Goal: Task Accomplishment & Management: Complete application form

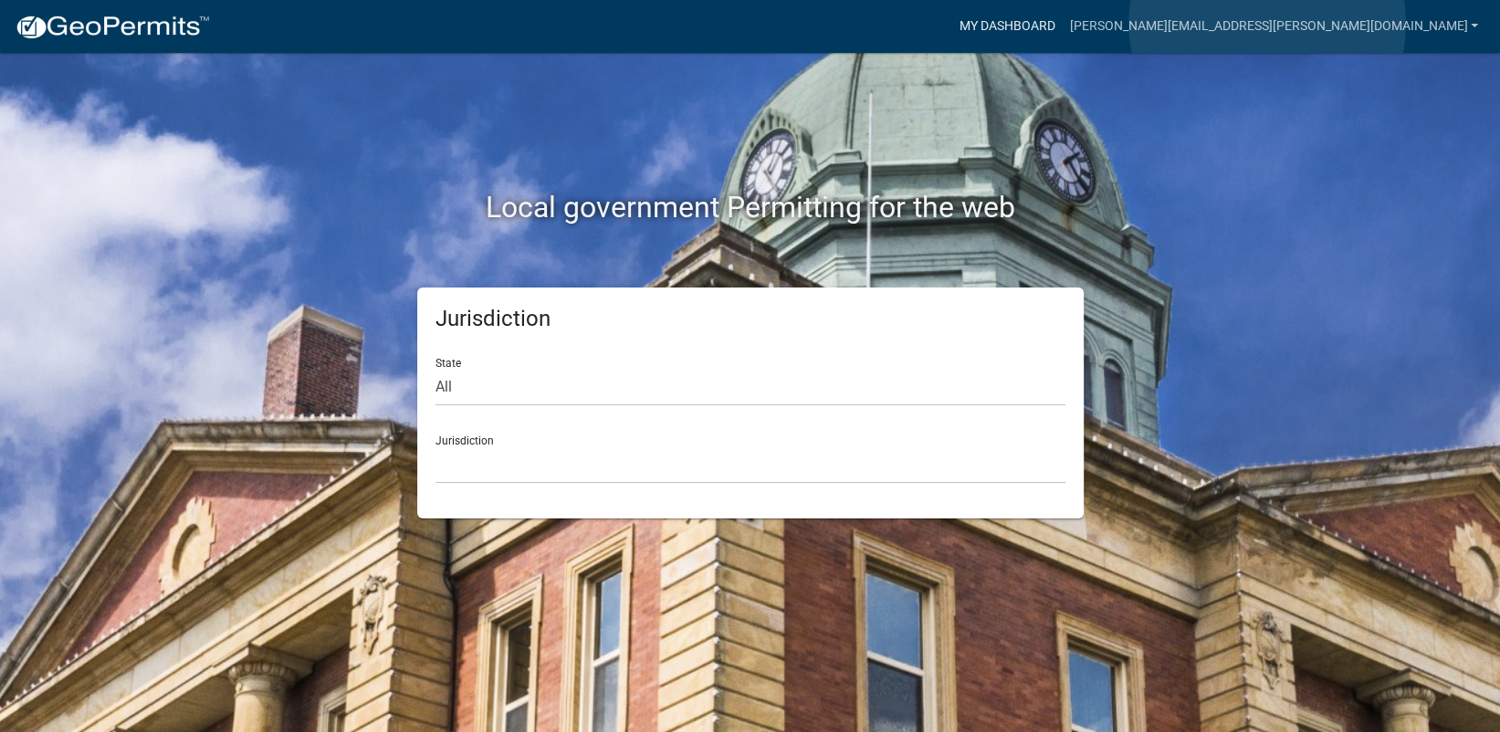
click at [1062, 24] on link "My Dashboard" at bounding box center [1006, 26] width 110 height 35
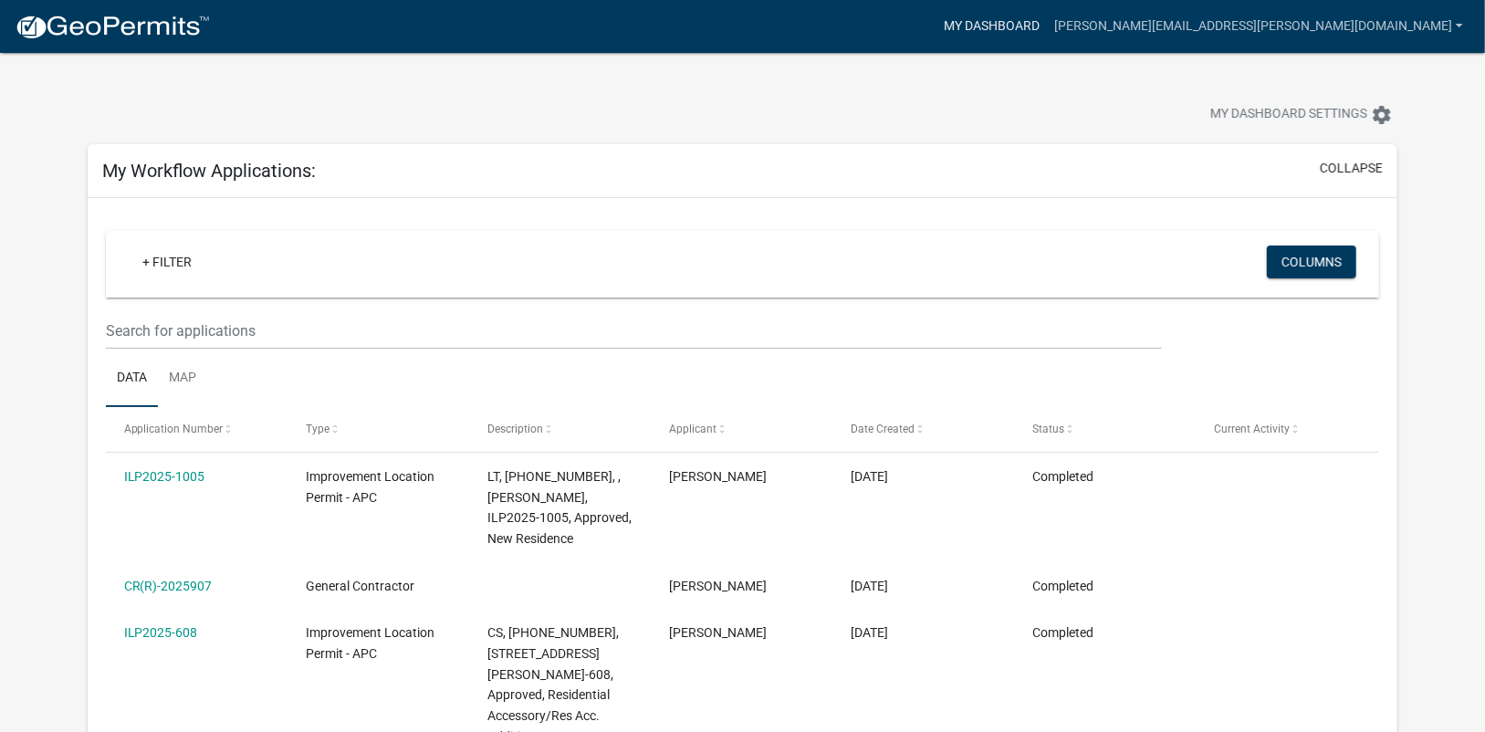
click at [1047, 18] on link "My Dashboard" at bounding box center [992, 26] width 110 height 35
click at [1376, 32] on link "[PERSON_NAME][EMAIL_ADDRESS][PERSON_NAME][DOMAIN_NAME]" at bounding box center [1259, 26] width 424 height 35
click at [1380, 77] on link "Account" at bounding box center [1397, 75] width 146 height 44
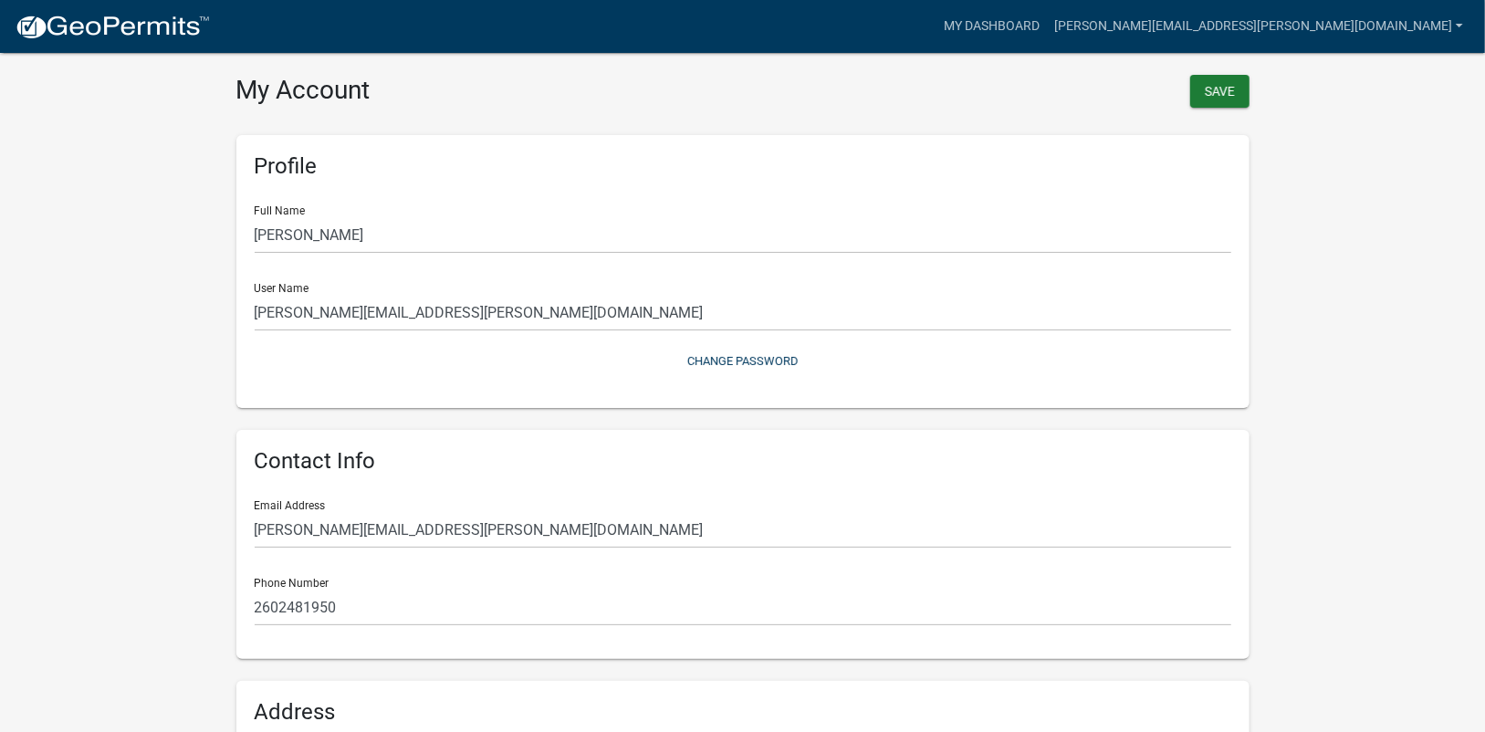
click at [120, 27] on img at bounding box center [112, 27] width 195 height 27
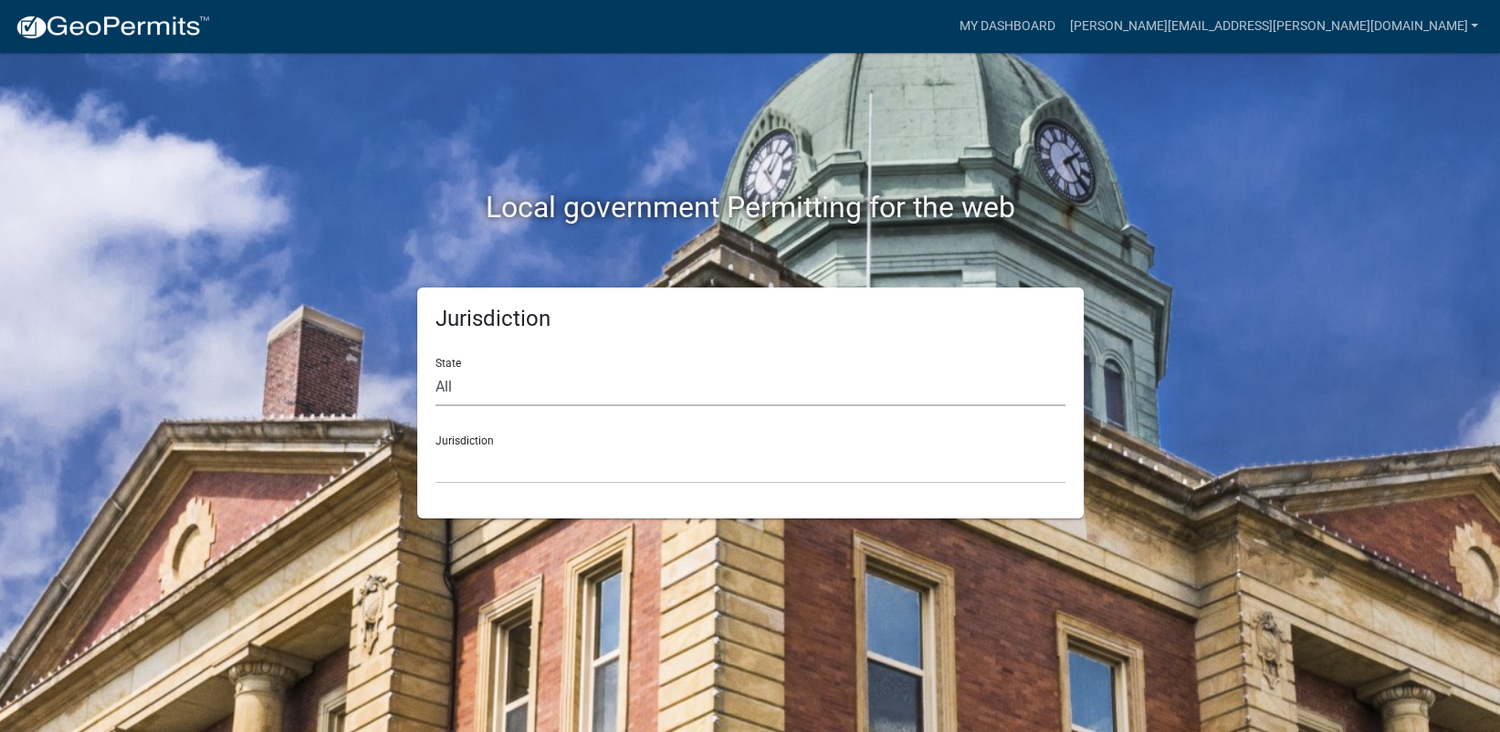
click at [513, 393] on select "All [US_STATE] [US_STATE] [US_STATE] [US_STATE] [US_STATE] [US_STATE] [US_STATE…" at bounding box center [750, 387] width 630 height 37
select select "[US_STATE]"
click at [435, 369] on select "All [US_STATE] [US_STATE] [US_STATE] [US_STATE] [US_STATE] [US_STATE] [US_STATE…" at bounding box center [750, 387] width 630 height 37
click at [488, 469] on select "City of [GEOGRAPHIC_DATA], [US_STATE] City of [GEOGRAPHIC_DATA], [US_STATE] Cit…" at bounding box center [750, 464] width 630 height 37
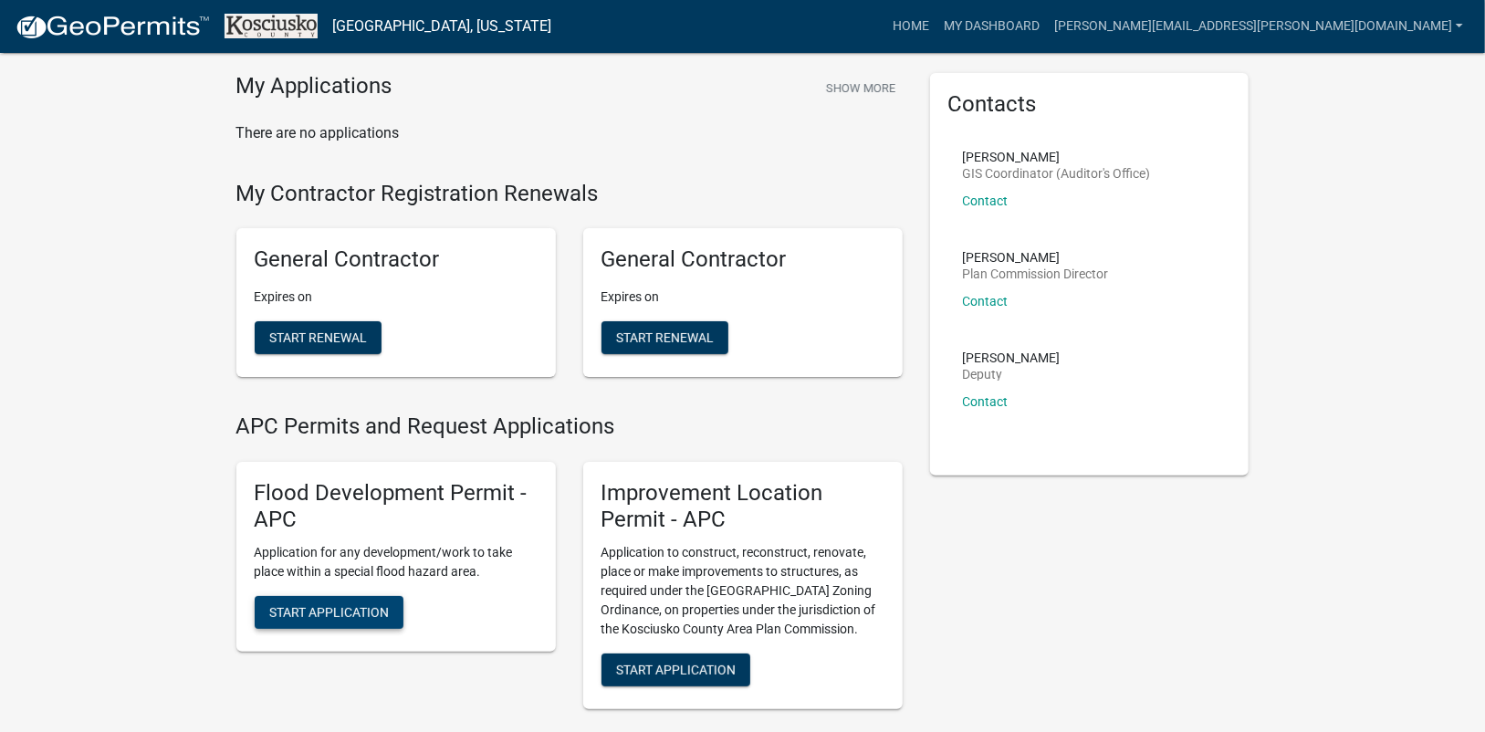
scroll to position [91, 0]
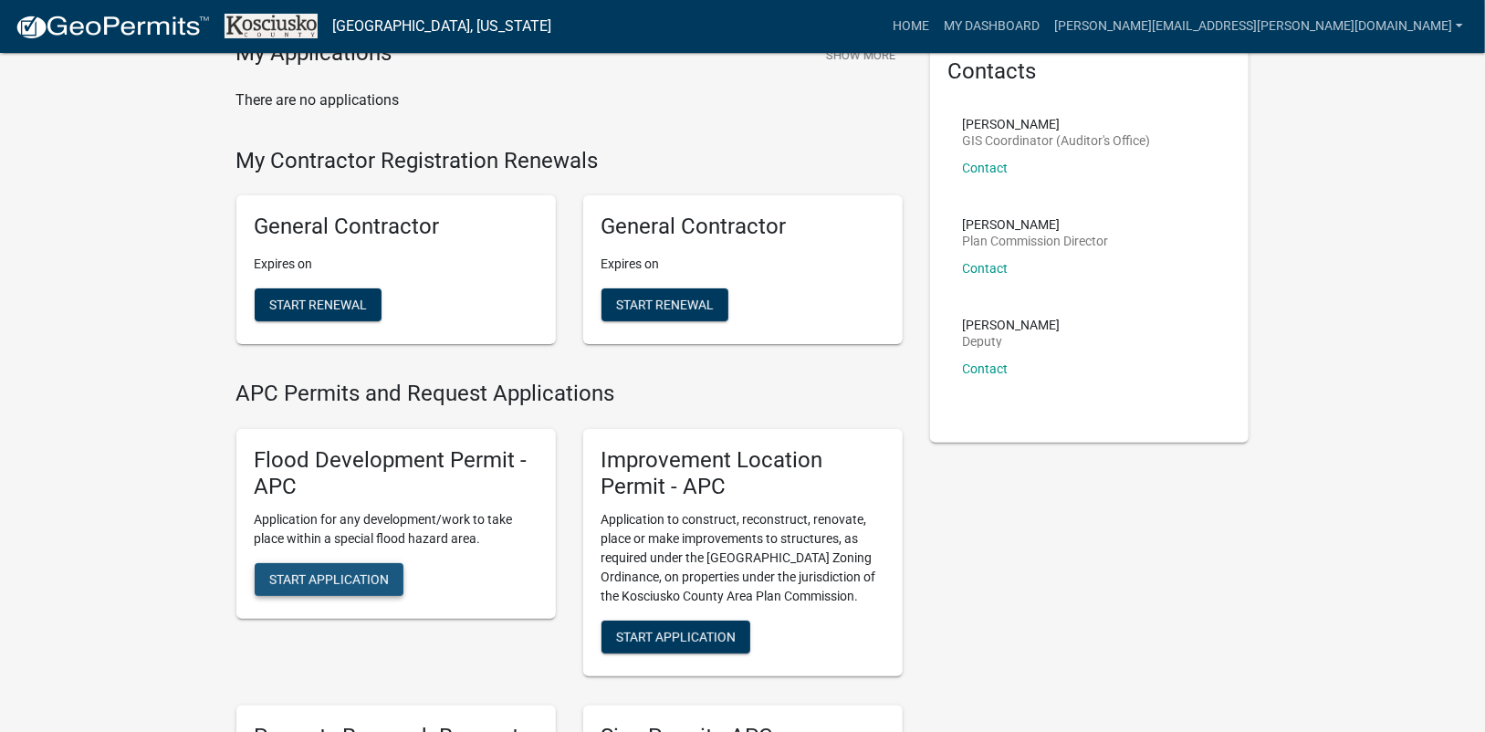
click at [328, 576] on span "Start Application" at bounding box center [329, 579] width 120 height 15
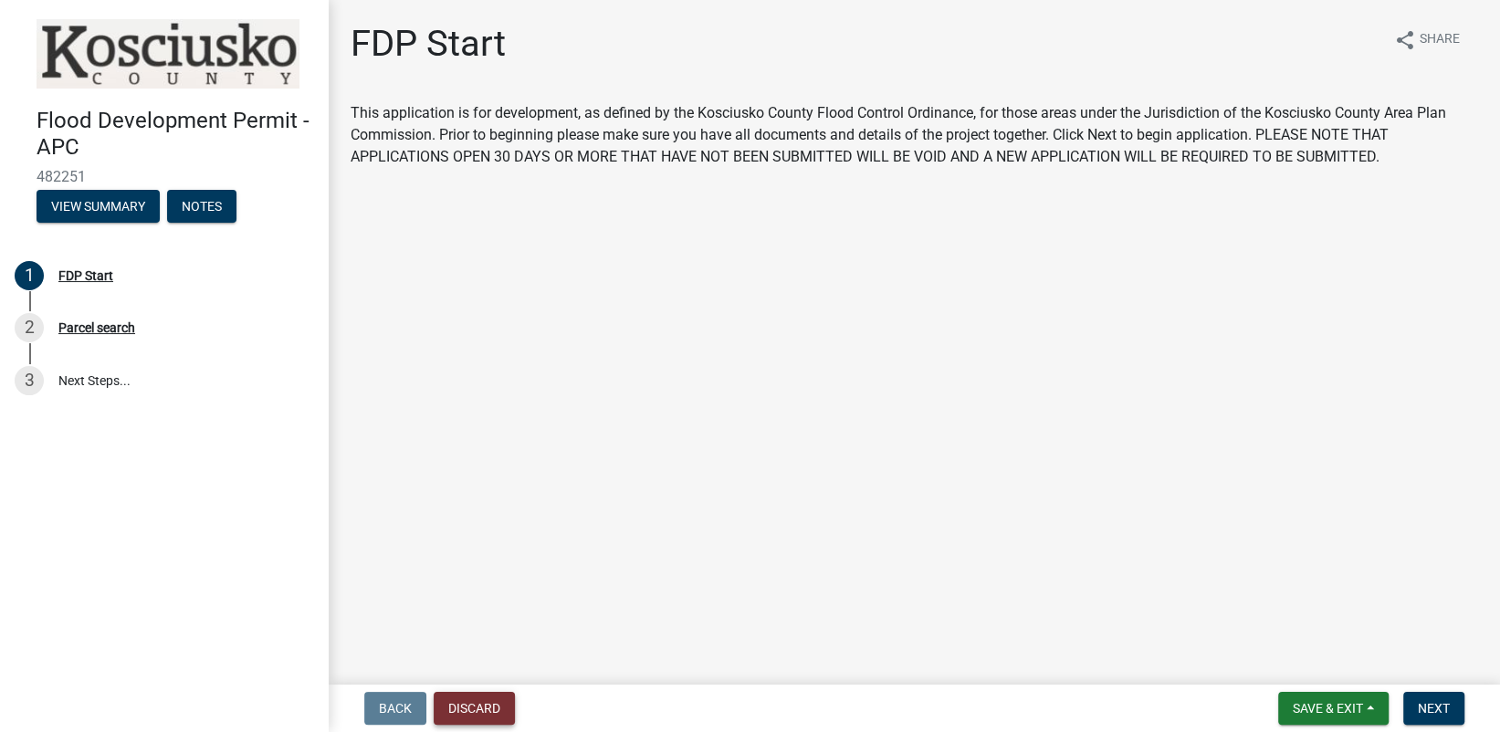
click at [473, 710] on button "Discard" at bounding box center [474, 708] width 81 height 33
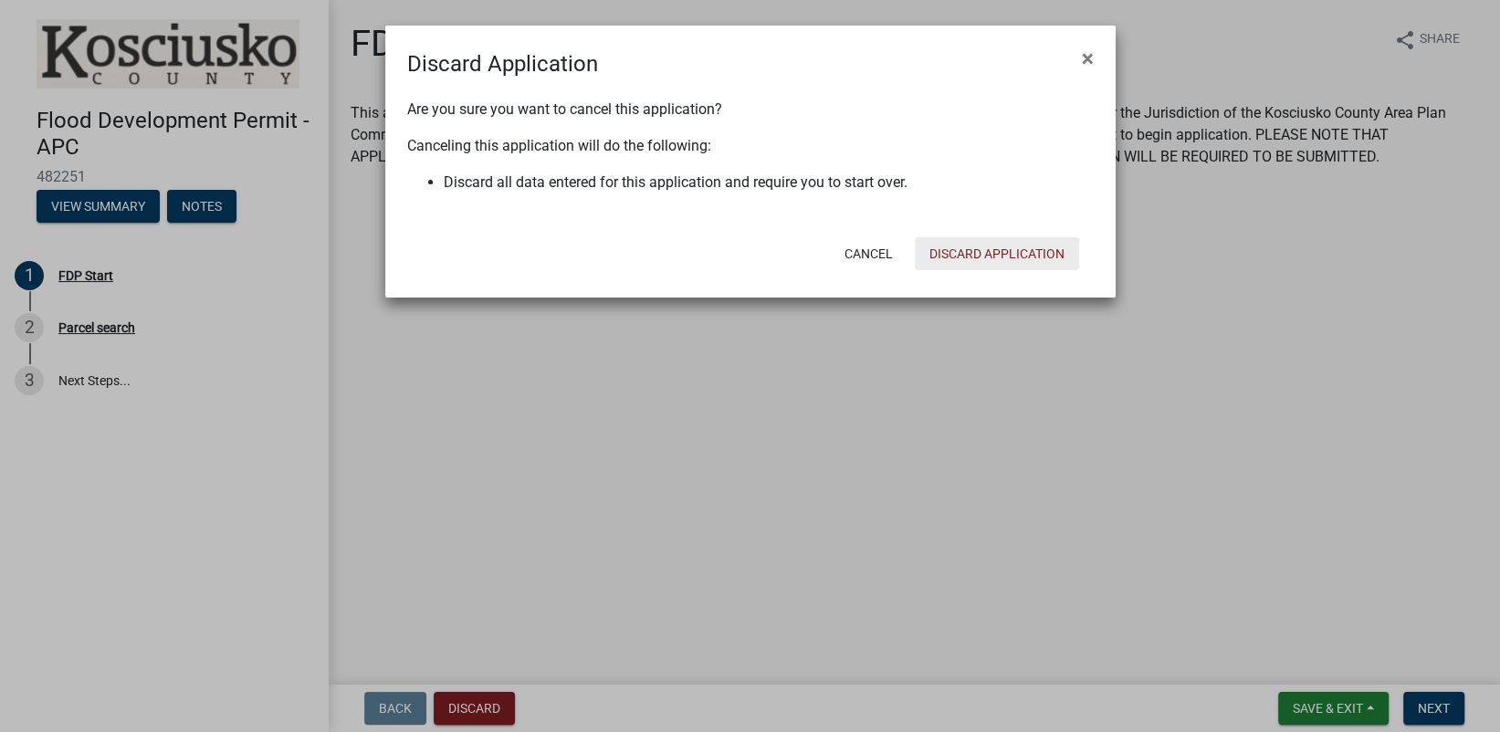
click at [983, 248] on button "Discard Application" at bounding box center [997, 253] width 164 height 33
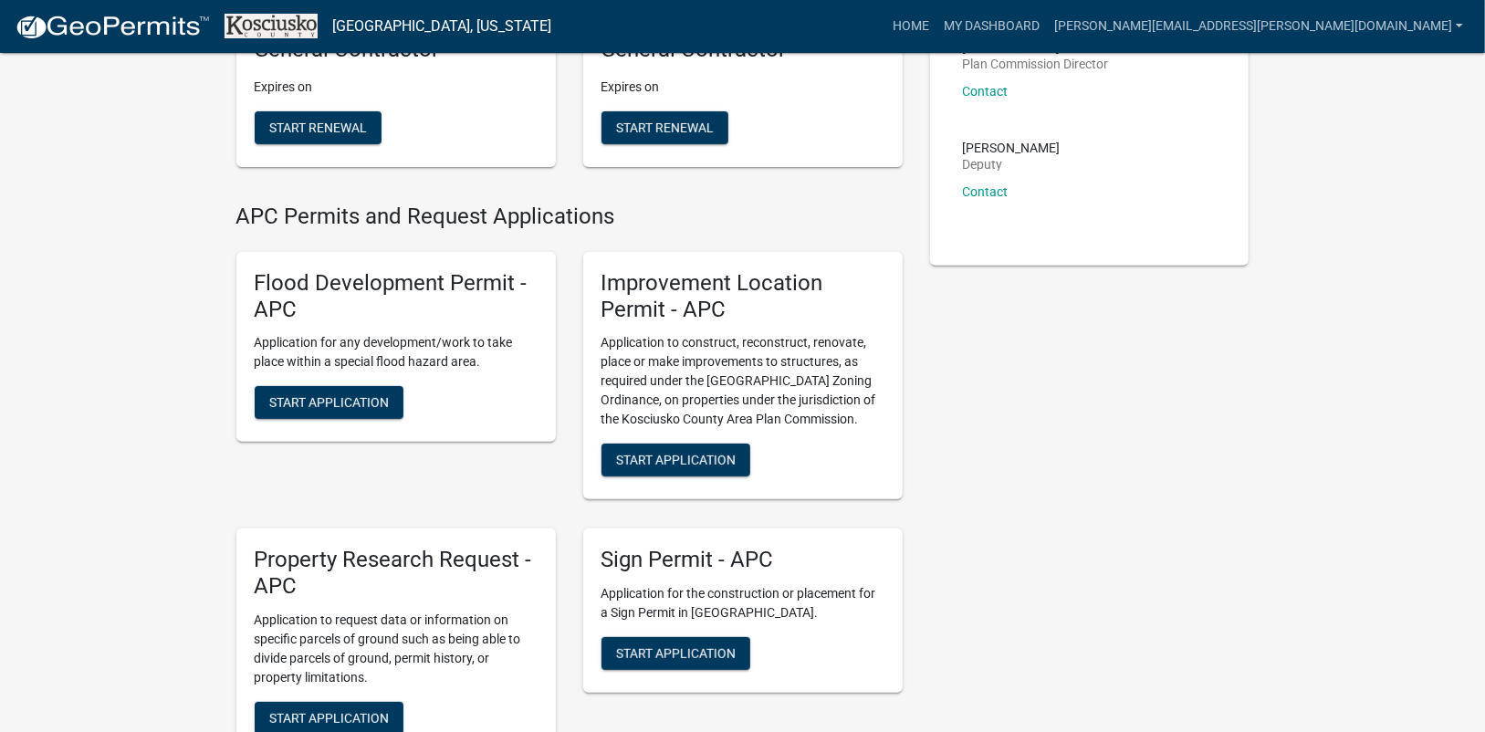
scroll to position [274, 0]
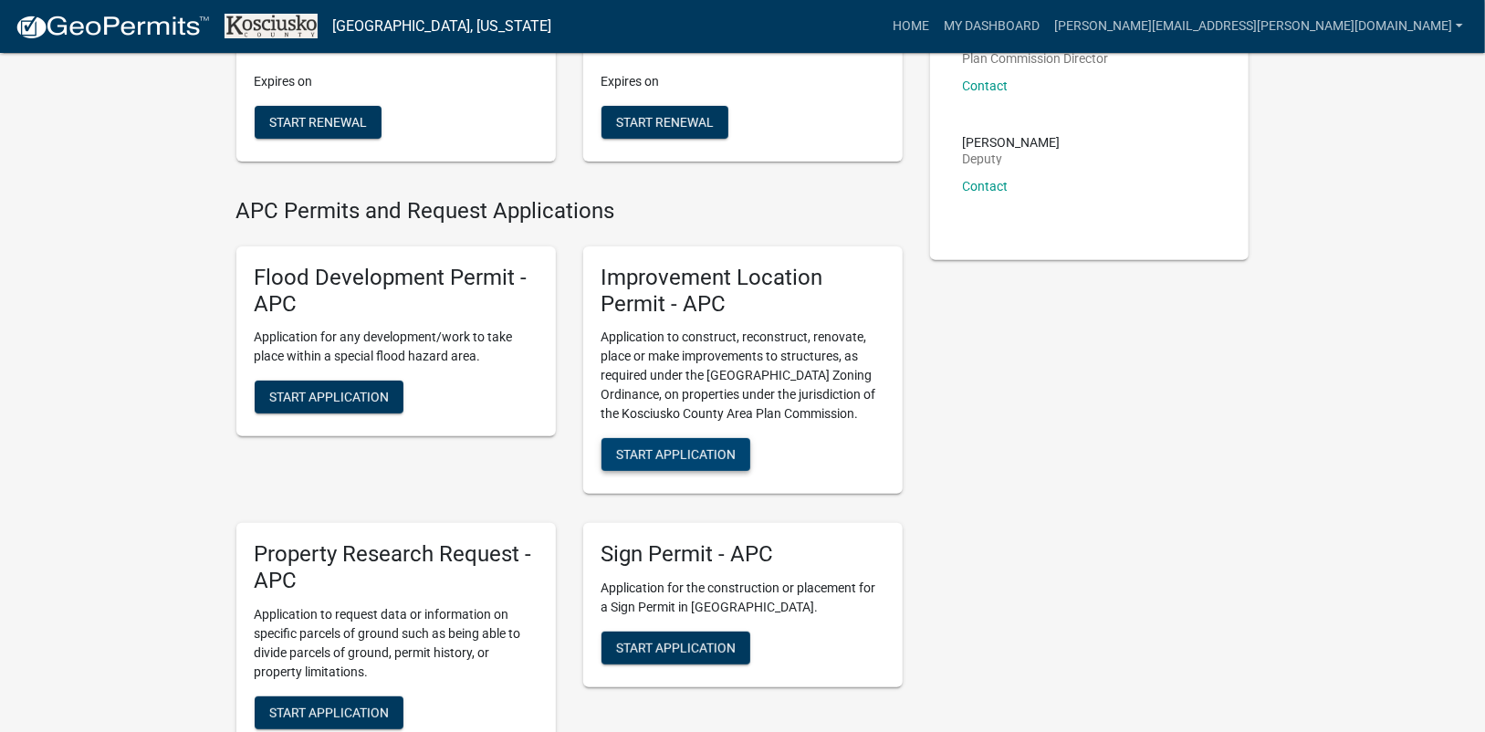
click at [674, 445] on button "Start Application" at bounding box center [676, 454] width 149 height 33
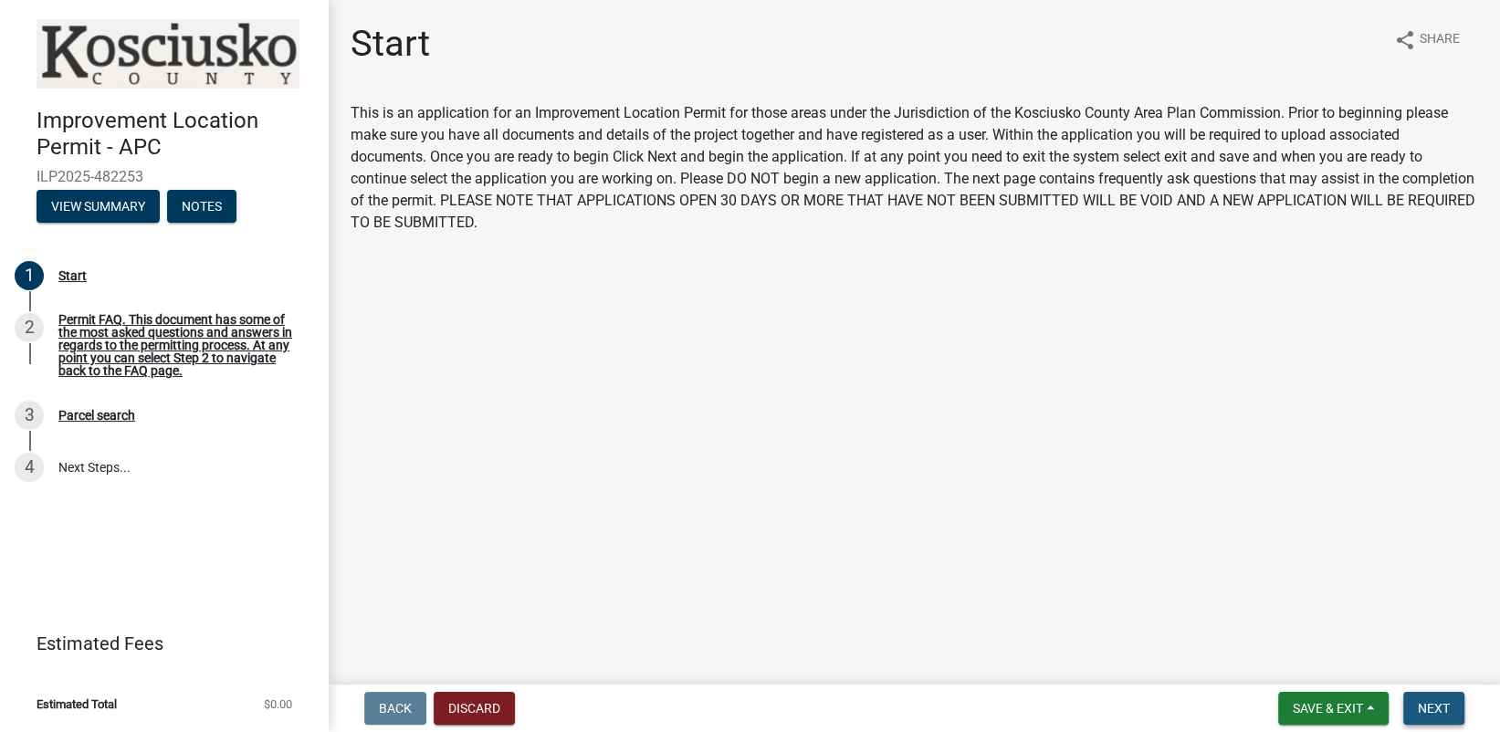
click at [1417, 699] on button "Next" at bounding box center [1433, 708] width 61 height 33
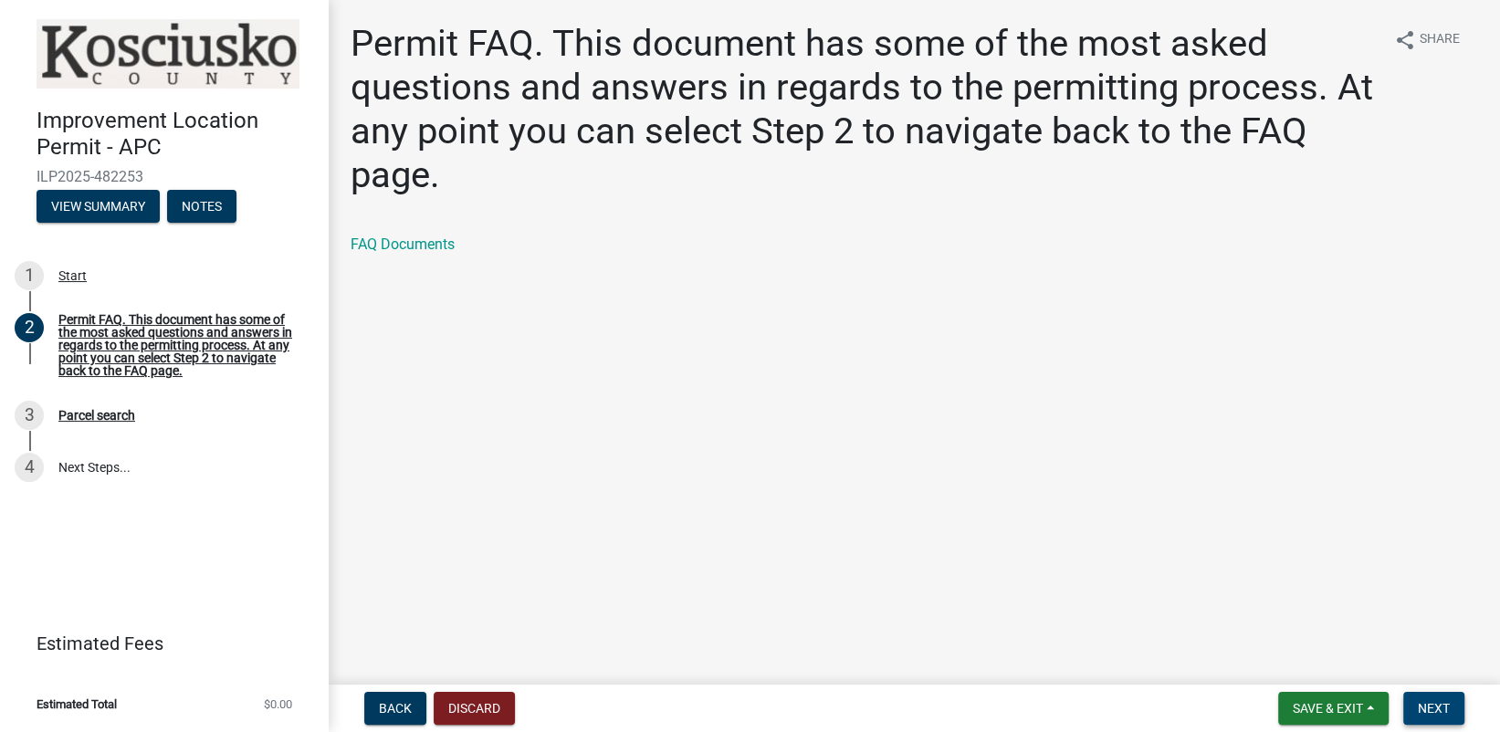
click at [1449, 705] on span "Next" at bounding box center [1434, 708] width 32 height 15
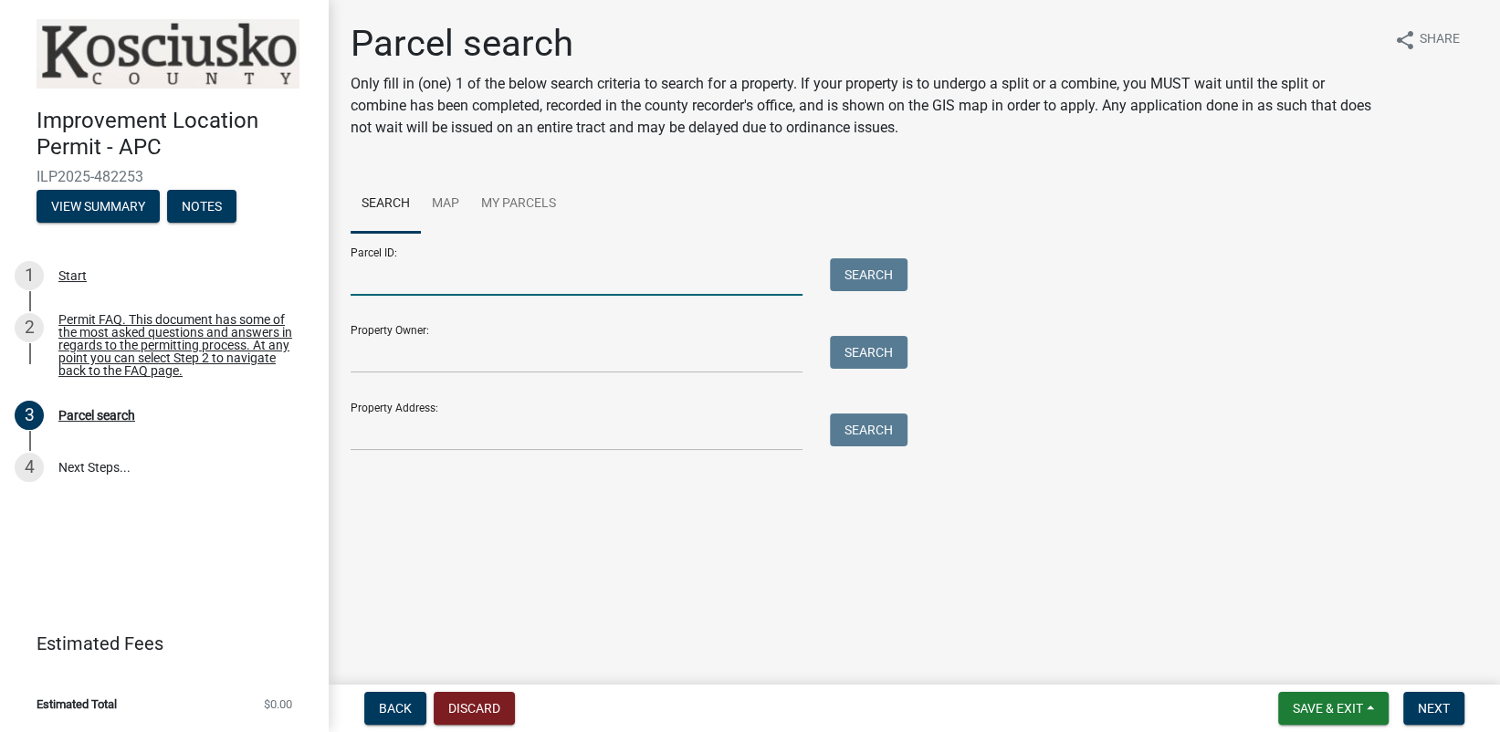
click at [395, 281] on input "Parcel ID:" at bounding box center [577, 276] width 452 height 37
click at [381, 282] on input "Parcel ID:" at bounding box center [577, 276] width 452 height 37
paste input "[PHONE_NUMBER]"
type input "[PHONE_NUMBER]"
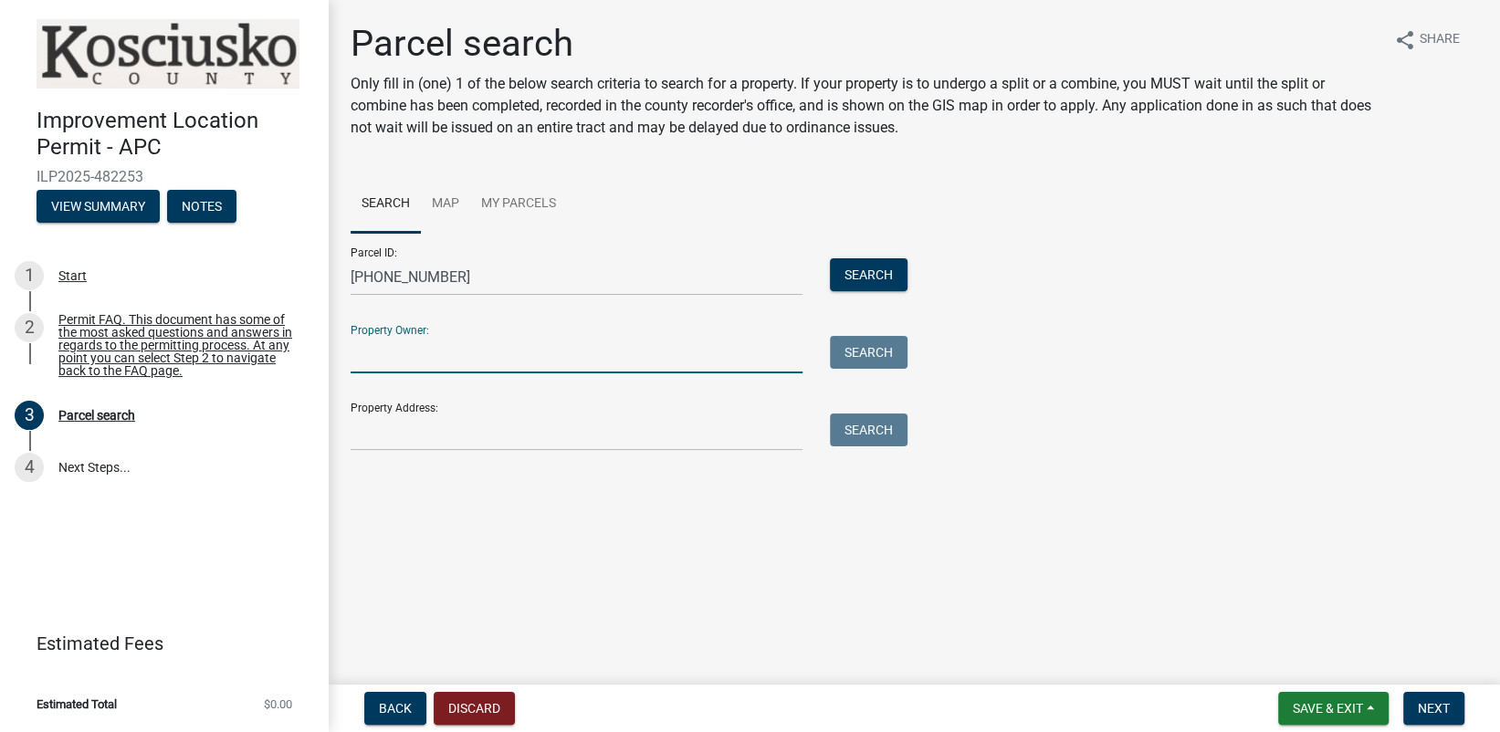
click at [413, 361] on input "Property Owner:" at bounding box center [577, 354] width 452 height 37
click at [356, 362] on input "Property Owner:" at bounding box center [577, 354] width 452 height 37
paste input "[PERSON_NAME] [PERSON_NAME] & [PERSON_NAME]"
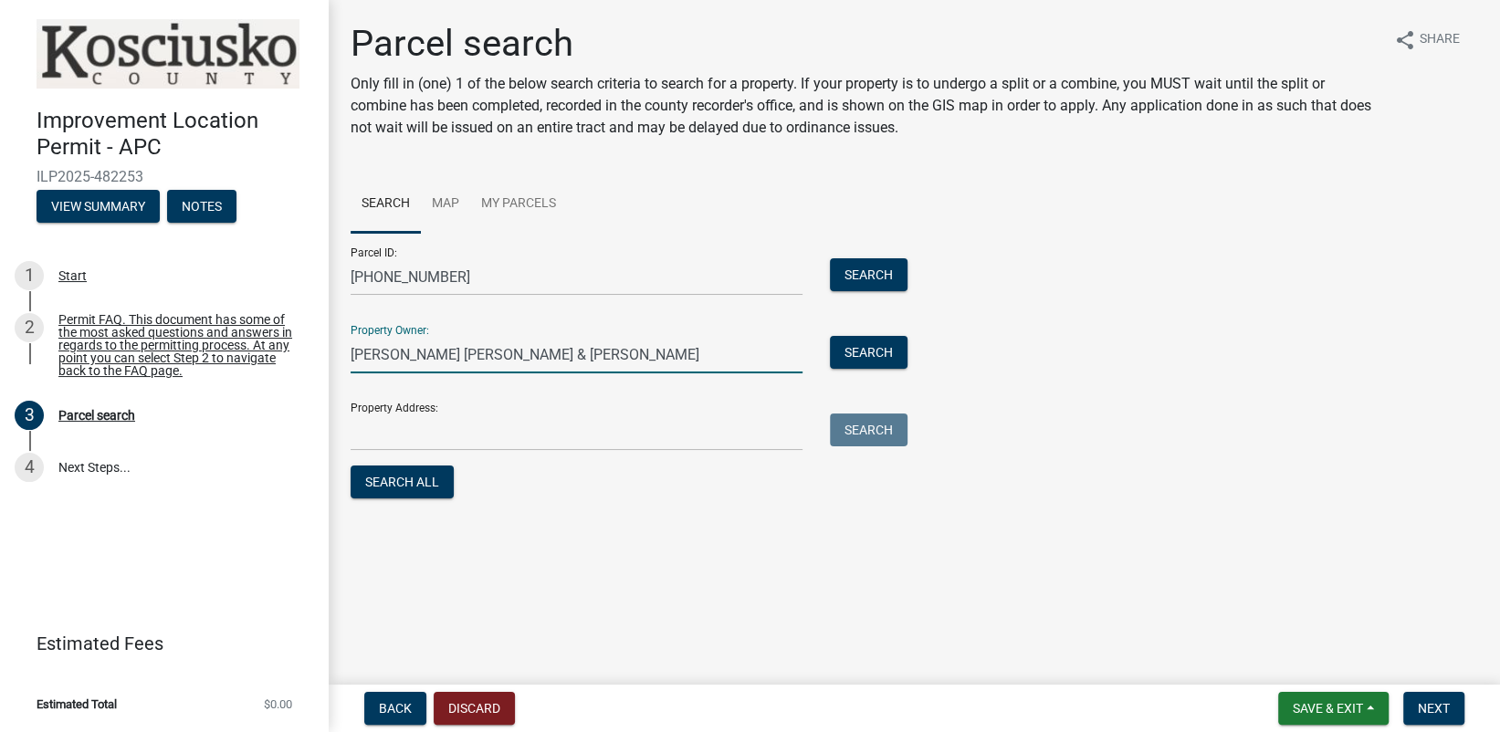
type input "[PERSON_NAME] [PERSON_NAME] & [PERSON_NAME]"
click at [421, 433] on input "Property Address:" at bounding box center [577, 431] width 452 height 37
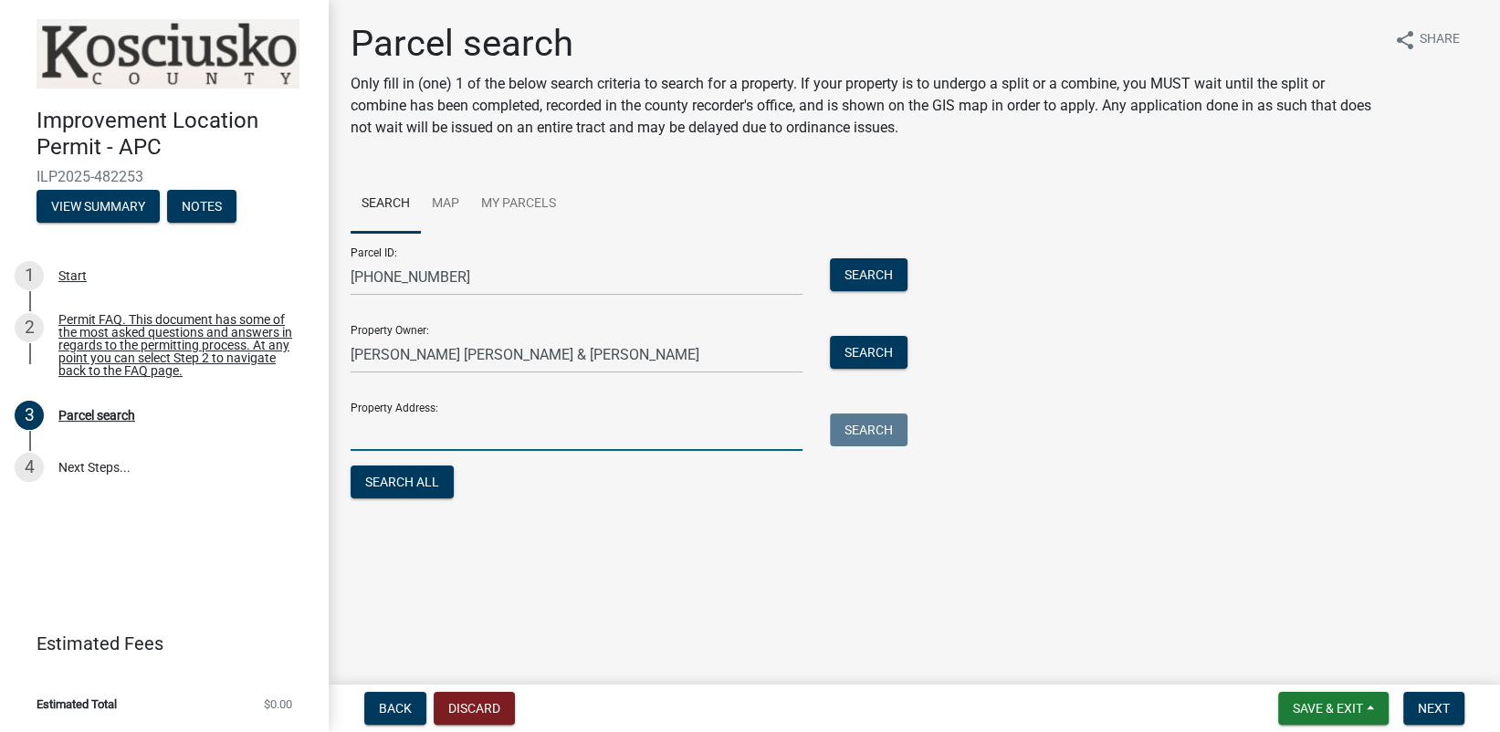
click at [370, 434] on input "Property Address:" at bounding box center [577, 431] width 452 height 37
paste input "[STREET_ADDRESS][PERSON_NAME]"
type input "[STREET_ADDRESS][PERSON_NAME]"
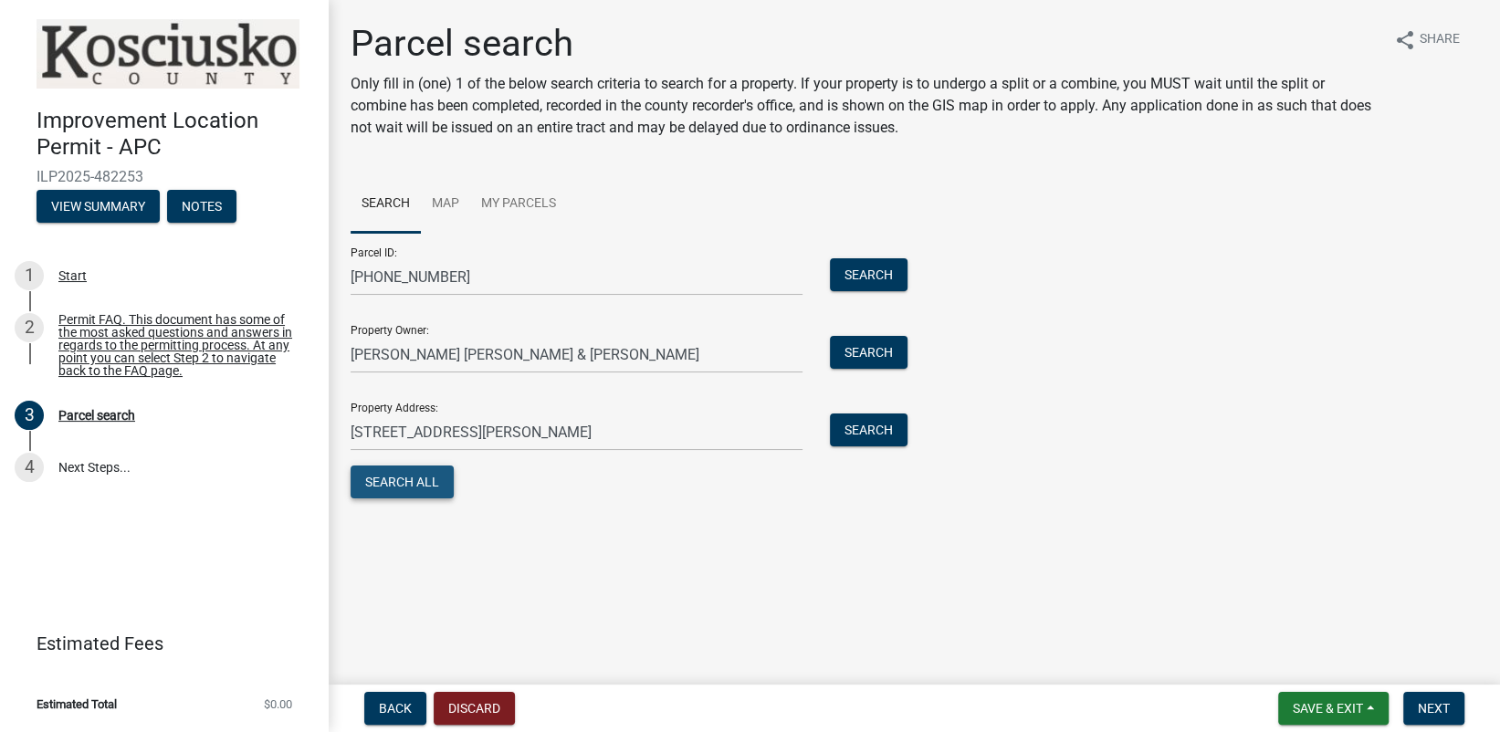
click at [403, 478] on button "Search All" at bounding box center [402, 482] width 103 height 33
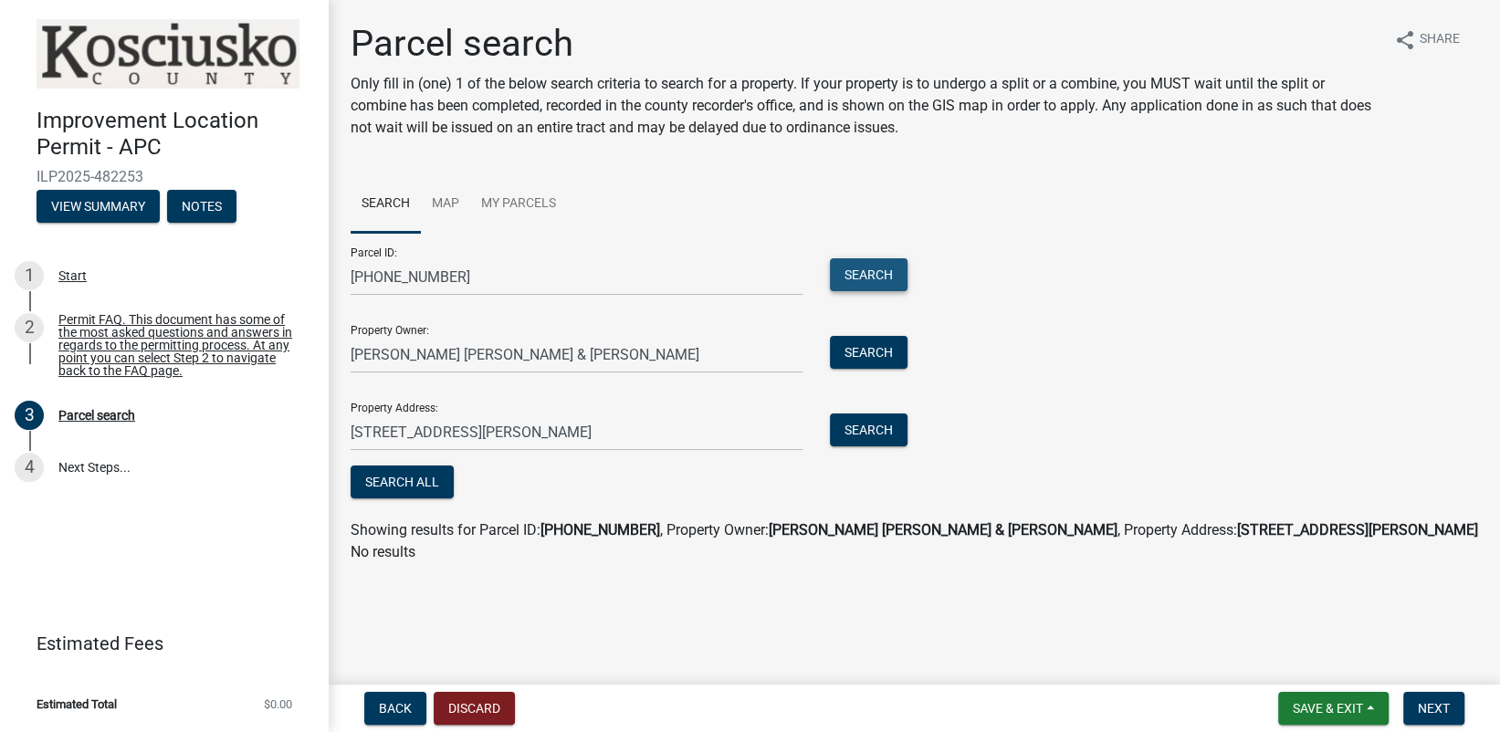
click at [885, 265] on button "Search" at bounding box center [869, 274] width 78 height 33
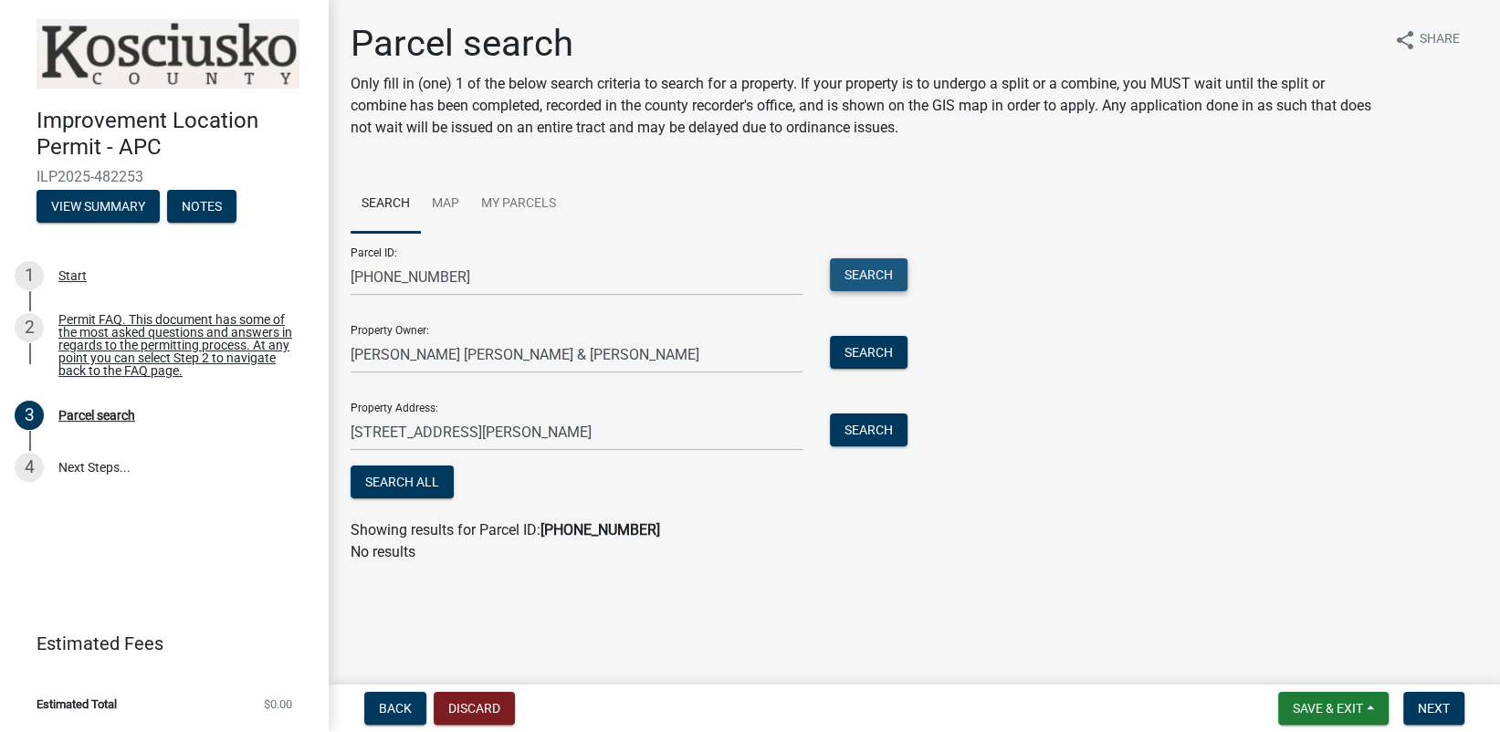
click at [880, 277] on button "Search" at bounding box center [869, 274] width 78 height 33
click at [859, 347] on button "Search" at bounding box center [869, 352] width 78 height 33
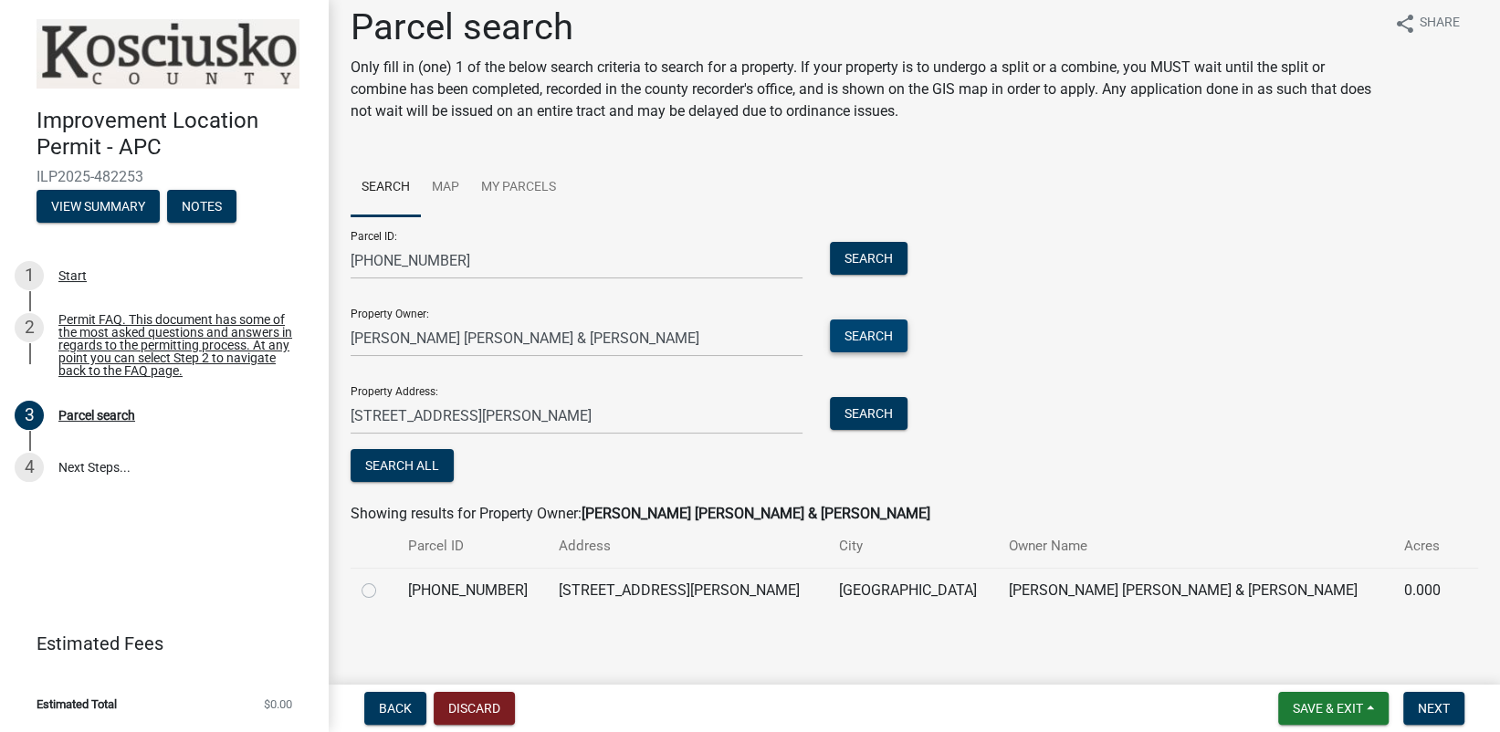
scroll to position [22, 0]
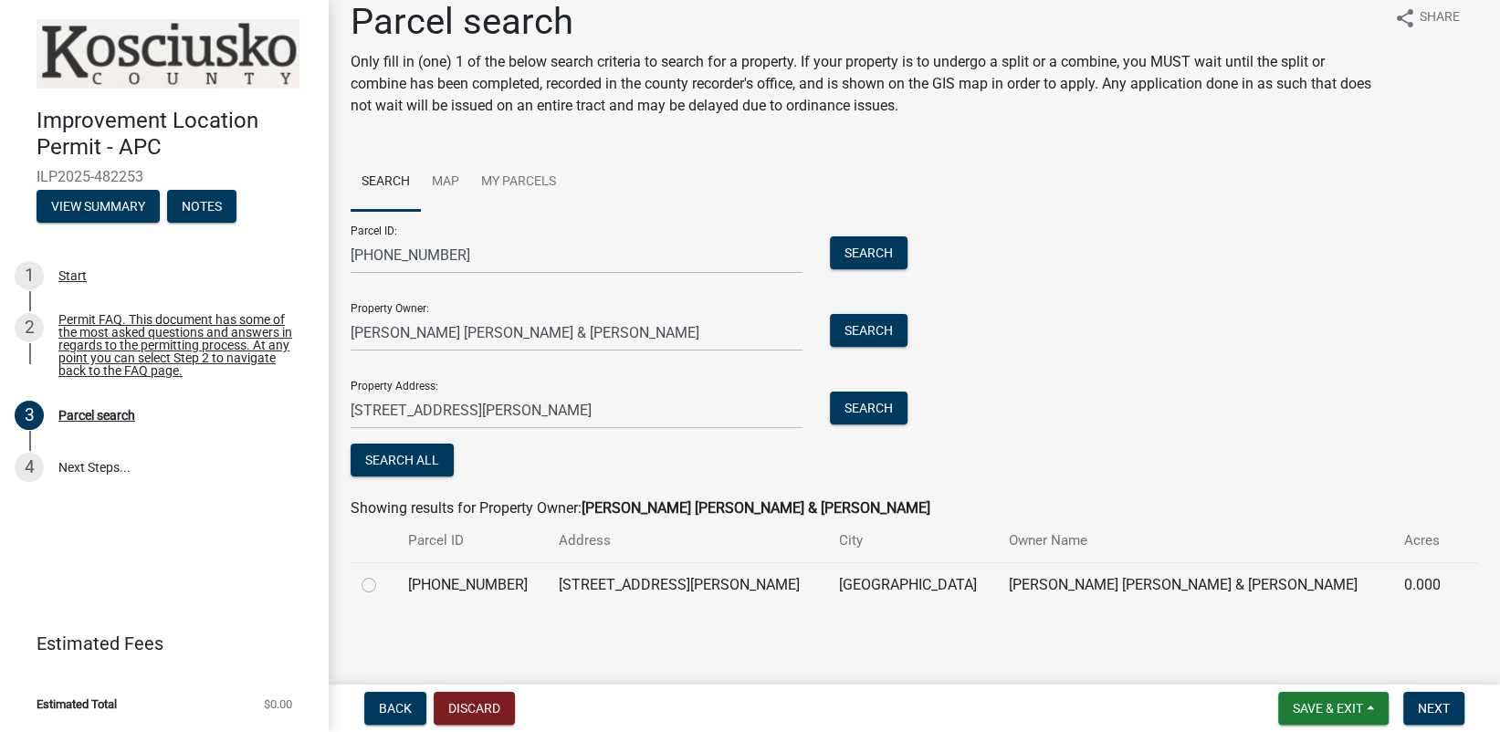
click at [383, 574] on label at bounding box center [383, 574] width 0 height 0
click at [383, 585] on input "radio" at bounding box center [389, 580] width 12 height 12
radio input "true"
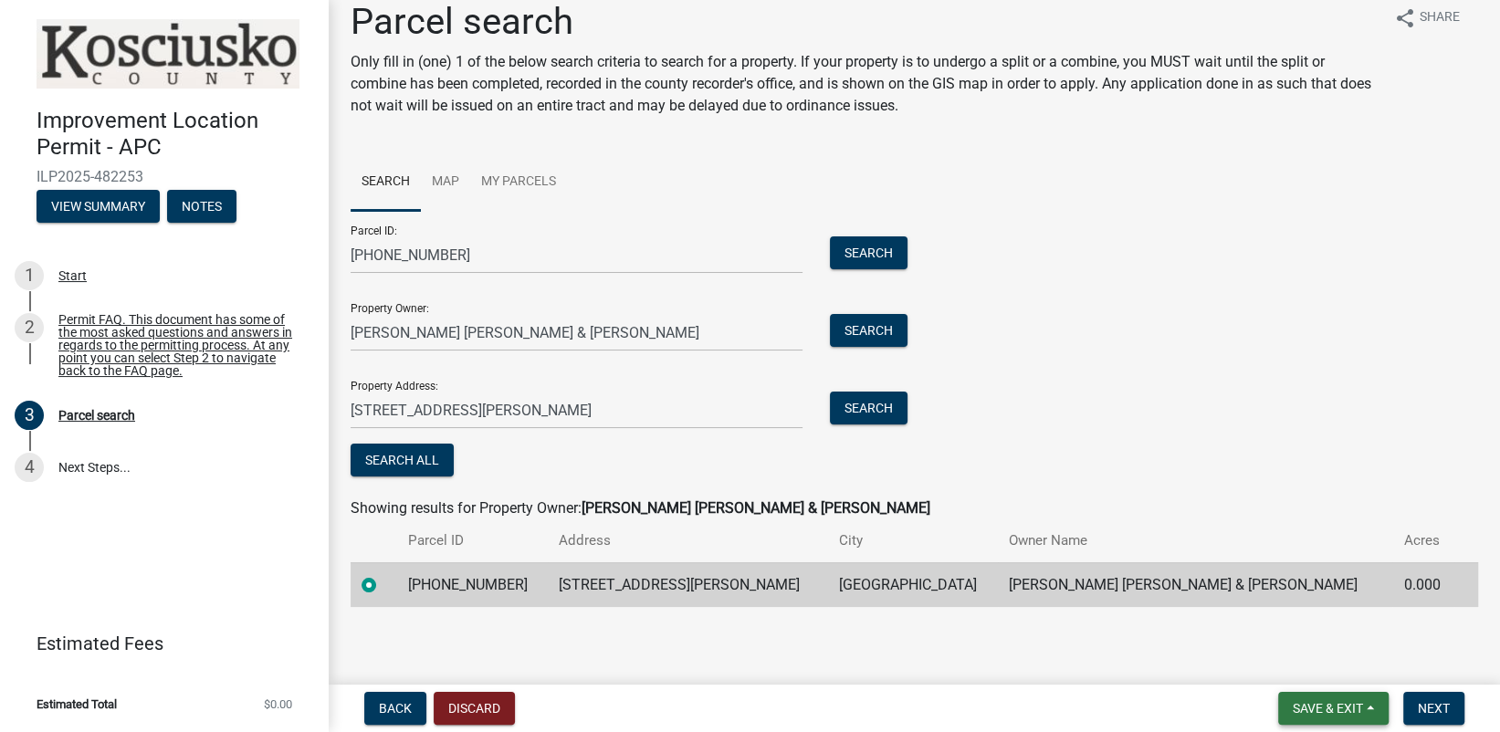
click at [1304, 707] on span "Save & Exit" at bounding box center [1328, 708] width 70 height 15
click at [1278, 616] on button "Save" at bounding box center [1315, 617] width 146 height 44
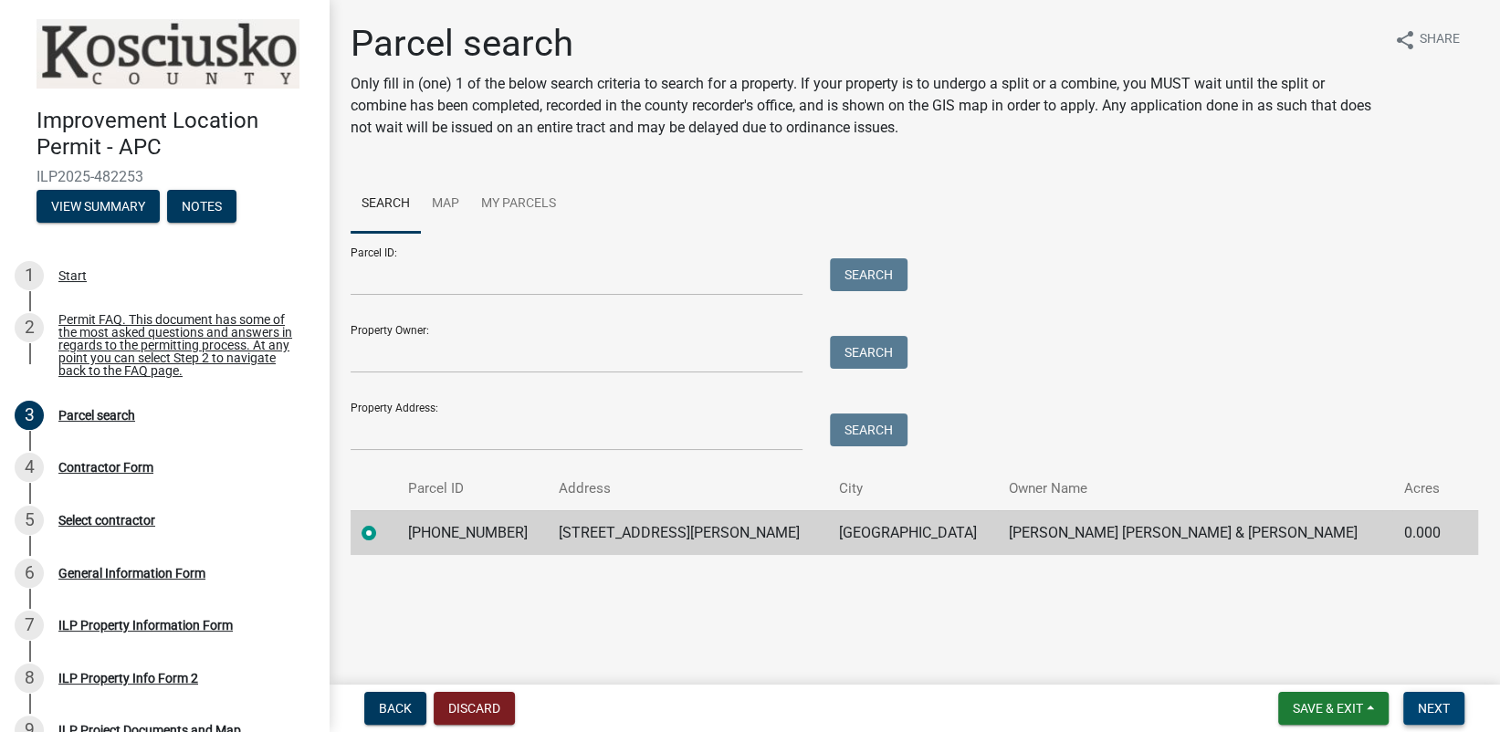
click at [1418, 706] on span "Next" at bounding box center [1434, 708] width 32 height 15
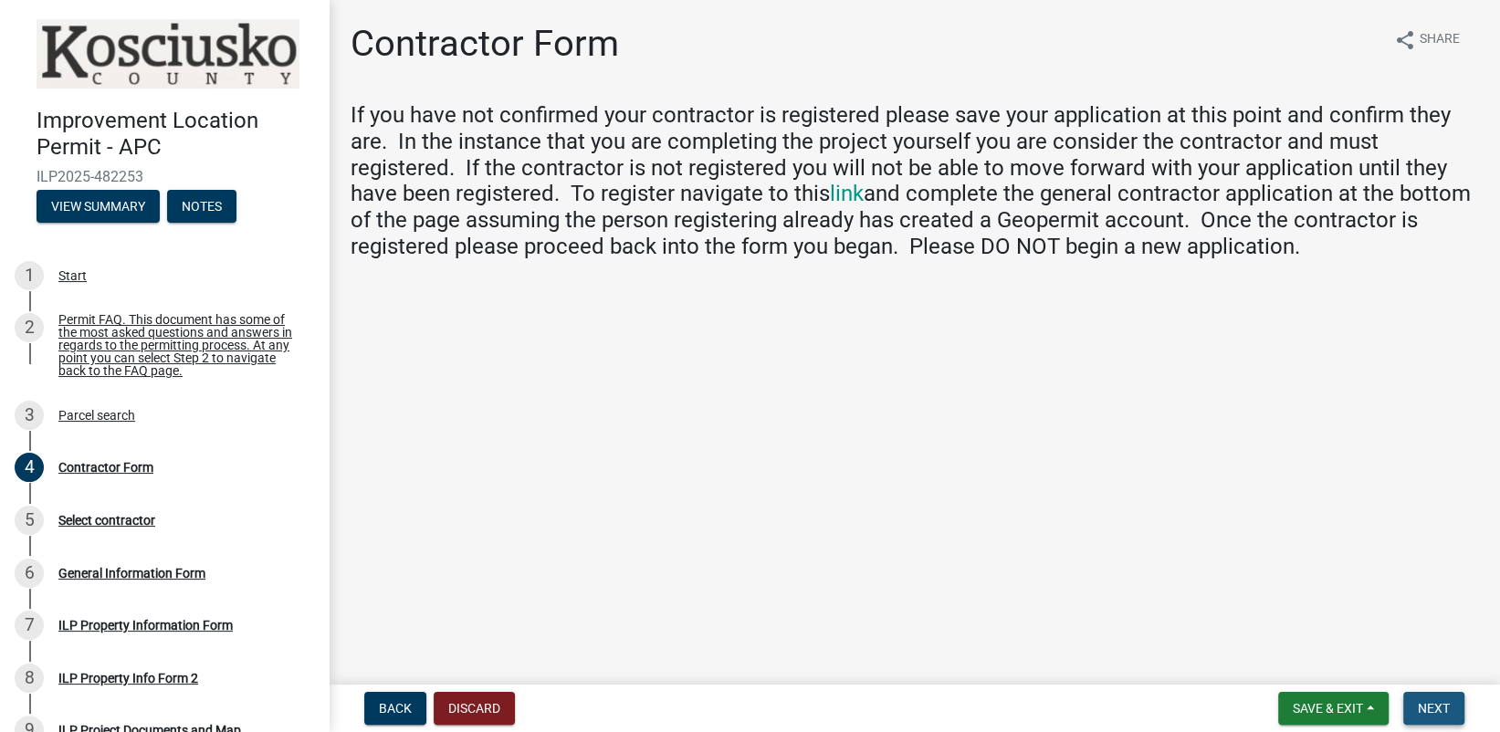
drag, startPoint x: 1439, startPoint y: 713, endPoint x: 1430, endPoint y: 705, distance: 11.6
click at [1439, 712] on span "Next" at bounding box center [1434, 708] width 32 height 15
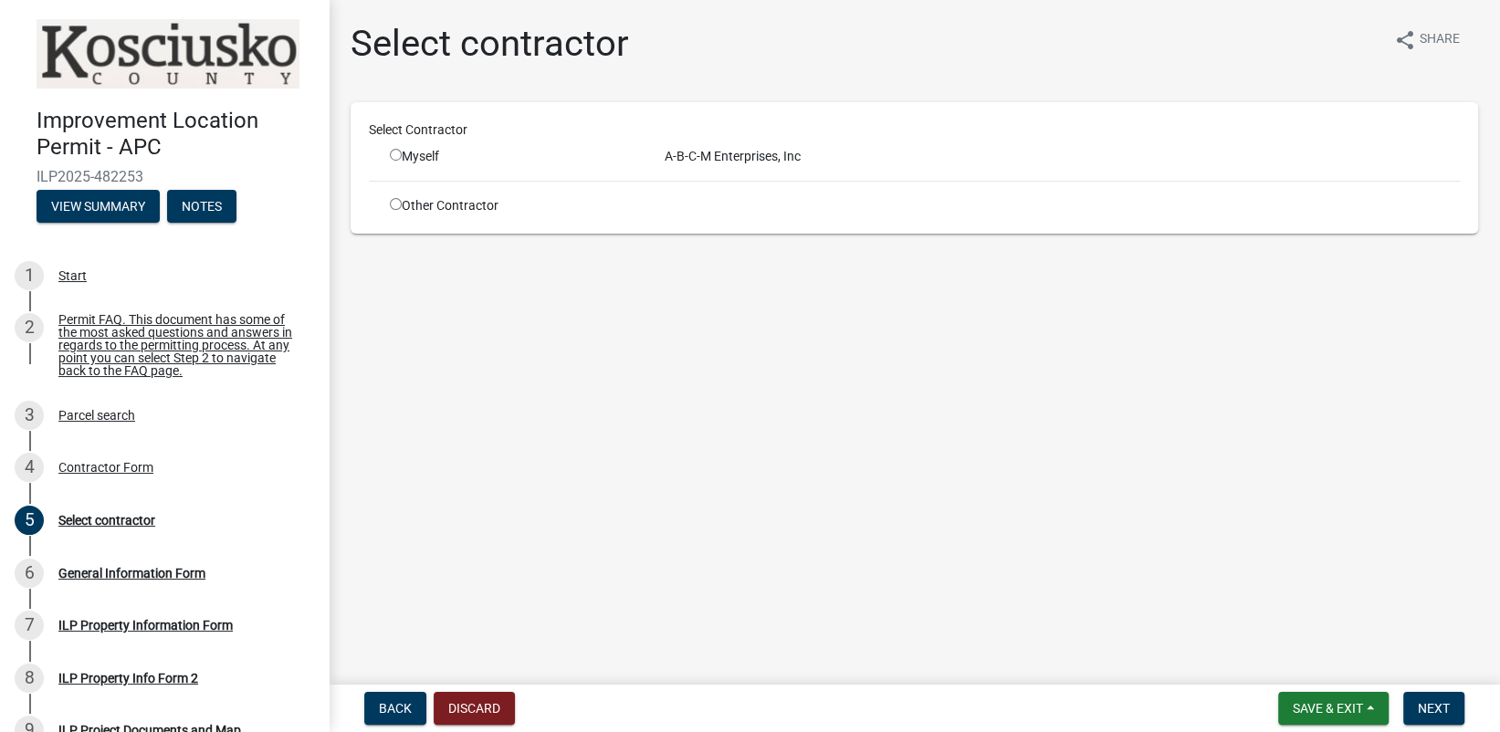
click at [392, 201] on input "radio" at bounding box center [396, 204] width 12 height 12
radio input "true"
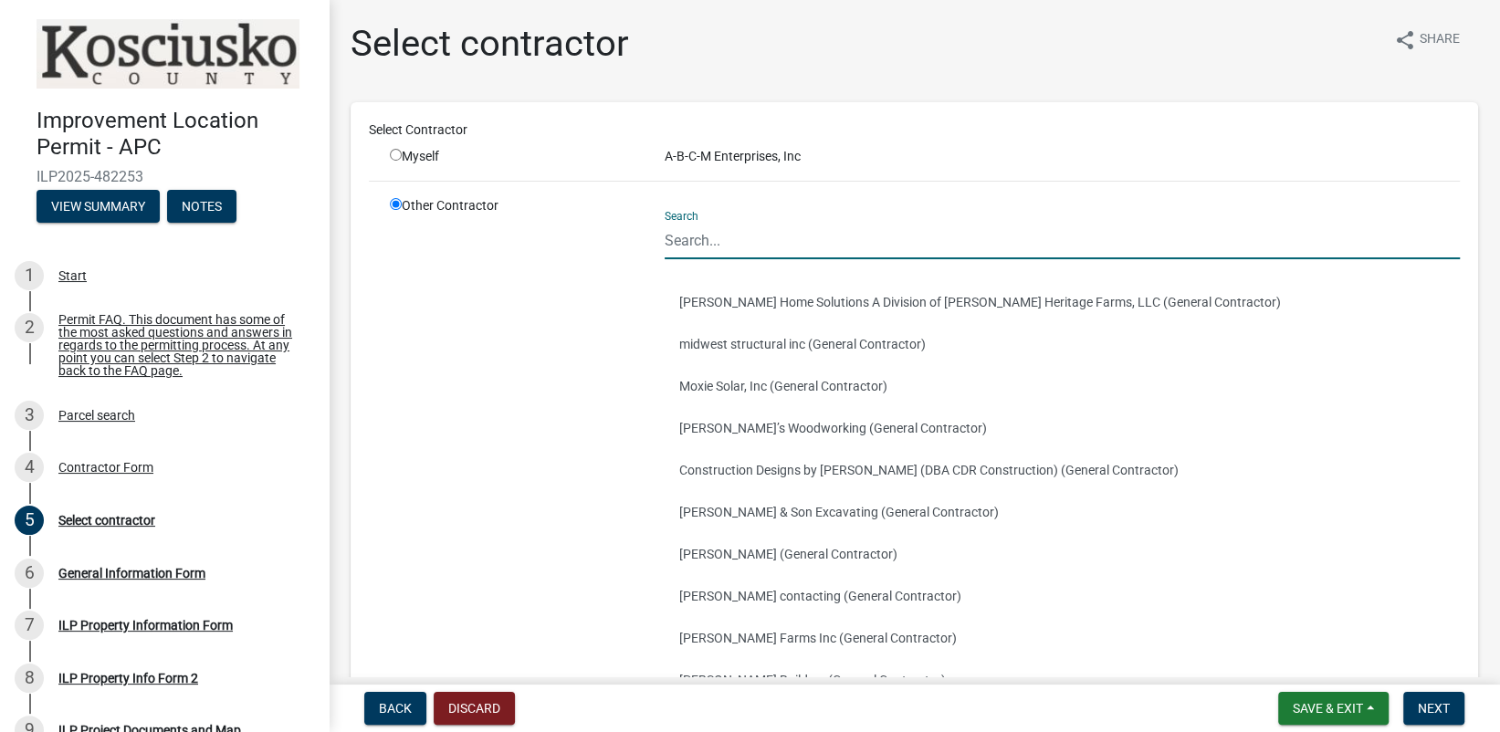
click at [698, 248] on input "Search" at bounding box center [1063, 240] width 796 height 37
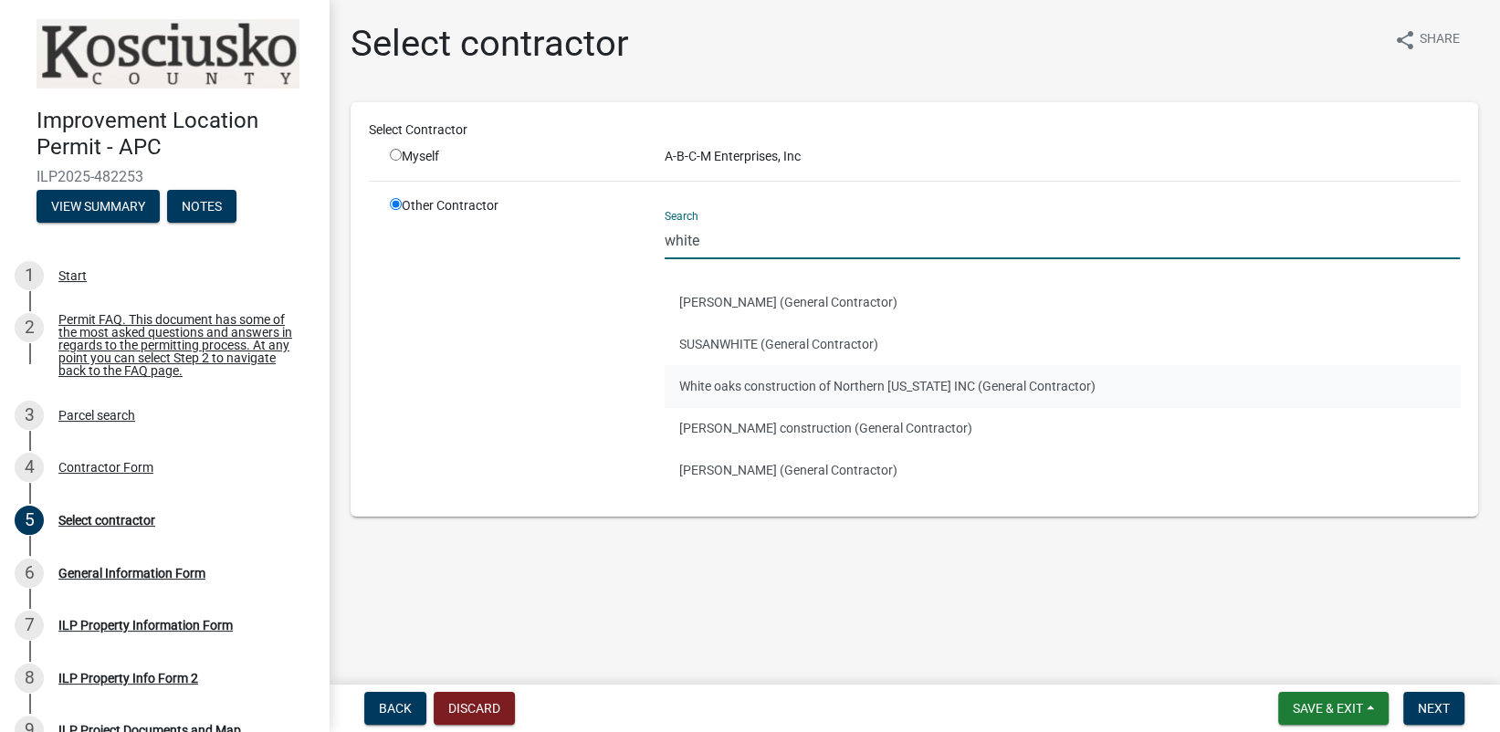
type input "white"
click at [735, 389] on button "White oaks construction of Northern [US_STATE] INC (General Contractor)" at bounding box center [1063, 386] width 796 height 42
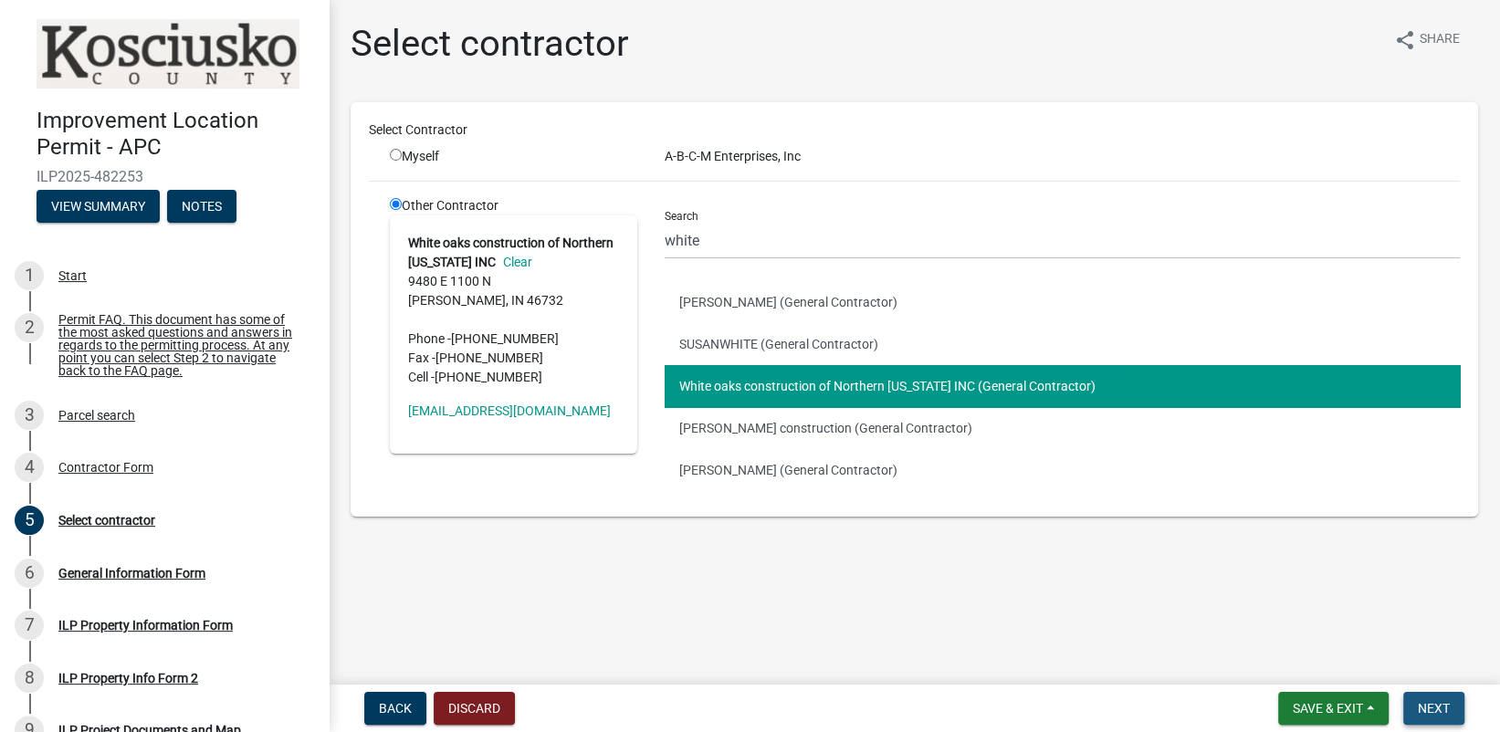
click at [1418, 706] on span "Next" at bounding box center [1434, 708] width 32 height 15
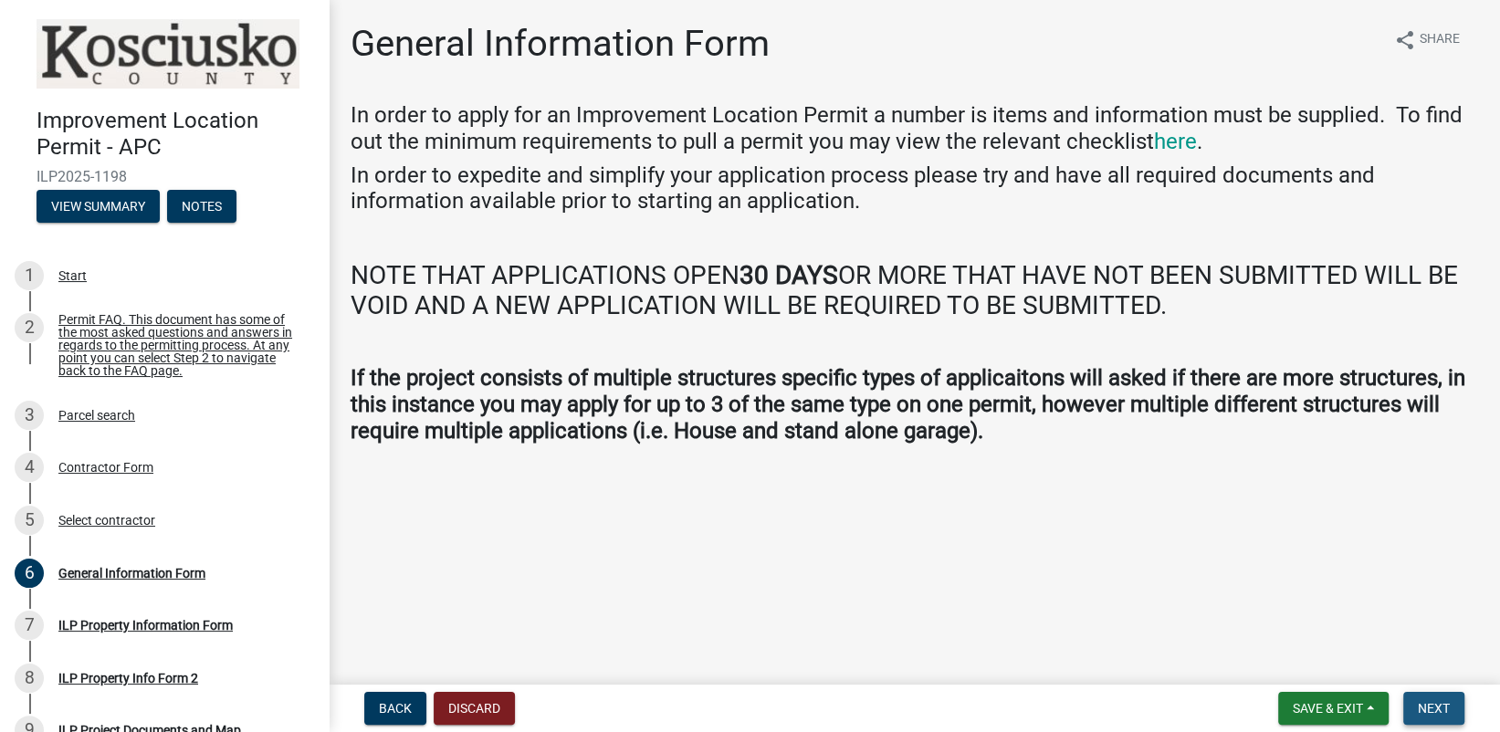
click at [1413, 700] on button "Next" at bounding box center [1433, 708] width 61 height 33
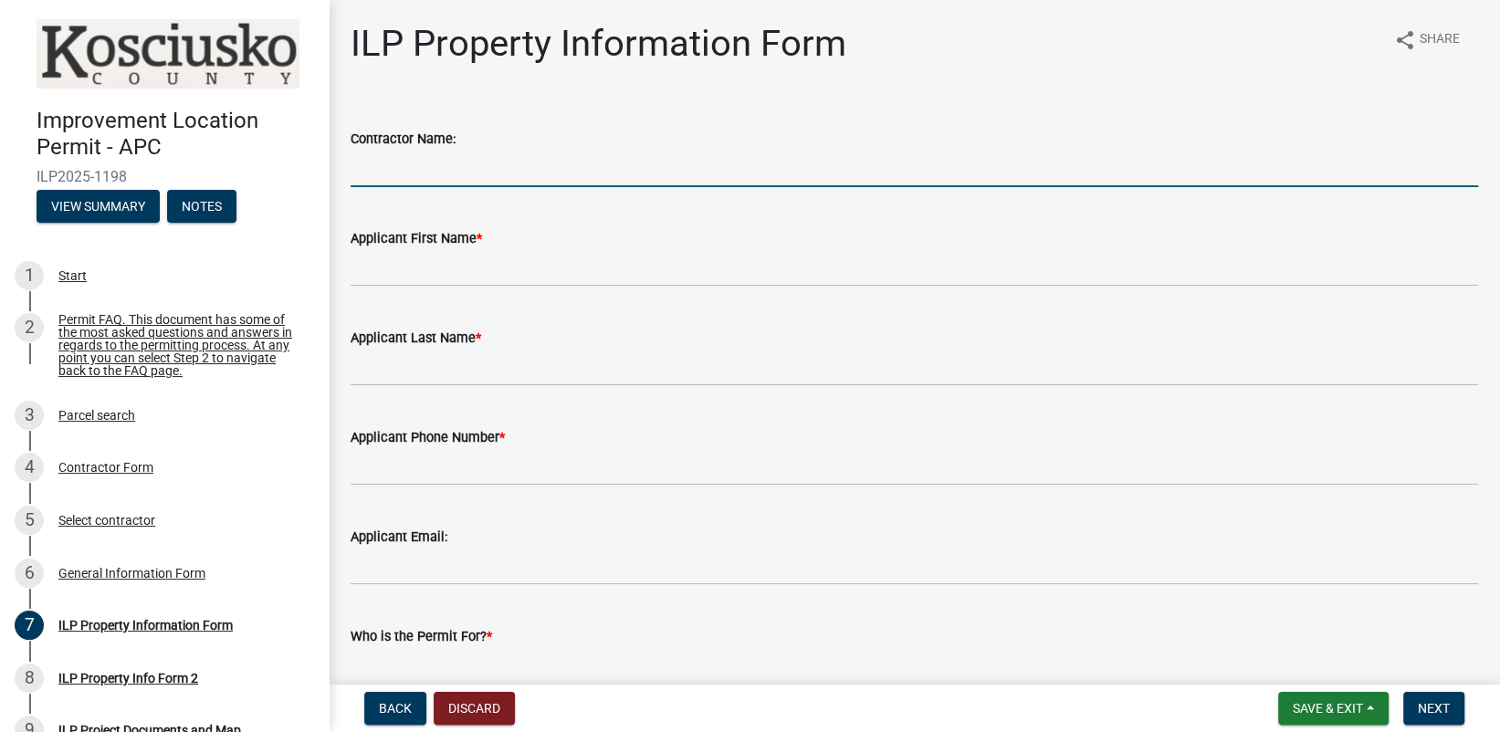
click at [420, 174] on input "Contractor Name:" at bounding box center [914, 168] width 1127 height 37
type input "Whiteoaks Construction of [GEOGRAPHIC_DATA][US_STATE], Inc"
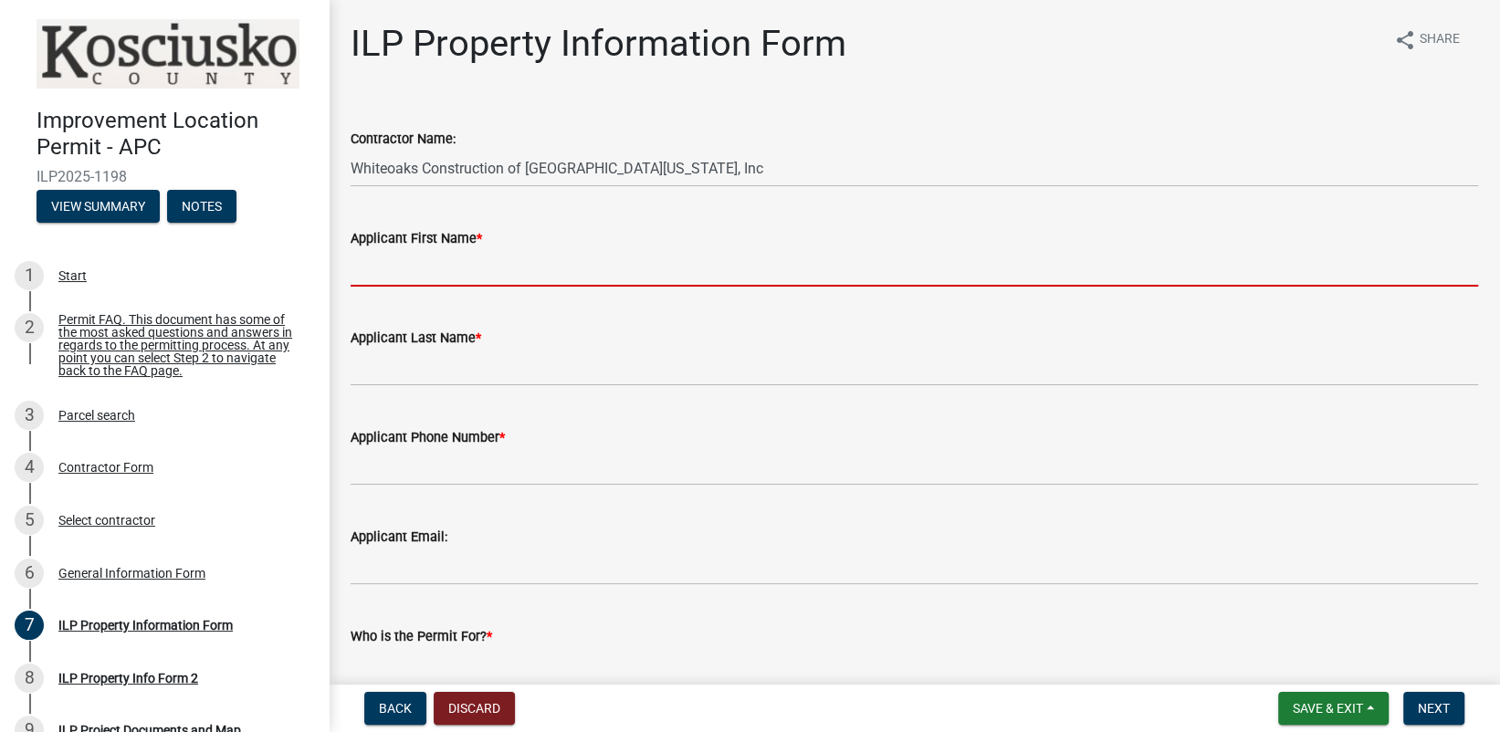
click at [387, 275] on input "Applicant First Name *" at bounding box center [914, 267] width 1127 height 37
type input "[PERSON_NAME]"
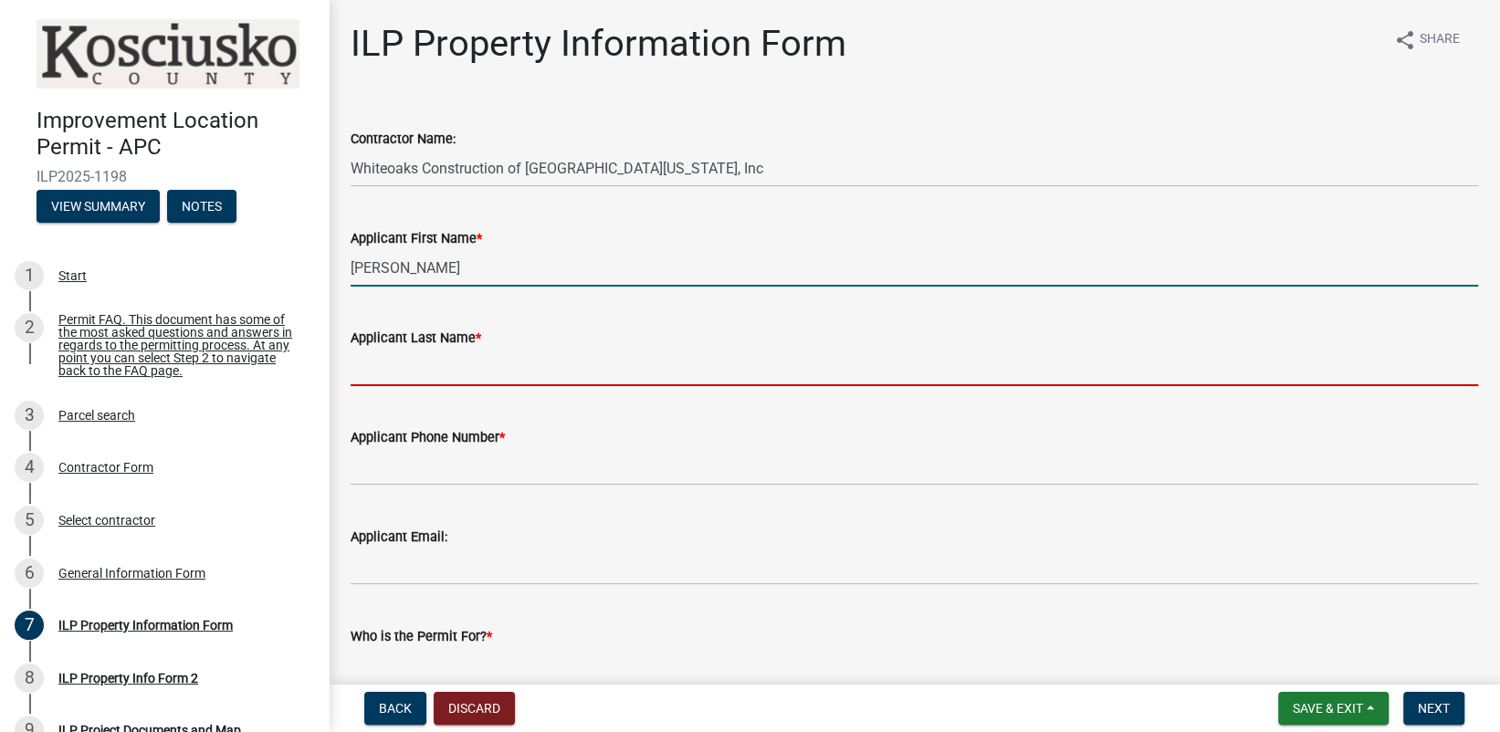
type input "[PERSON_NAME]"
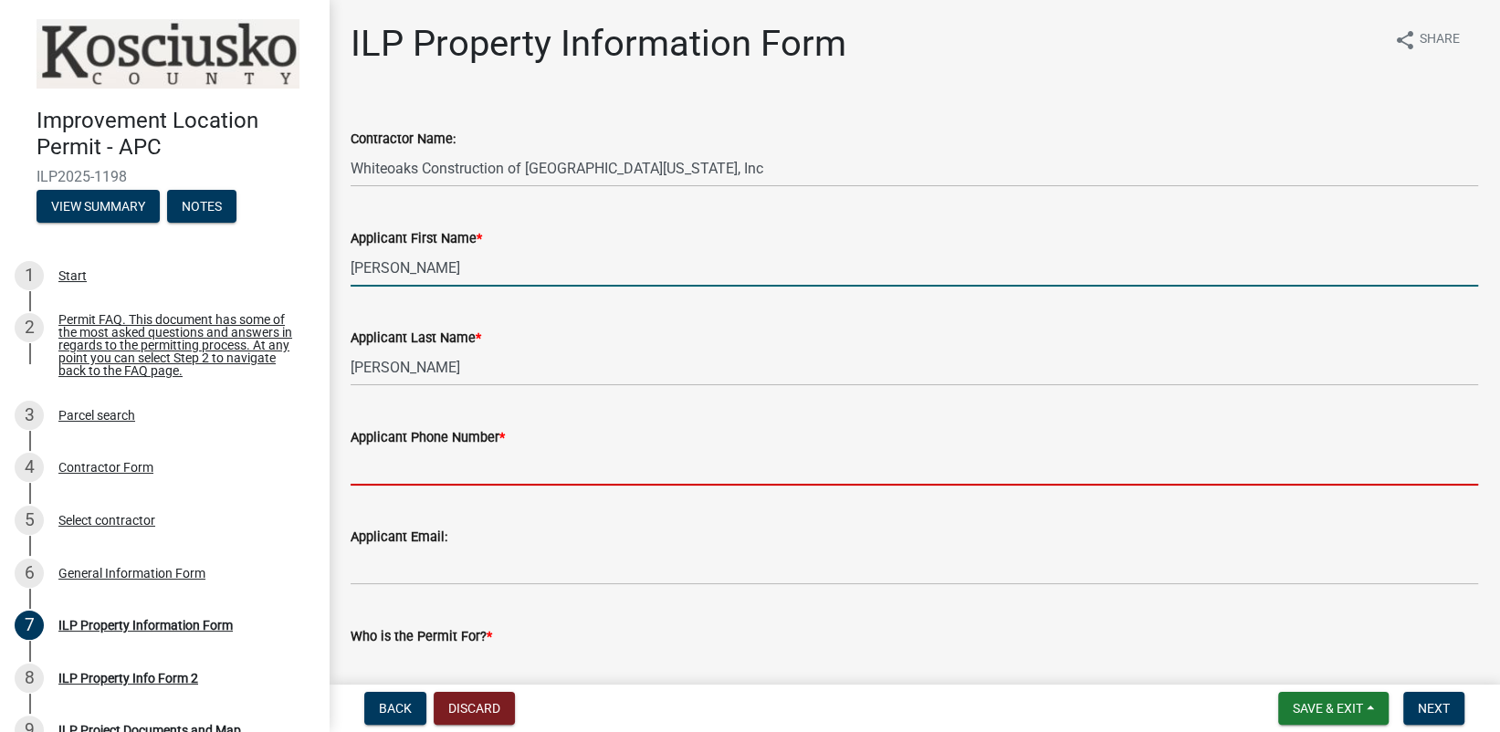
type input "2602481950"
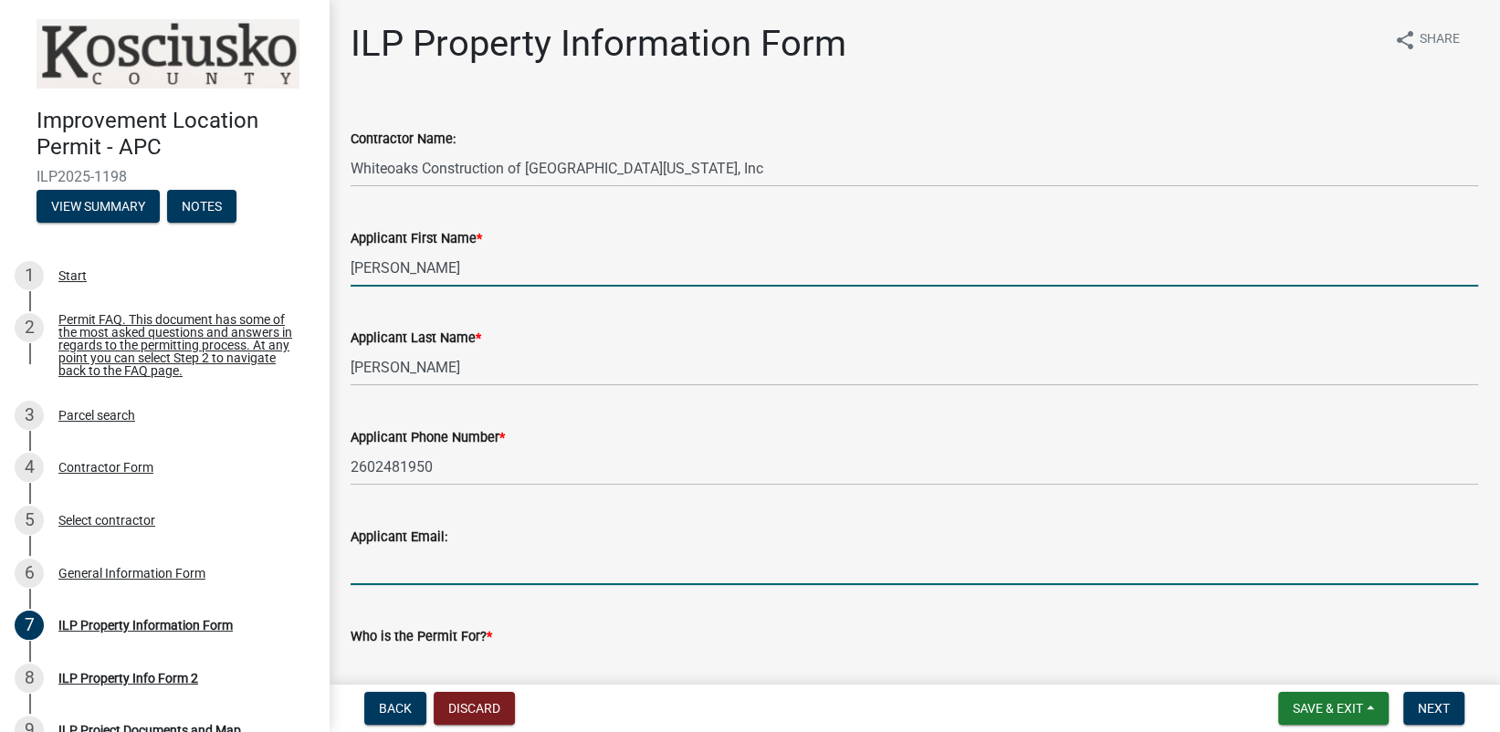
type input "[PERSON_NAME][EMAIL_ADDRESS][PERSON_NAME][DOMAIN_NAME]"
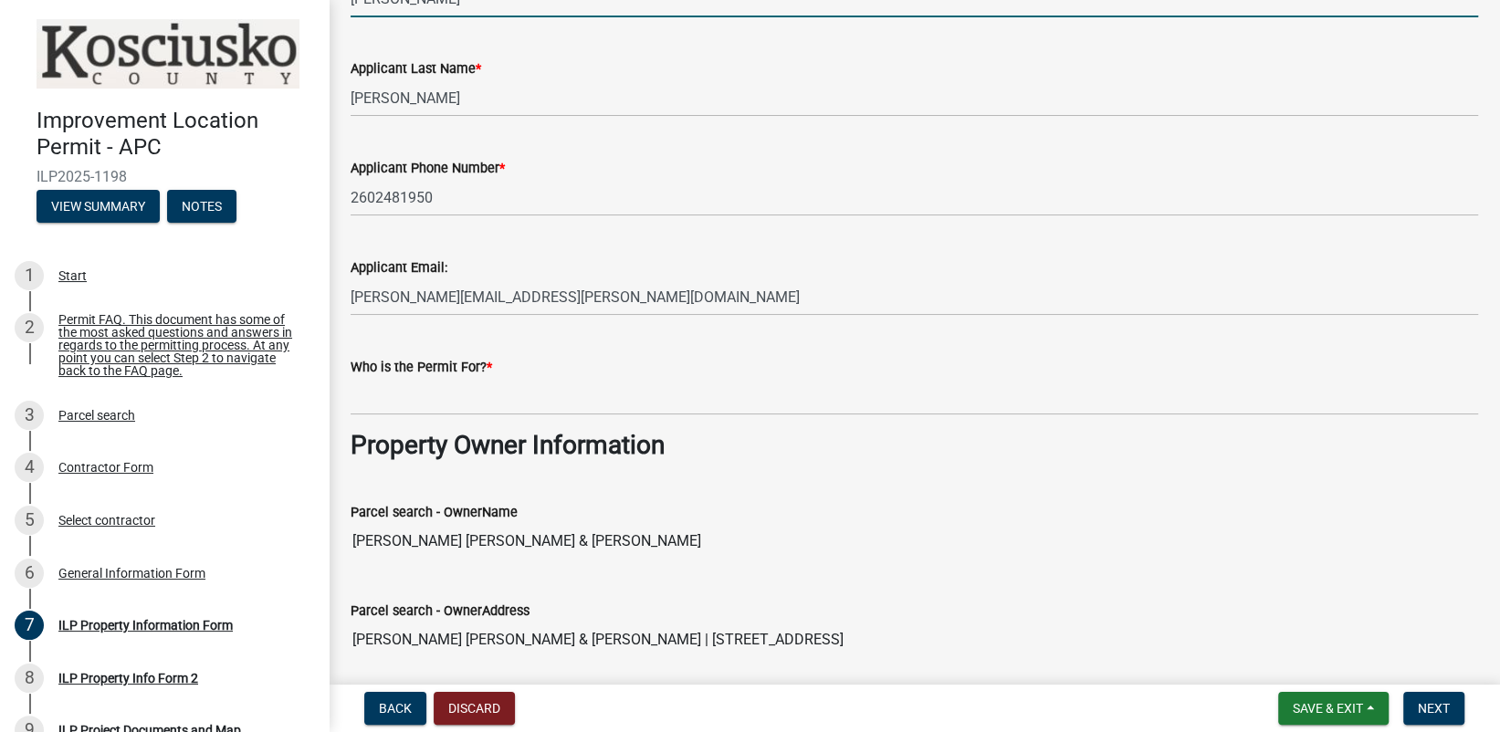
scroll to position [274, 0]
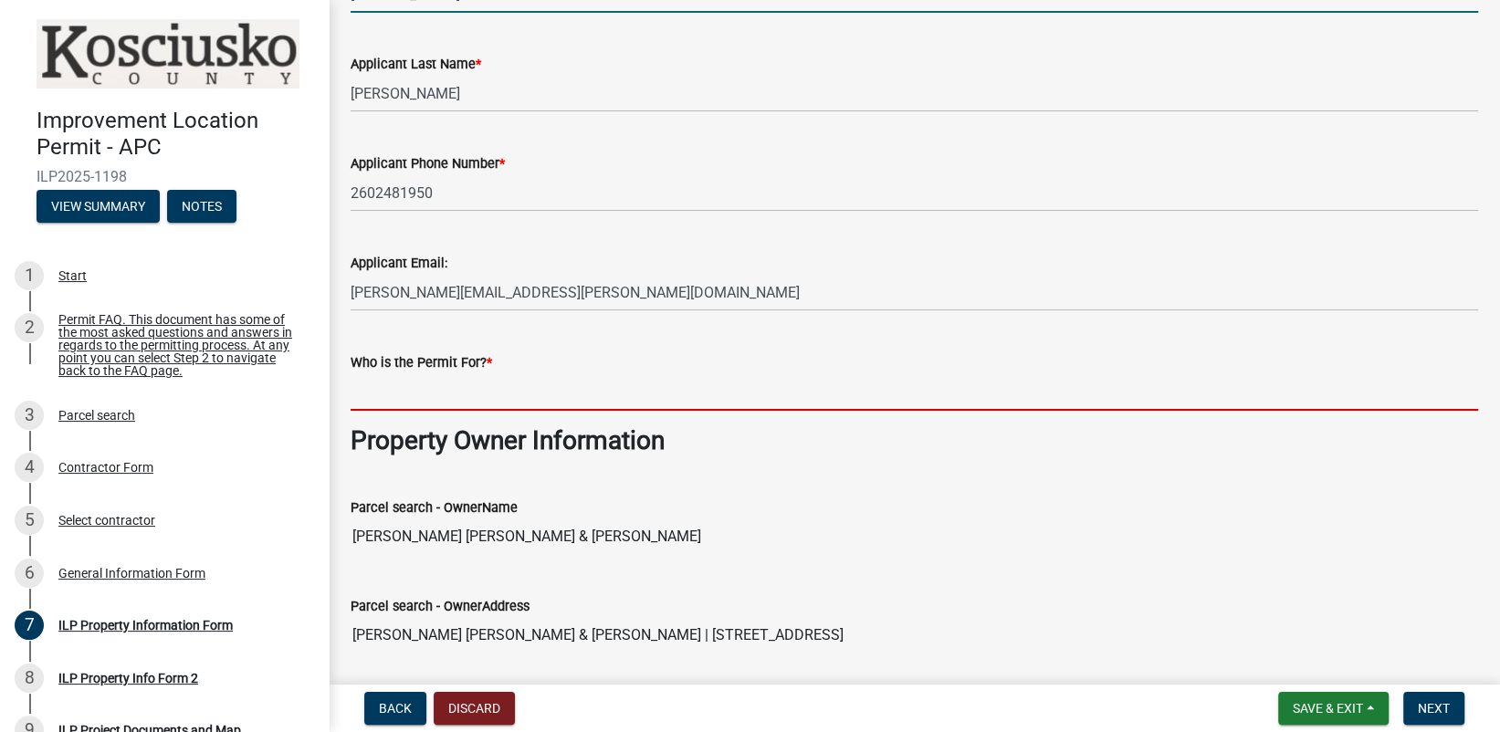
click at [413, 404] on input "Who is the Permit For? *" at bounding box center [914, 391] width 1127 height 37
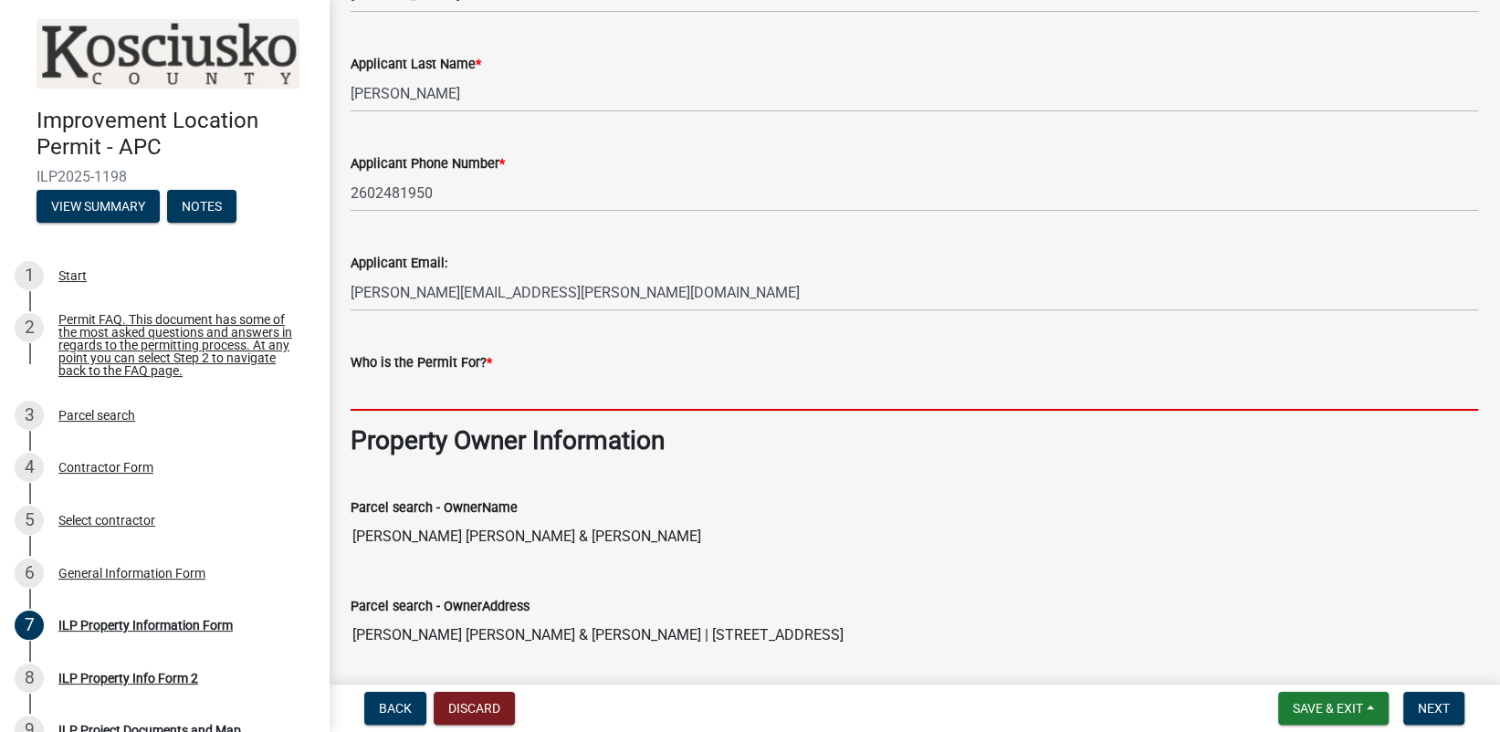
click at [391, 397] on input "Who is the Permit For? *" at bounding box center [914, 391] width 1127 height 37
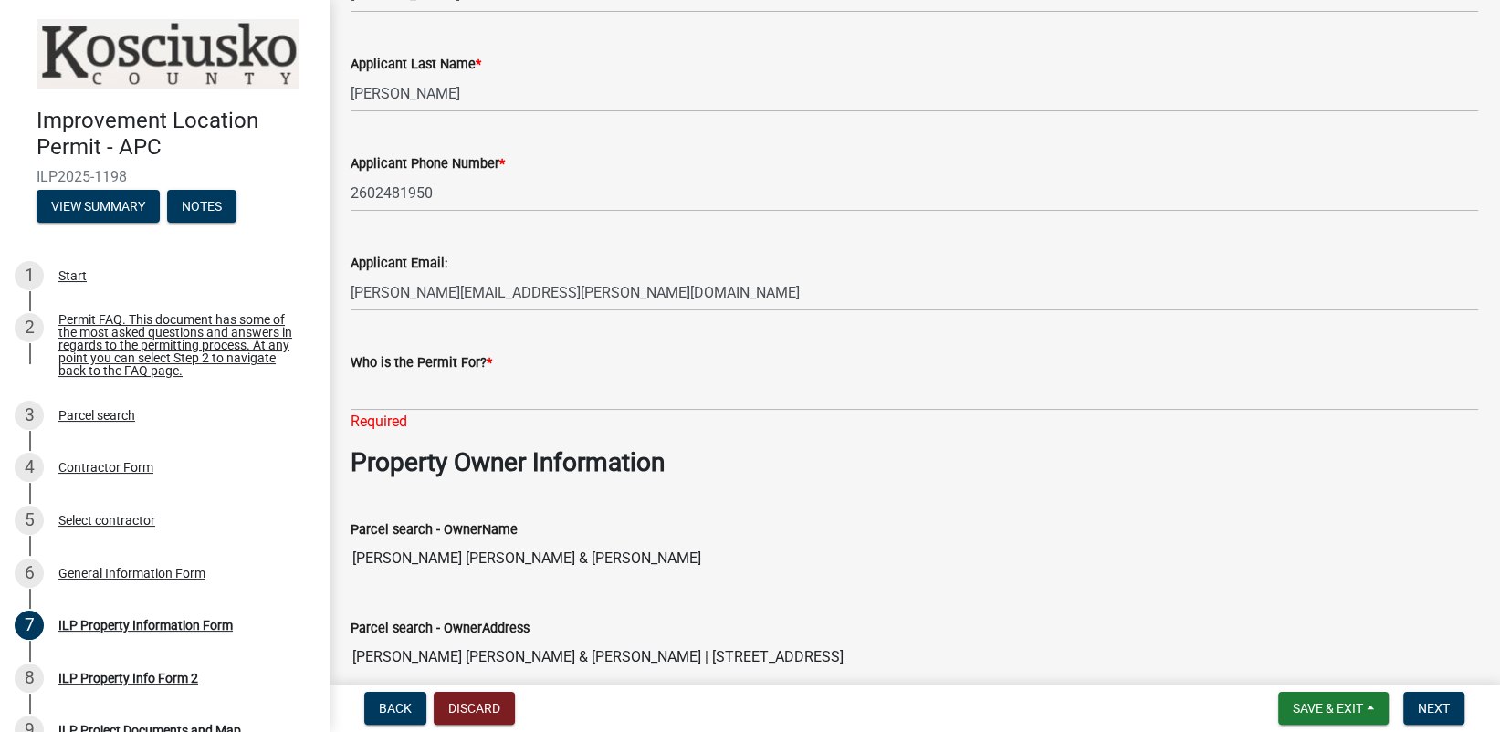
drag, startPoint x: 360, startPoint y: 530, endPoint x: 608, endPoint y: 543, distance: 248.6
click at [610, 543] on input "[PERSON_NAME] [PERSON_NAME] & [PERSON_NAME]" at bounding box center [914, 558] width 1127 height 37
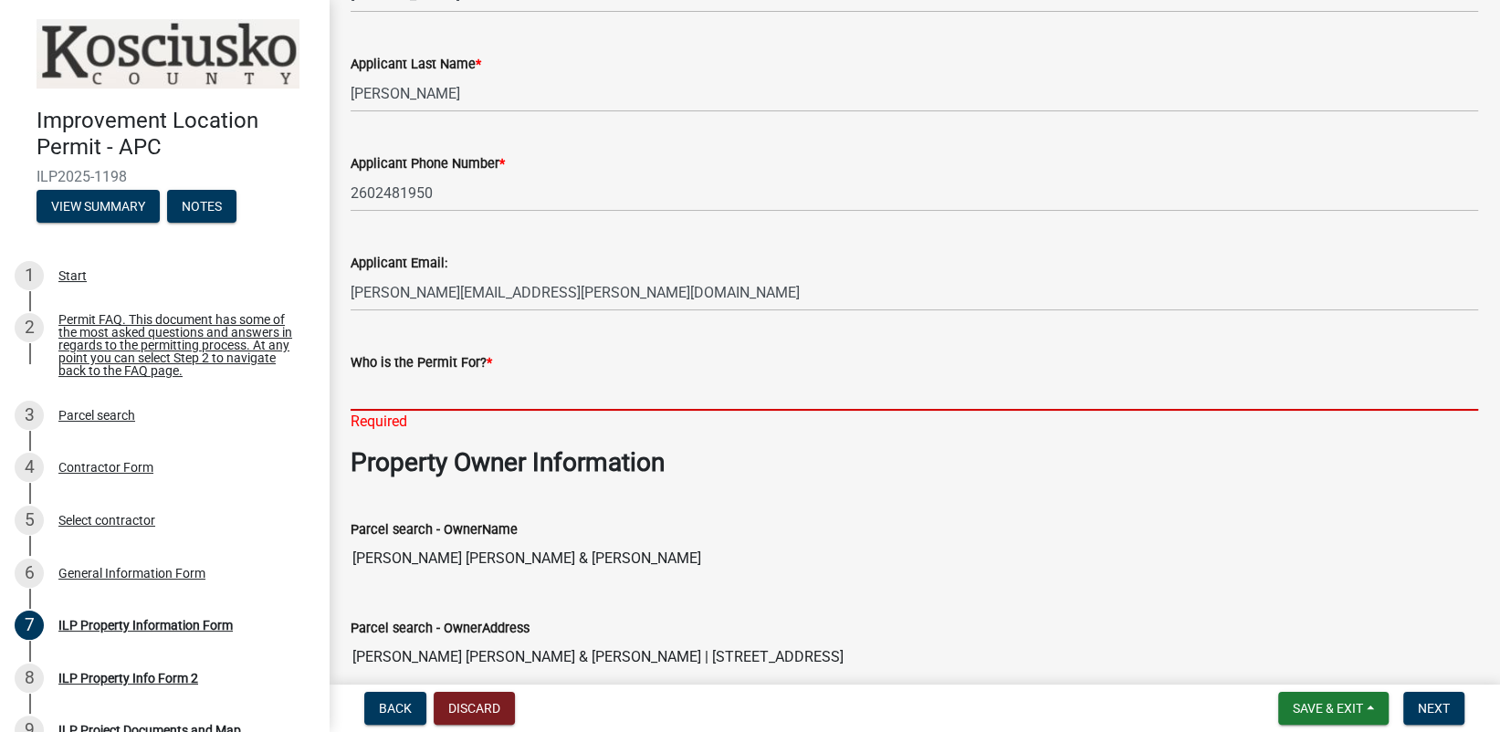
click at [376, 393] on input "Who is the Permit For? *" at bounding box center [914, 391] width 1127 height 37
paste input "[PERSON_NAME] [PERSON_NAME] & [PERSON_NAME]"
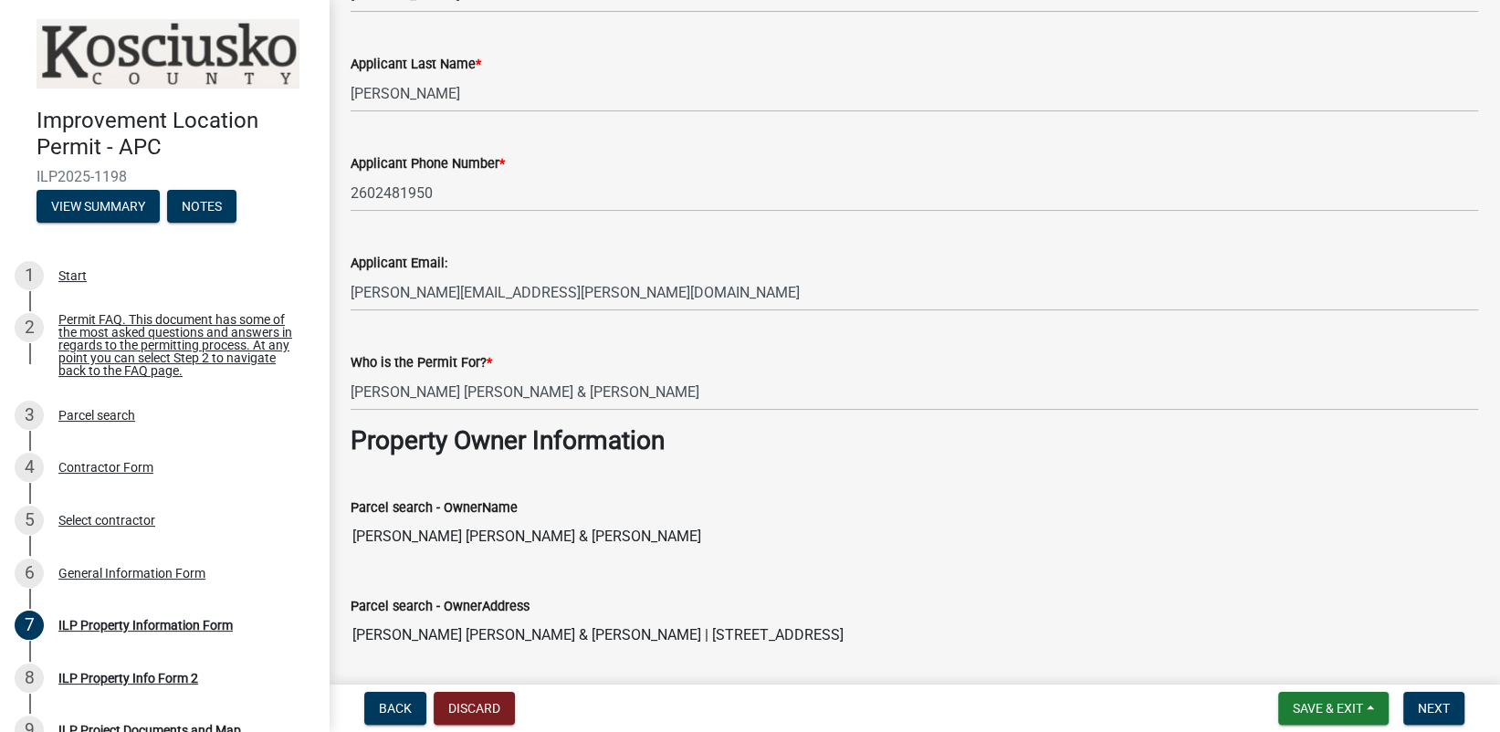
drag, startPoint x: 893, startPoint y: 431, endPoint x: 854, endPoint y: 439, distance: 39.2
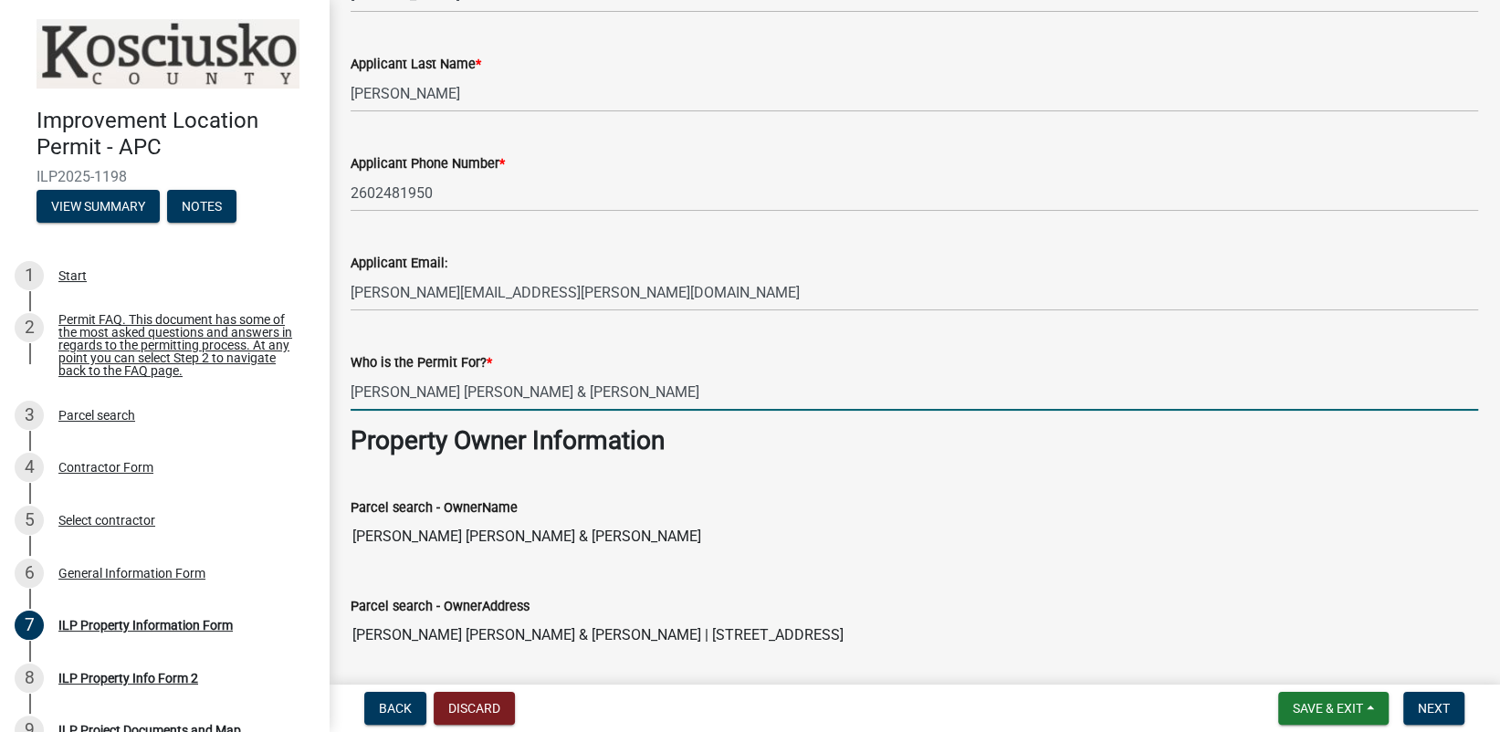
click at [351, 392] on input "[PERSON_NAME] [PERSON_NAME] & [PERSON_NAME]" at bounding box center [914, 391] width 1127 height 37
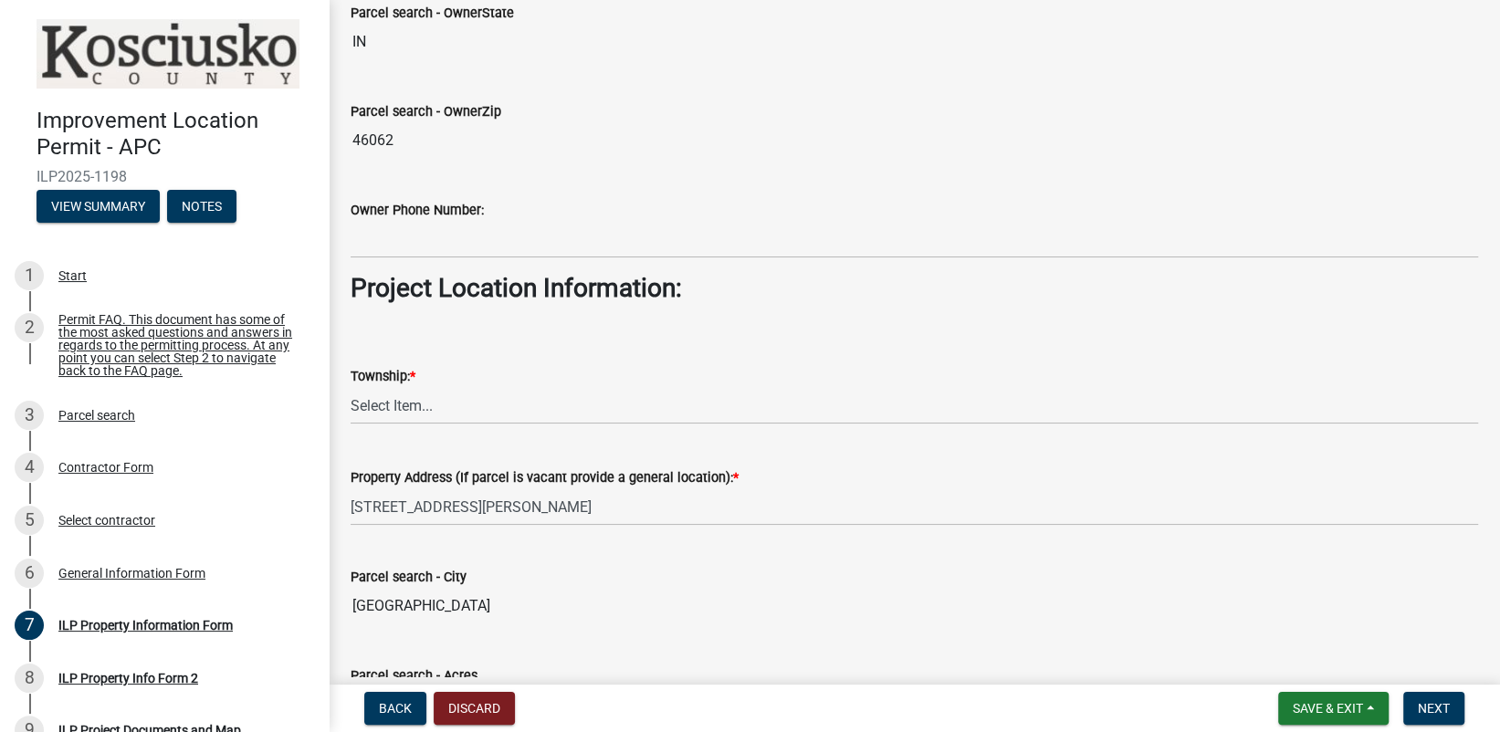
scroll to position [1095, 0]
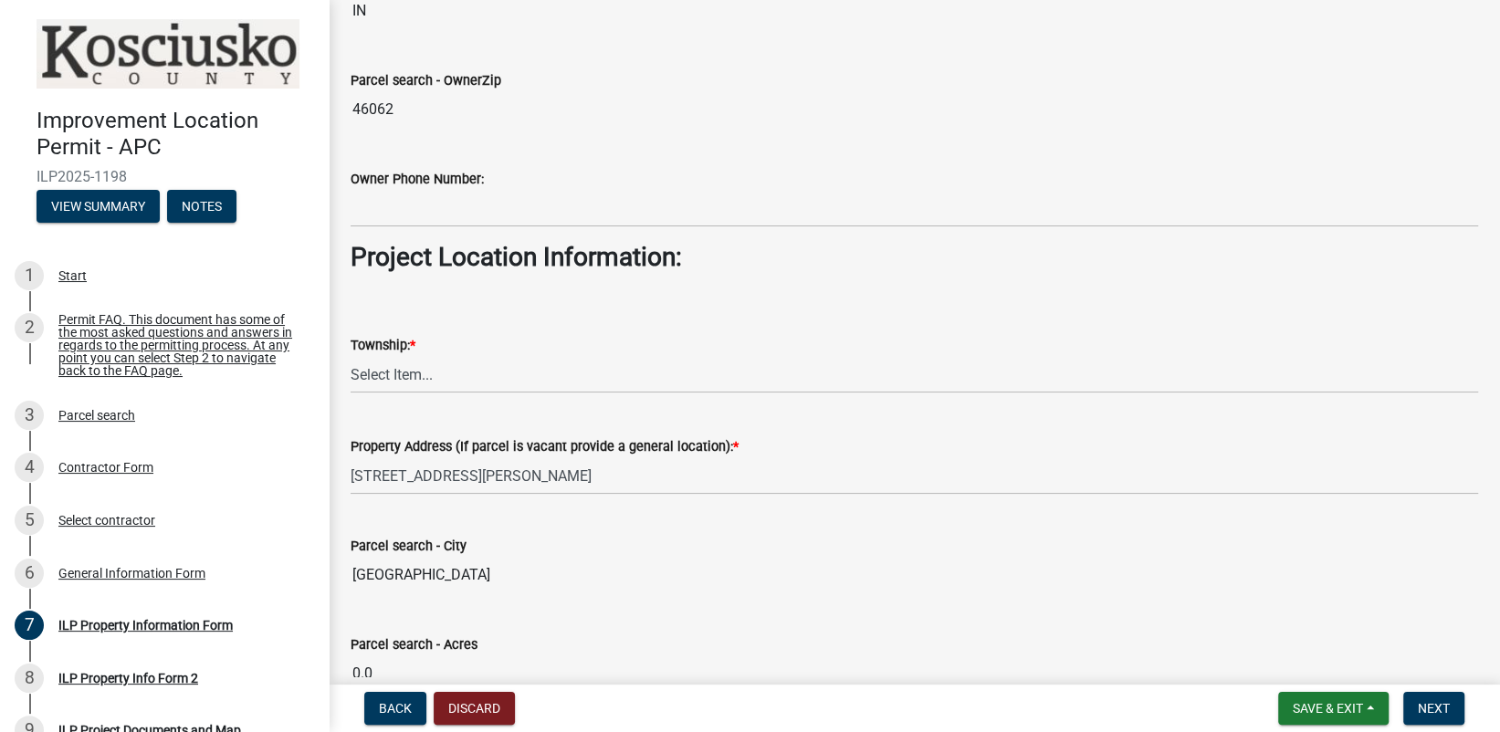
type input "[PERSON_NAME] [PERSON_NAME] & [PERSON_NAME]"
click at [403, 375] on select "Select Item... [PERSON_NAME] - Elkhart Co Clay Etna [GEOGRAPHIC_DATA][PERSON_NA…" at bounding box center [914, 374] width 1127 height 37
click at [351, 356] on select "Select Item... [PERSON_NAME] - Elkhart Co Clay Etna [GEOGRAPHIC_DATA][PERSON_NA…" at bounding box center [914, 374] width 1127 height 37
select select "57368d26-defc-477e-a8be-5a23ab554a17"
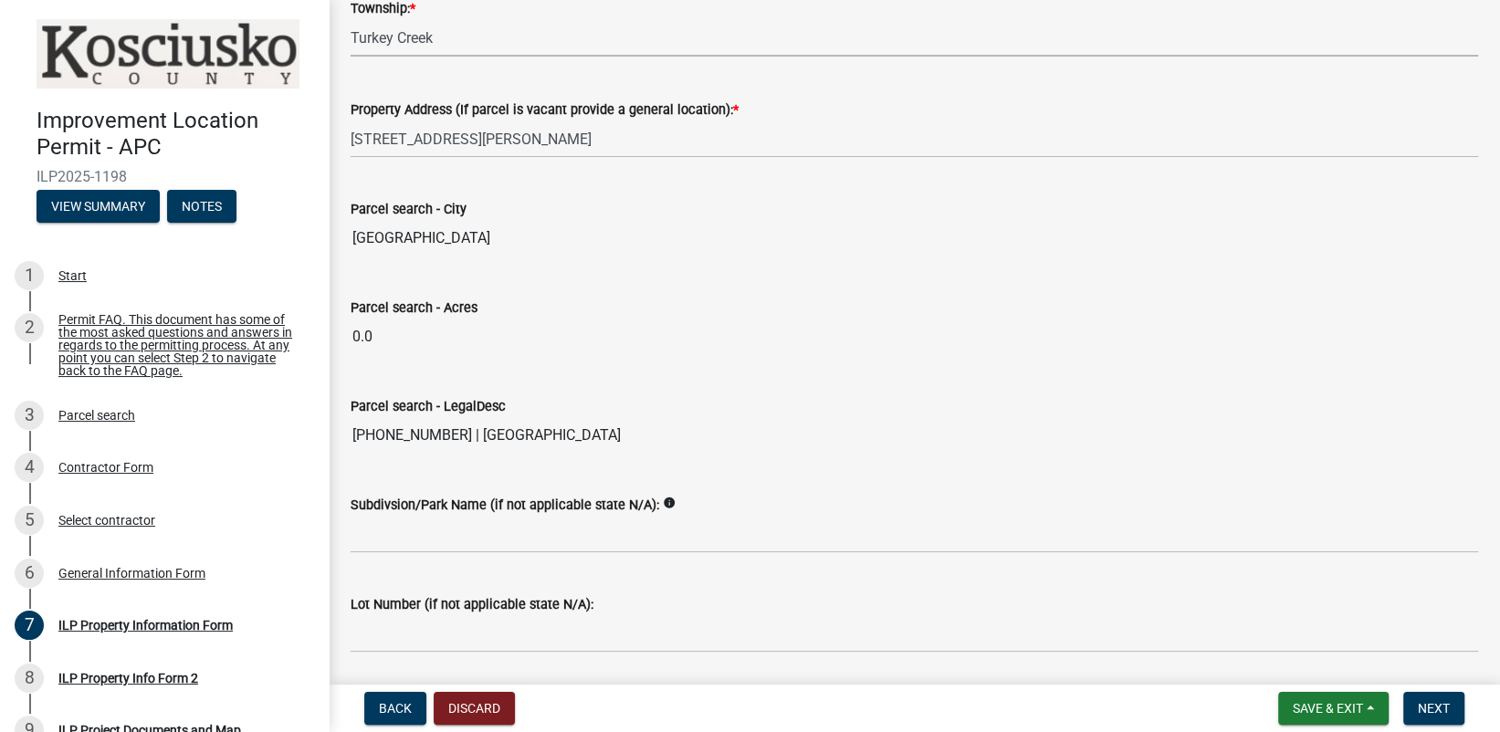
scroll to position [1399, 0]
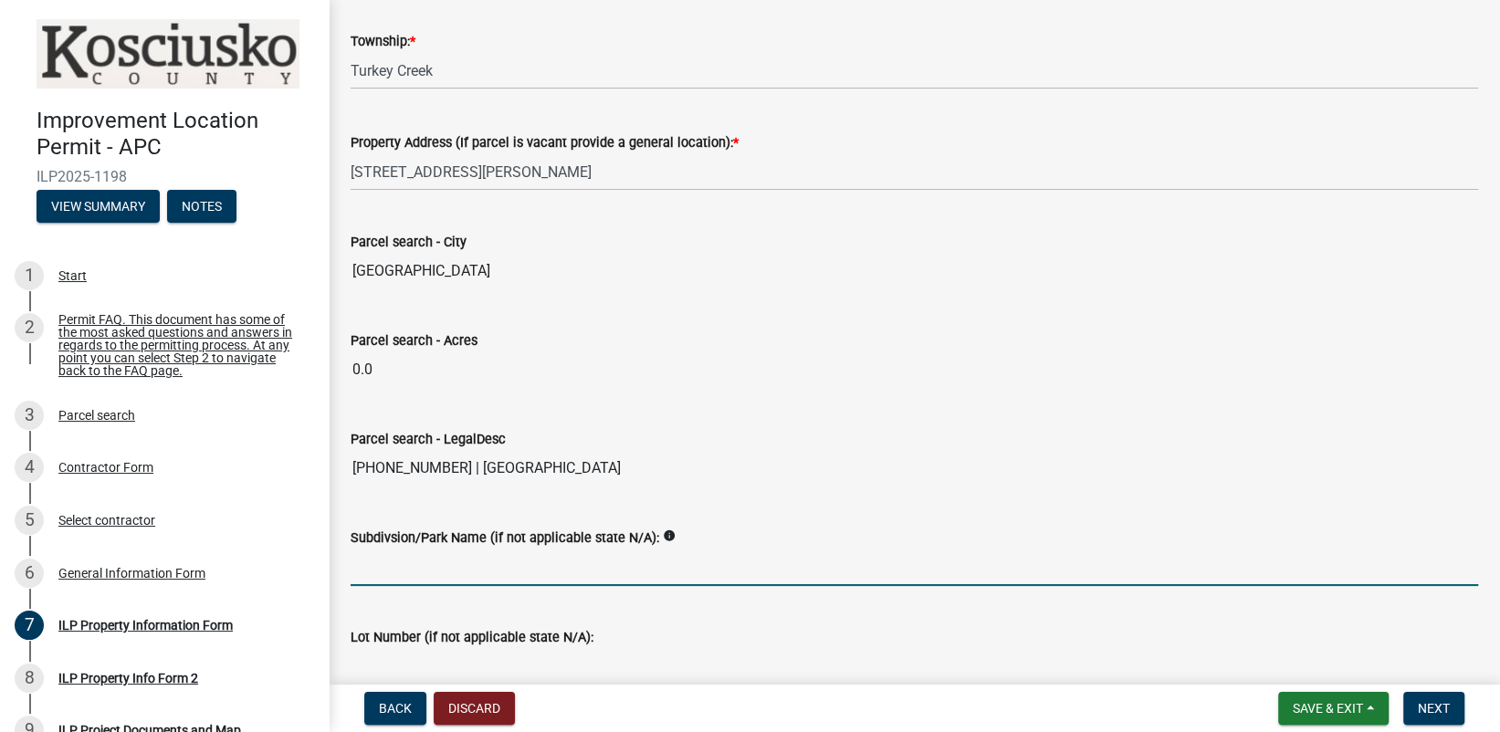
click at [381, 571] on input "Subdivsion/Park Name (if not applicable state N/A):" at bounding box center [914, 567] width 1127 height 37
paste input "Elm Grove [GEOGRAPHIC_DATA]"
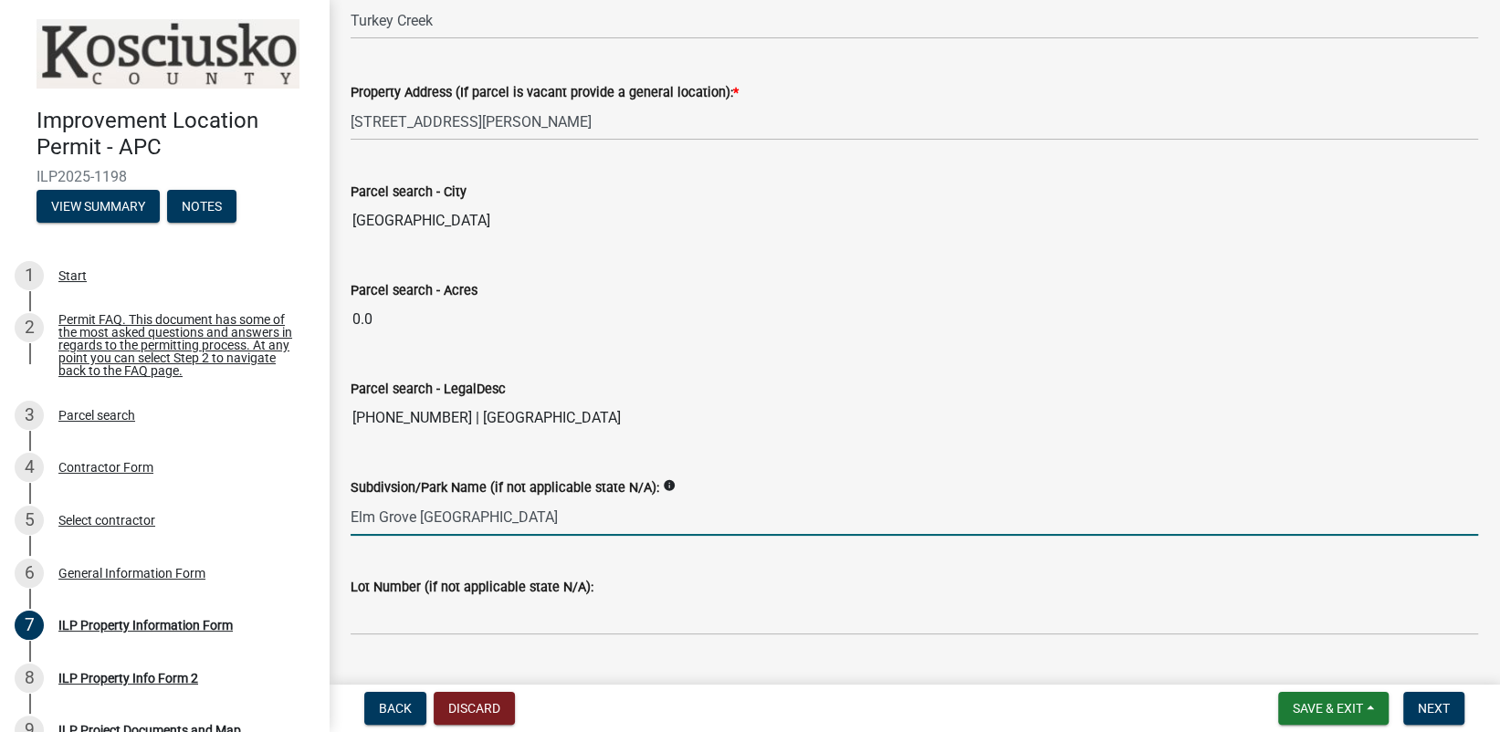
scroll to position [1491, 0]
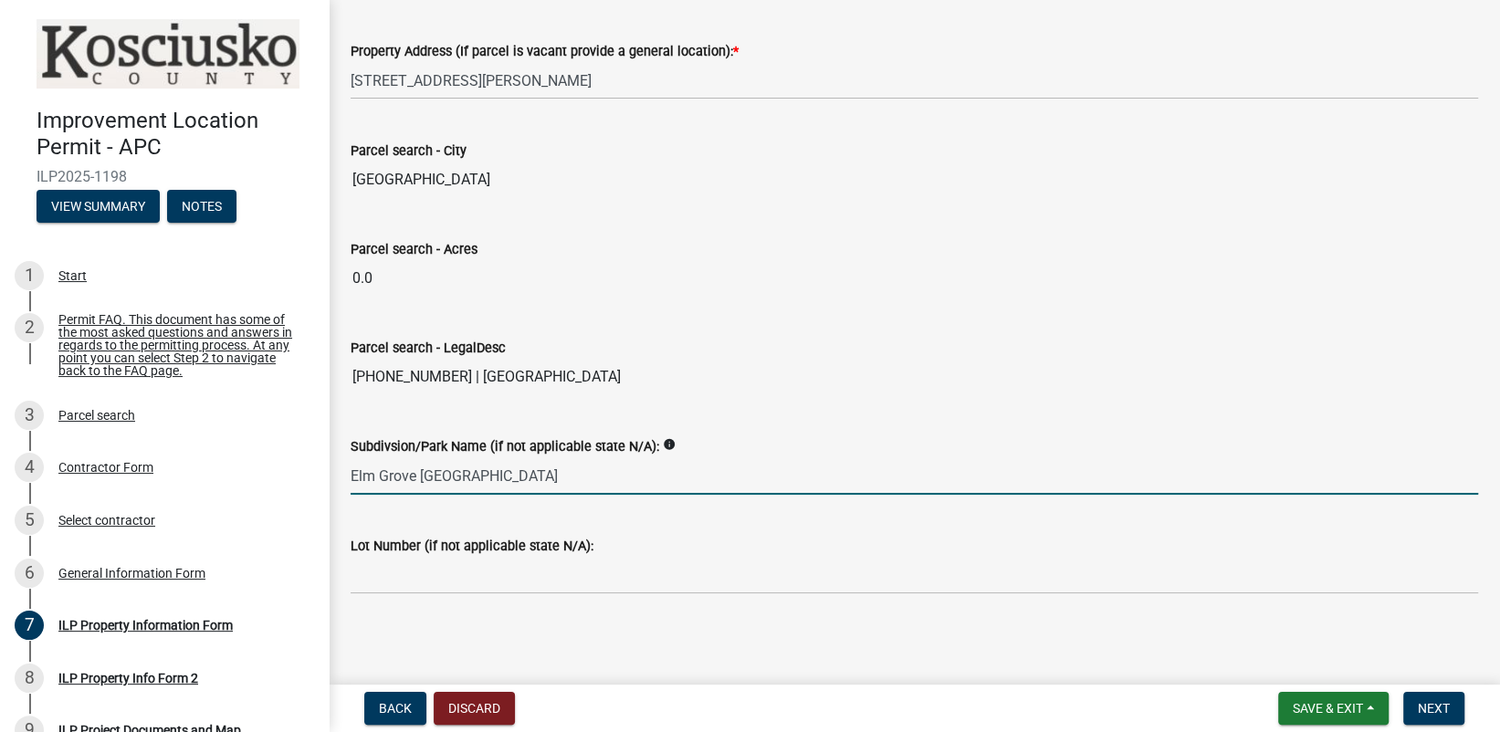
type input "Elm Grove [GEOGRAPHIC_DATA]"
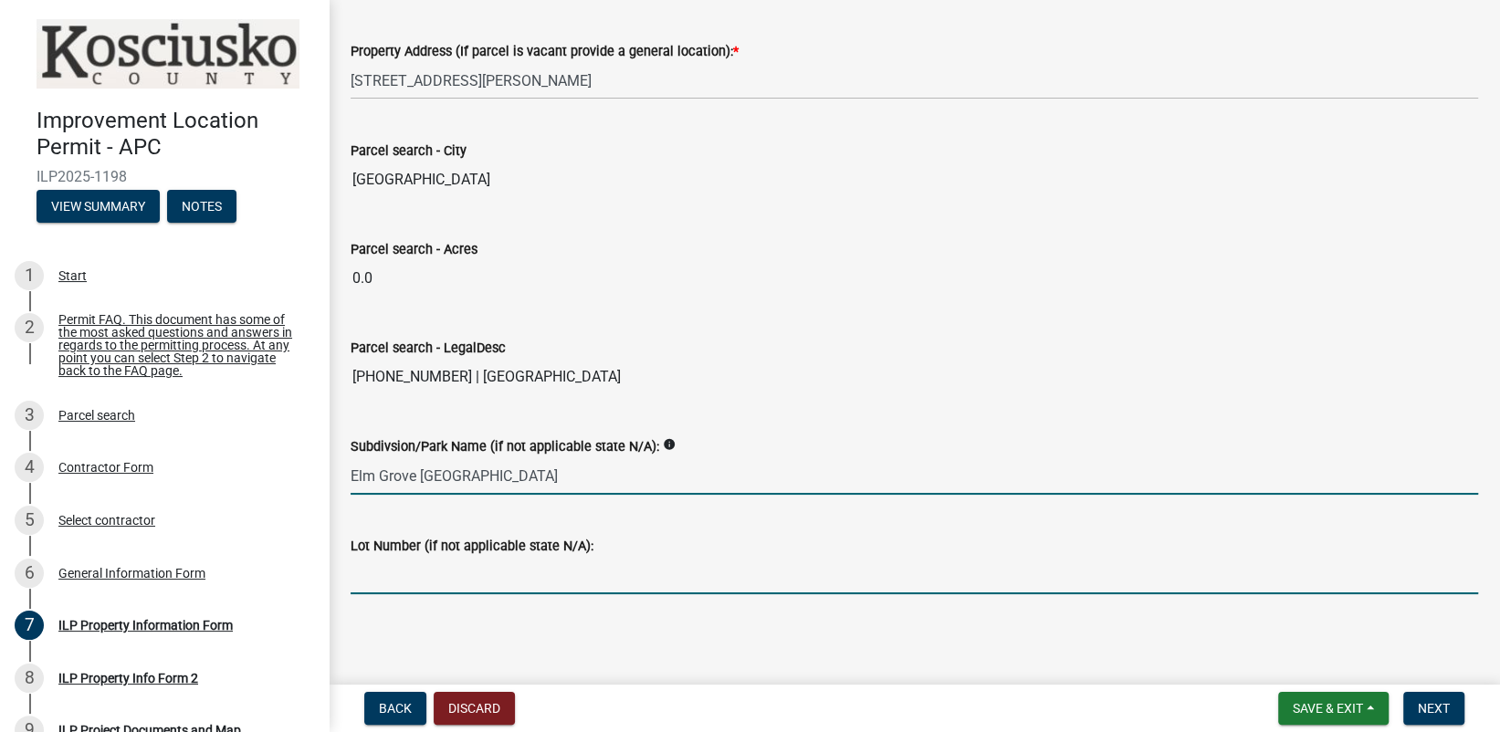
click at [385, 571] on input "Lot Number (if not applicable state N/A):" at bounding box center [914, 575] width 1127 height 37
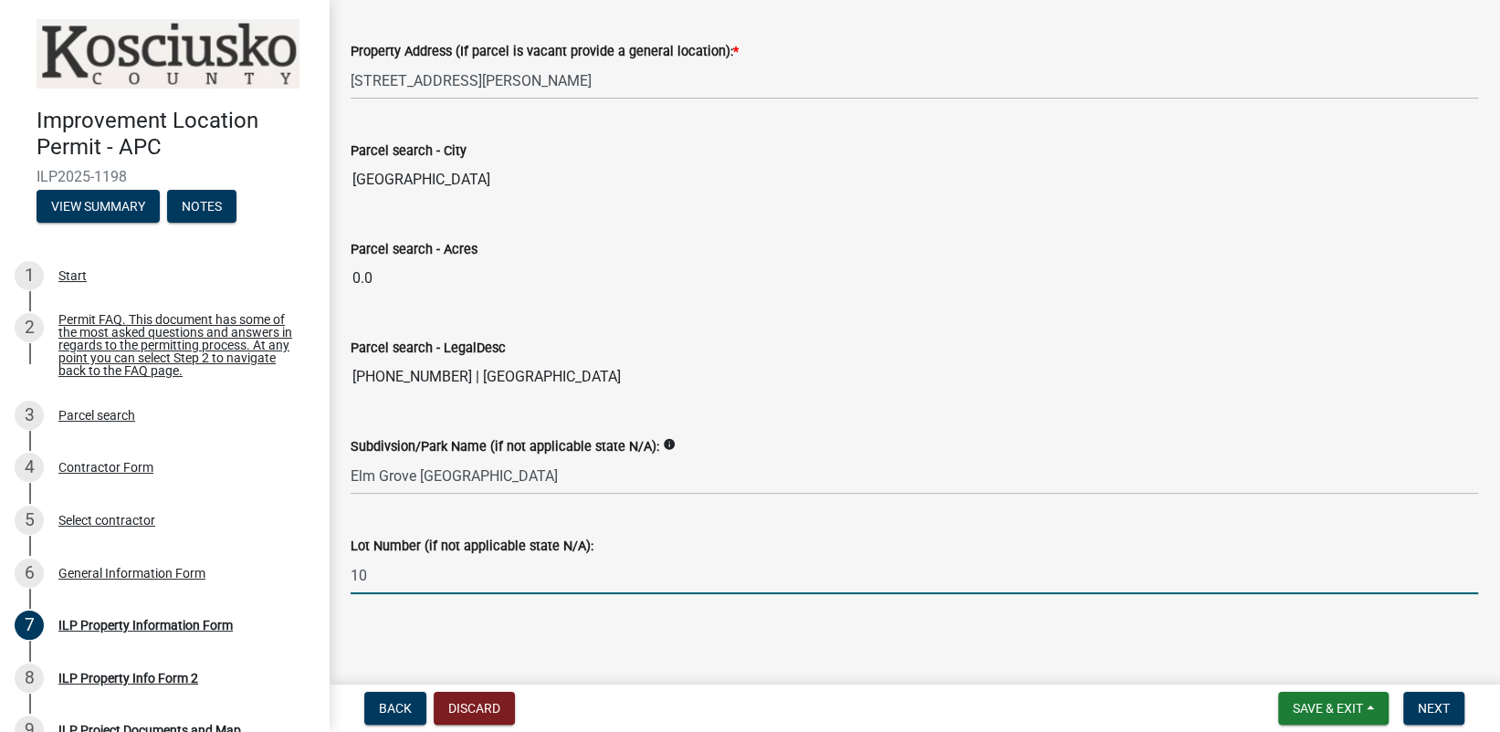
scroll to position [1399, 0]
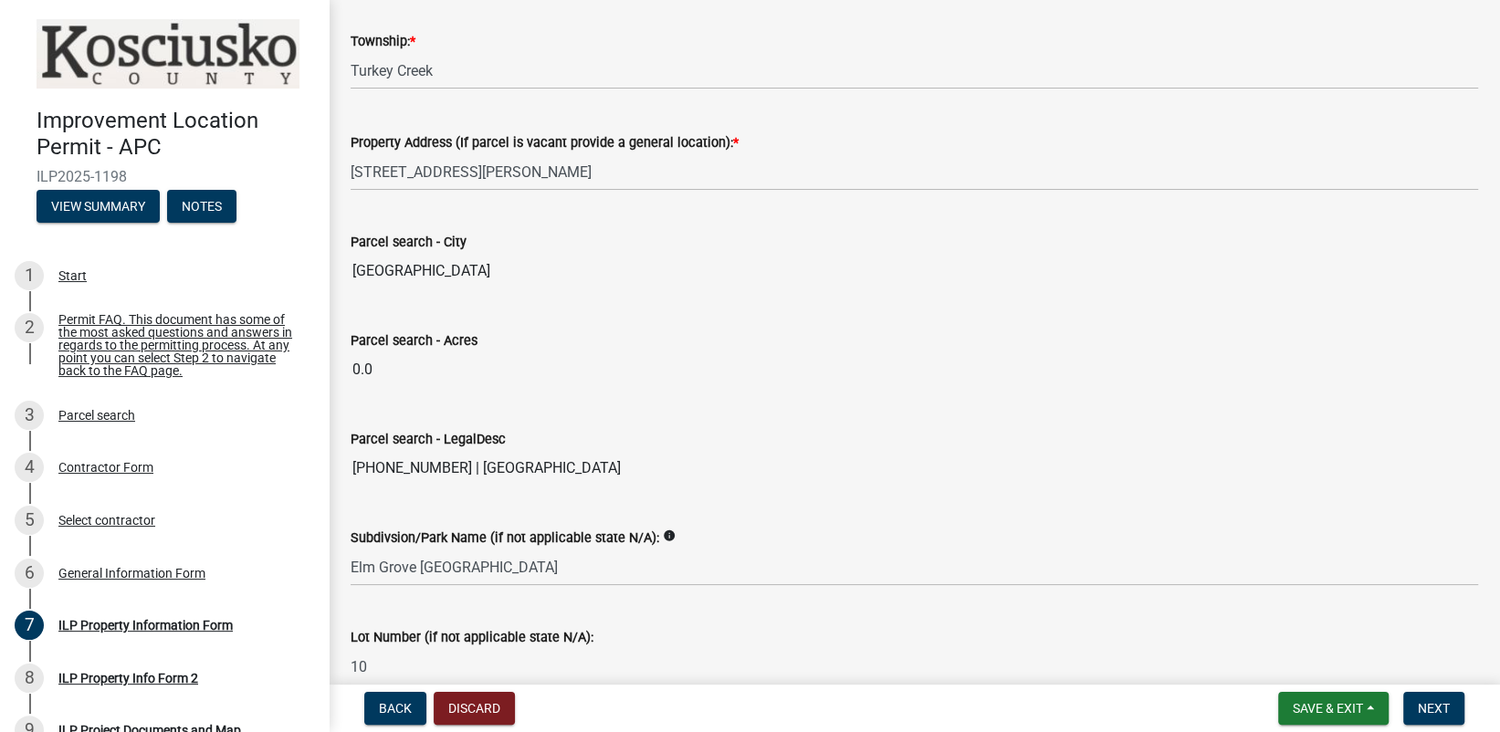
type input "10"
click at [967, 509] on div "Subdivsion/Park Name (if not applicable state N/A): info [GEOGRAPHIC_DATA]" at bounding box center [914, 543] width 1127 height 85
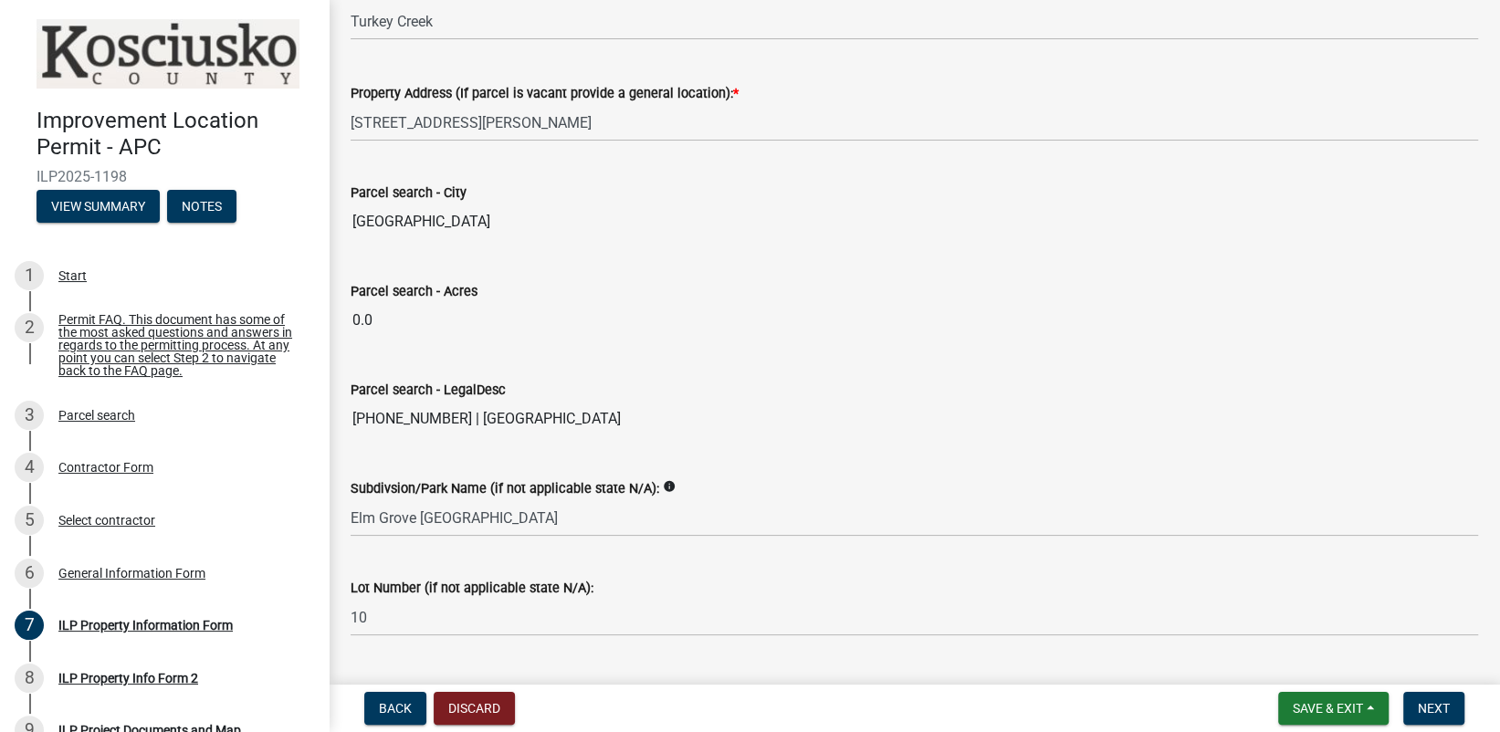
scroll to position [1491, 0]
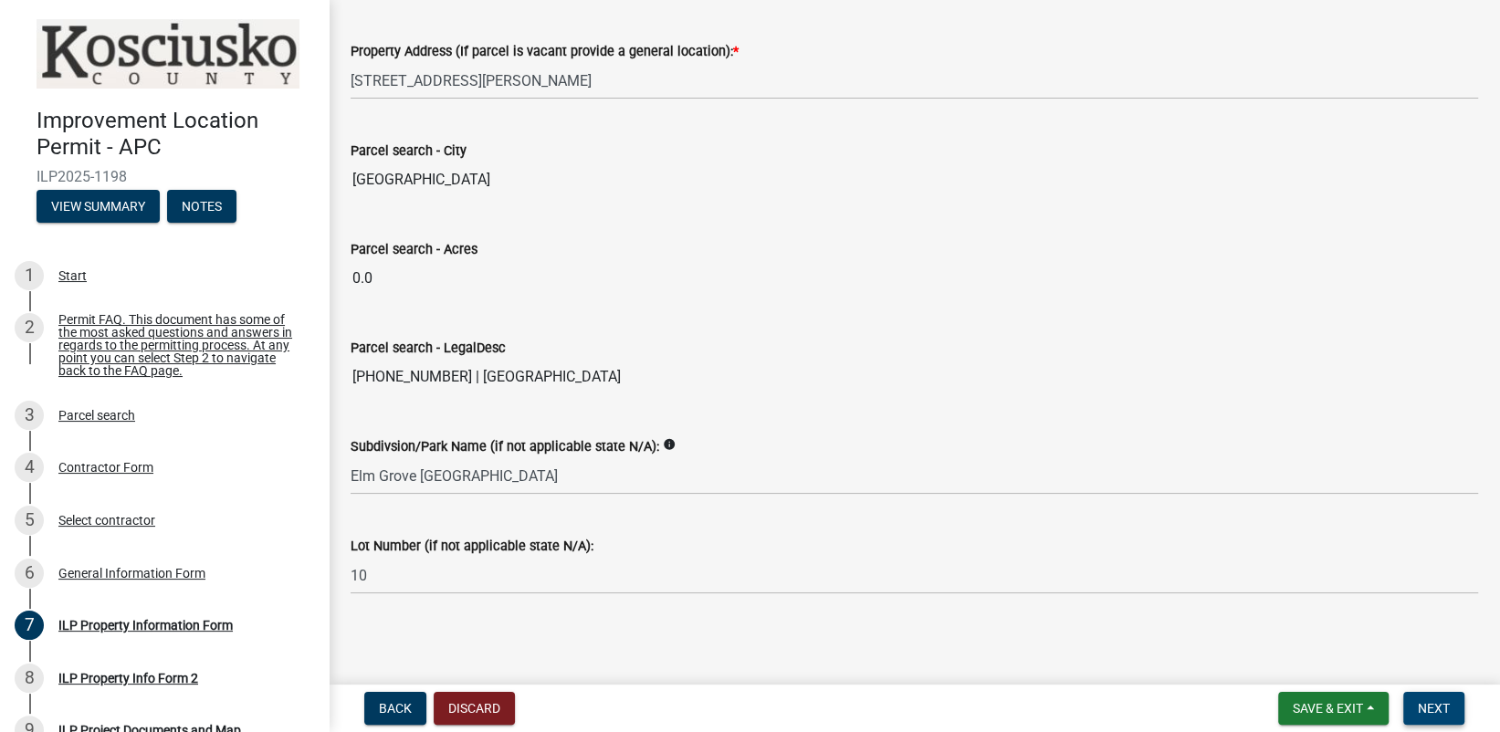
click at [1422, 706] on span "Next" at bounding box center [1434, 708] width 32 height 15
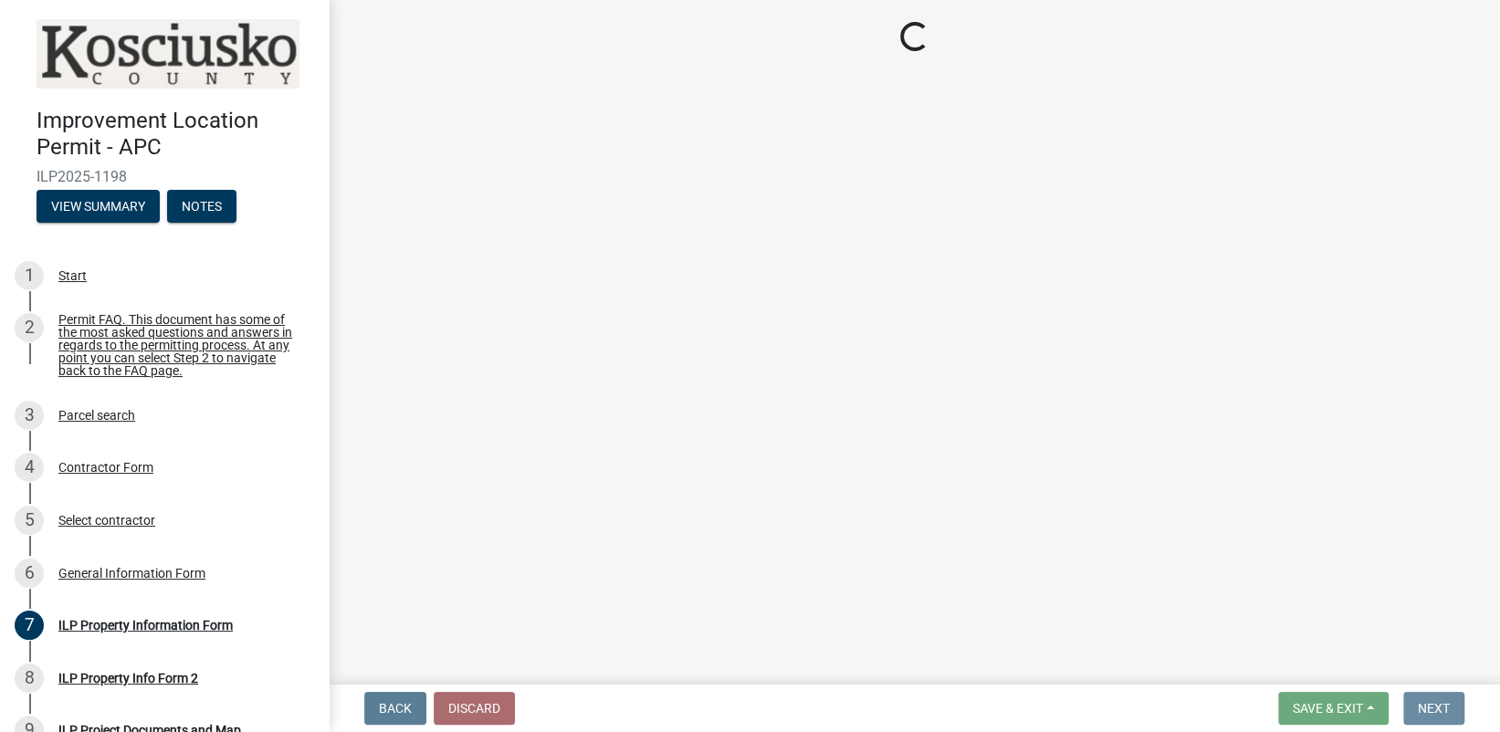
scroll to position [0, 0]
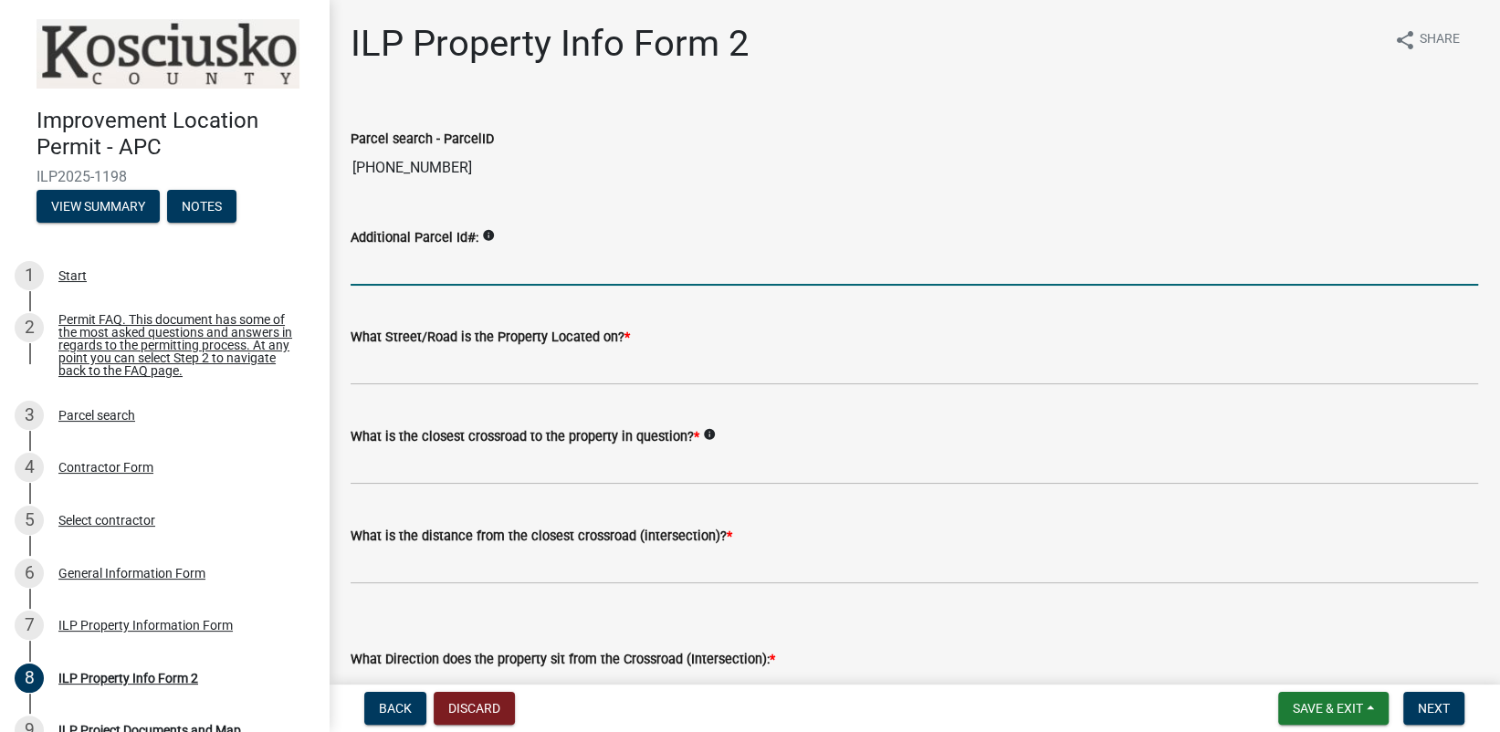
click at [403, 274] on input "Additional Parcel Id#:" at bounding box center [914, 266] width 1127 height 37
click at [364, 269] on input "Additional Parcel Id#:" at bounding box center [914, 266] width 1127 height 37
paste input "Parcel Number 43-04-14-200-479.000-025"
type input "Parcel Number 43-04-14-200-479.000-025"
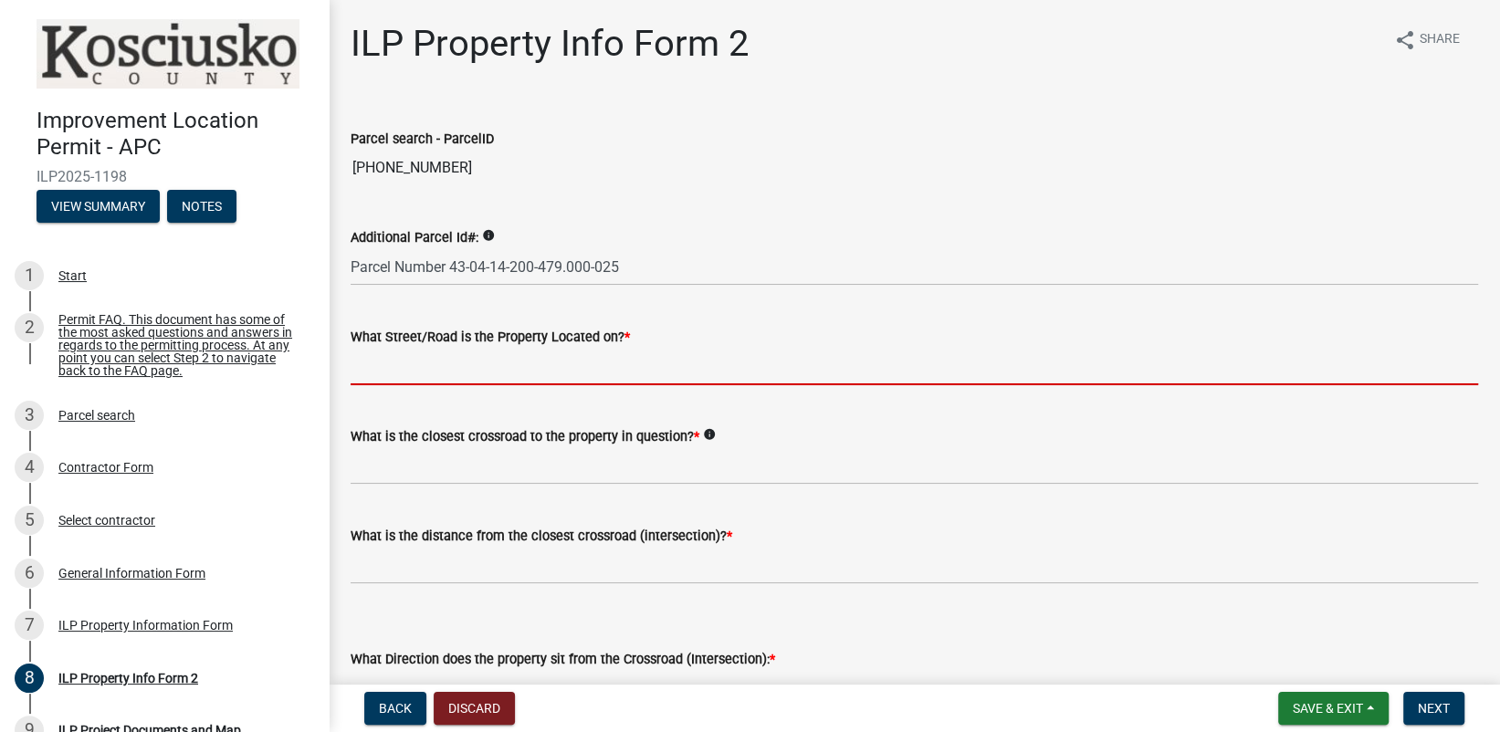
click at [379, 371] on input "What Street/Road is the Property Located on? *" at bounding box center [914, 366] width 1127 height 37
click at [407, 372] on input "What Street/Road is the Property Located on? *" at bounding box center [914, 366] width 1127 height 37
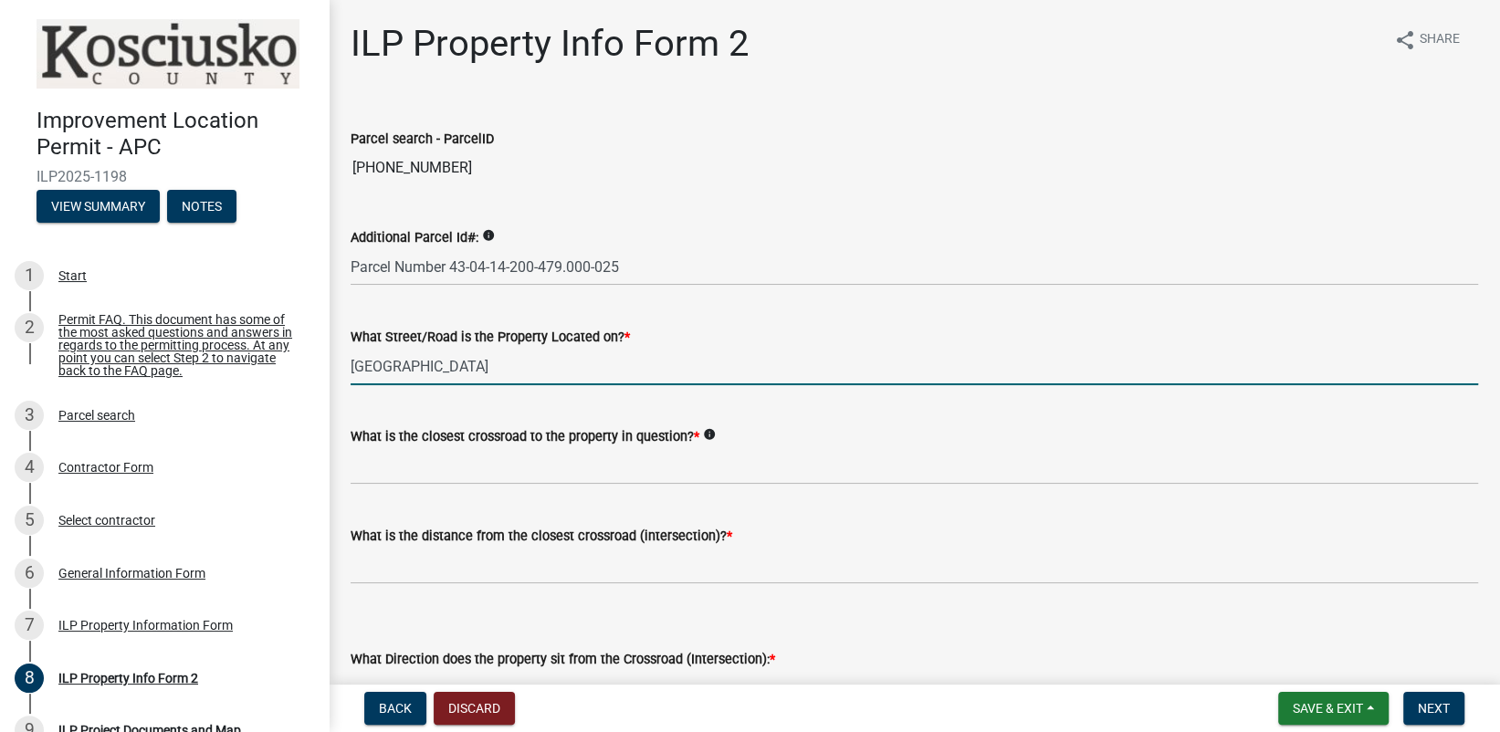
type input "[GEOGRAPHIC_DATA]"
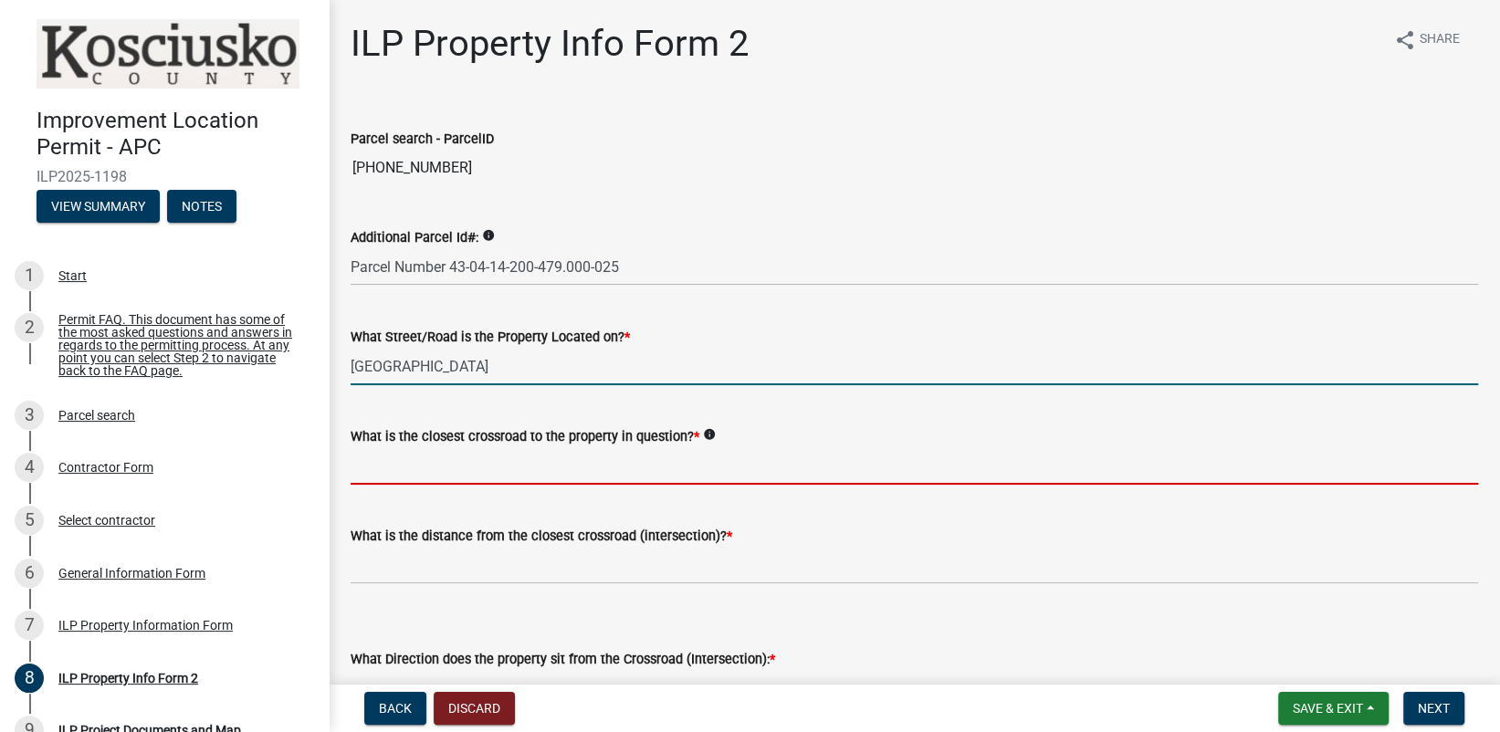
click at [367, 478] on input "What is the closest crossroad to the property in question? *" at bounding box center [914, 465] width 1127 height 37
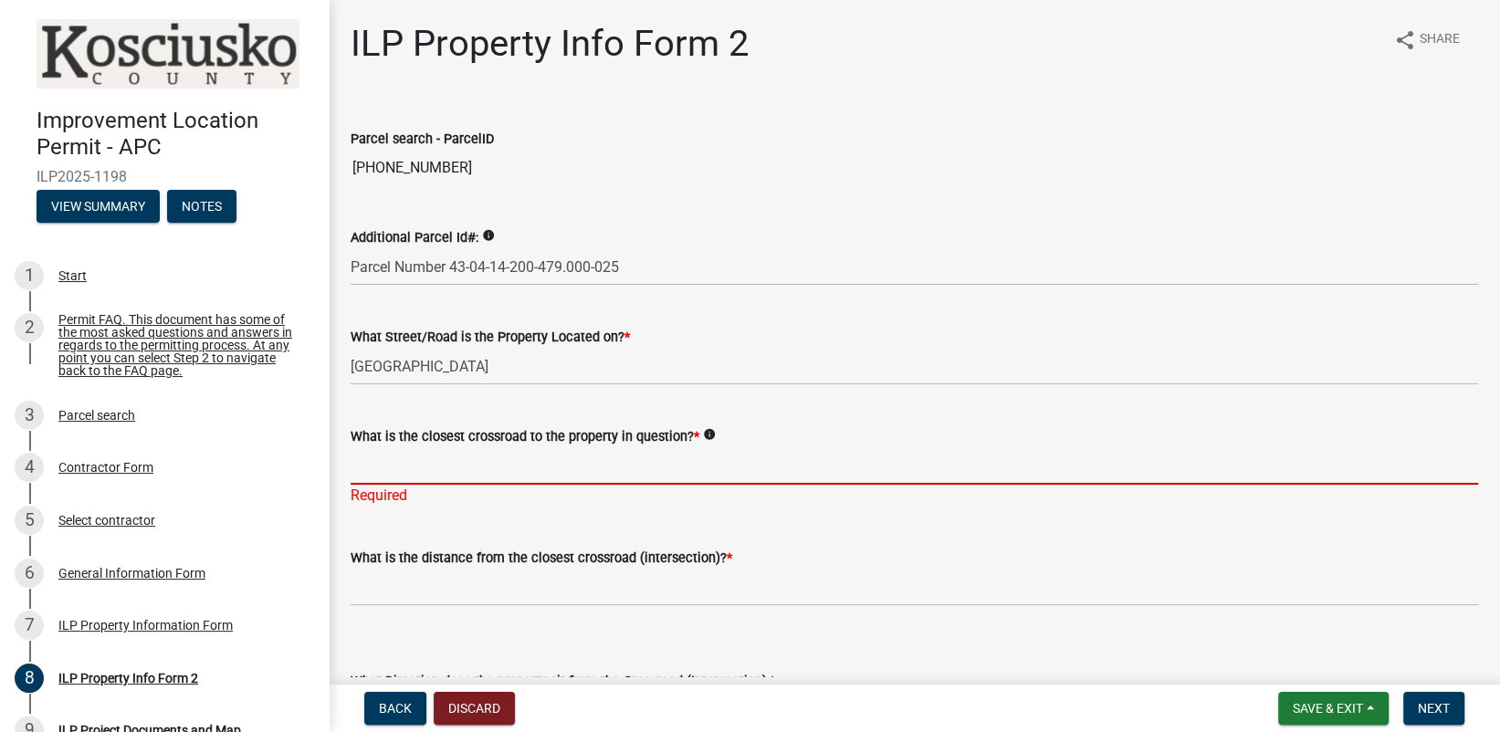
click at [393, 466] on input "What is the closest crossroad to the property in question? *" at bounding box center [914, 465] width 1127 height 37
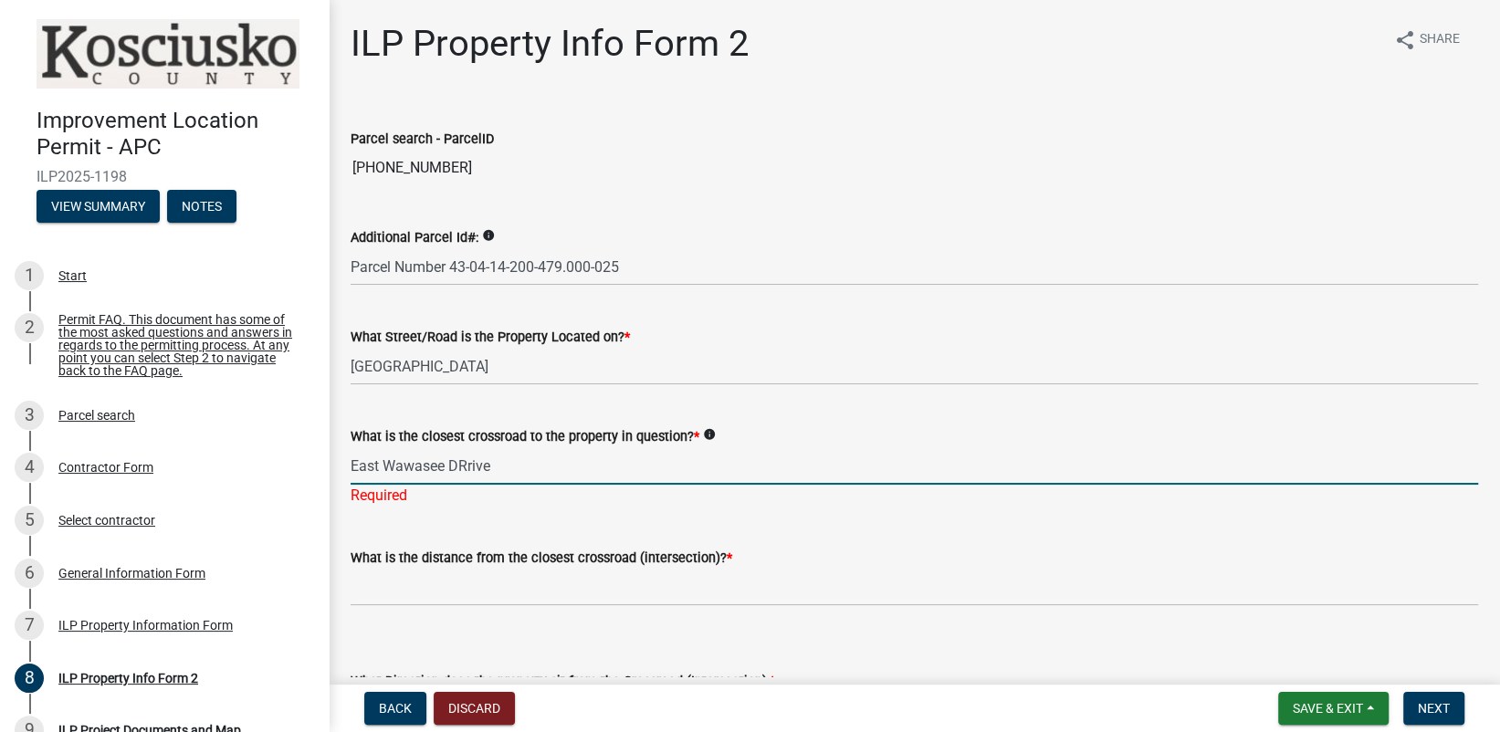
type input "East Wawasee DRrive"
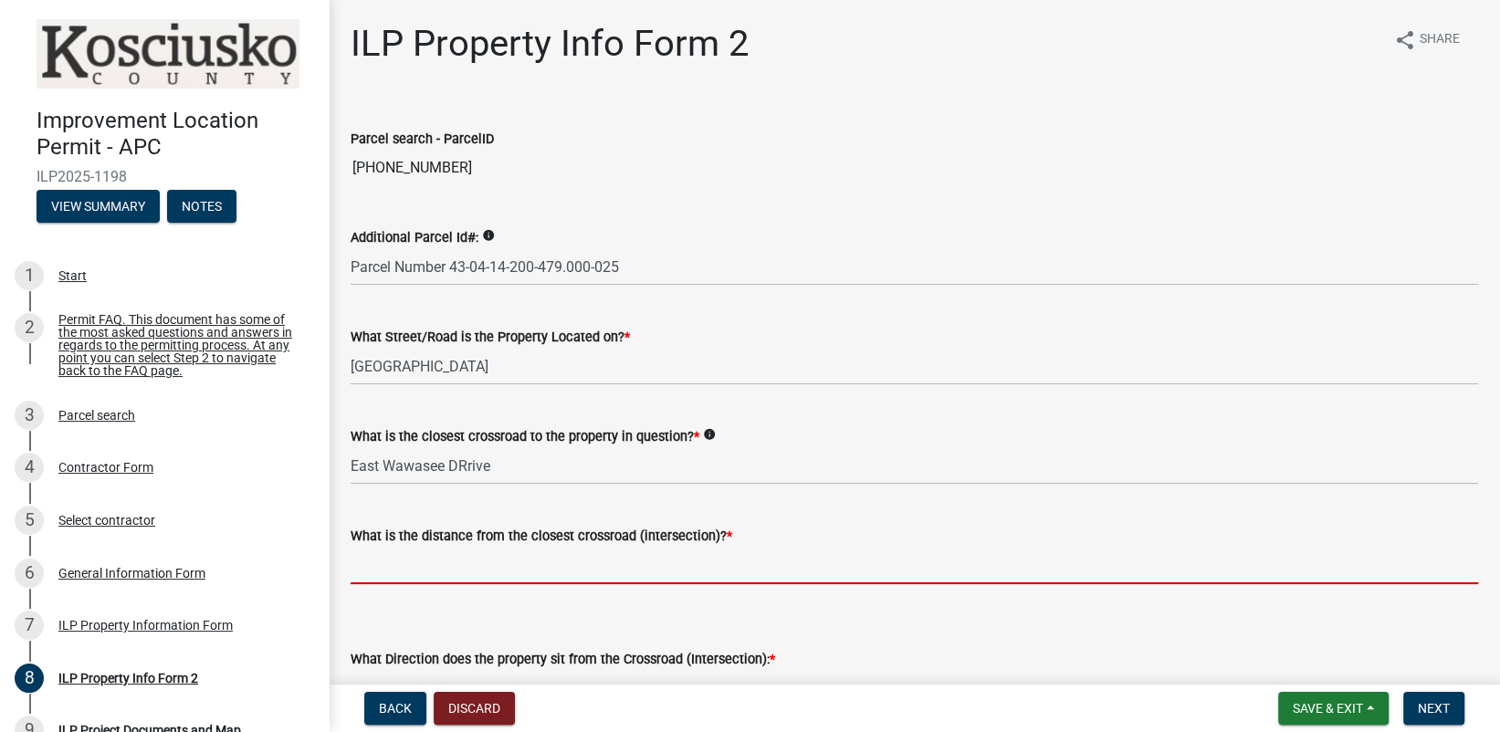
click at [397, 578] on input "text" at bounding box center [914, 565] width 1127 height 37
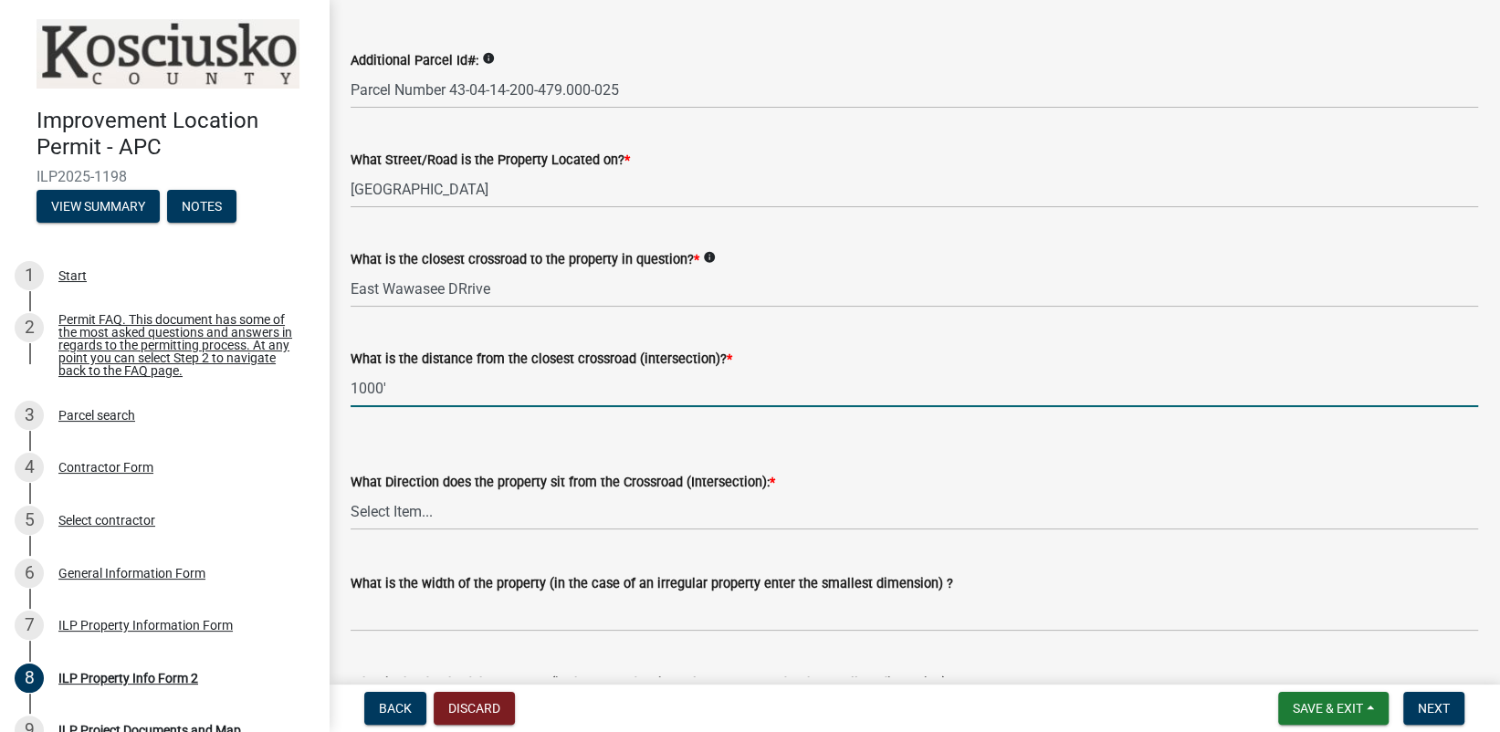
scroll to position [183, 0]
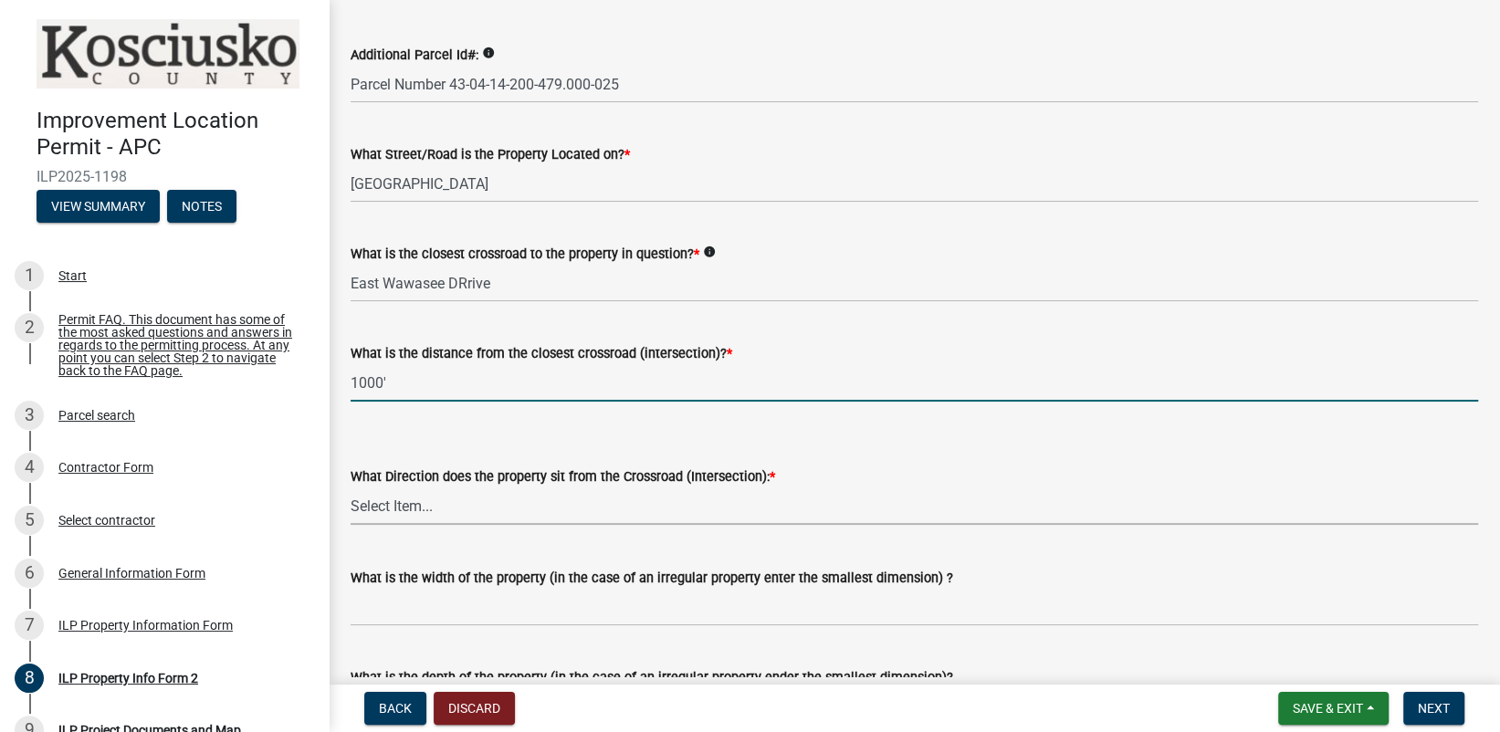
type input "1000"
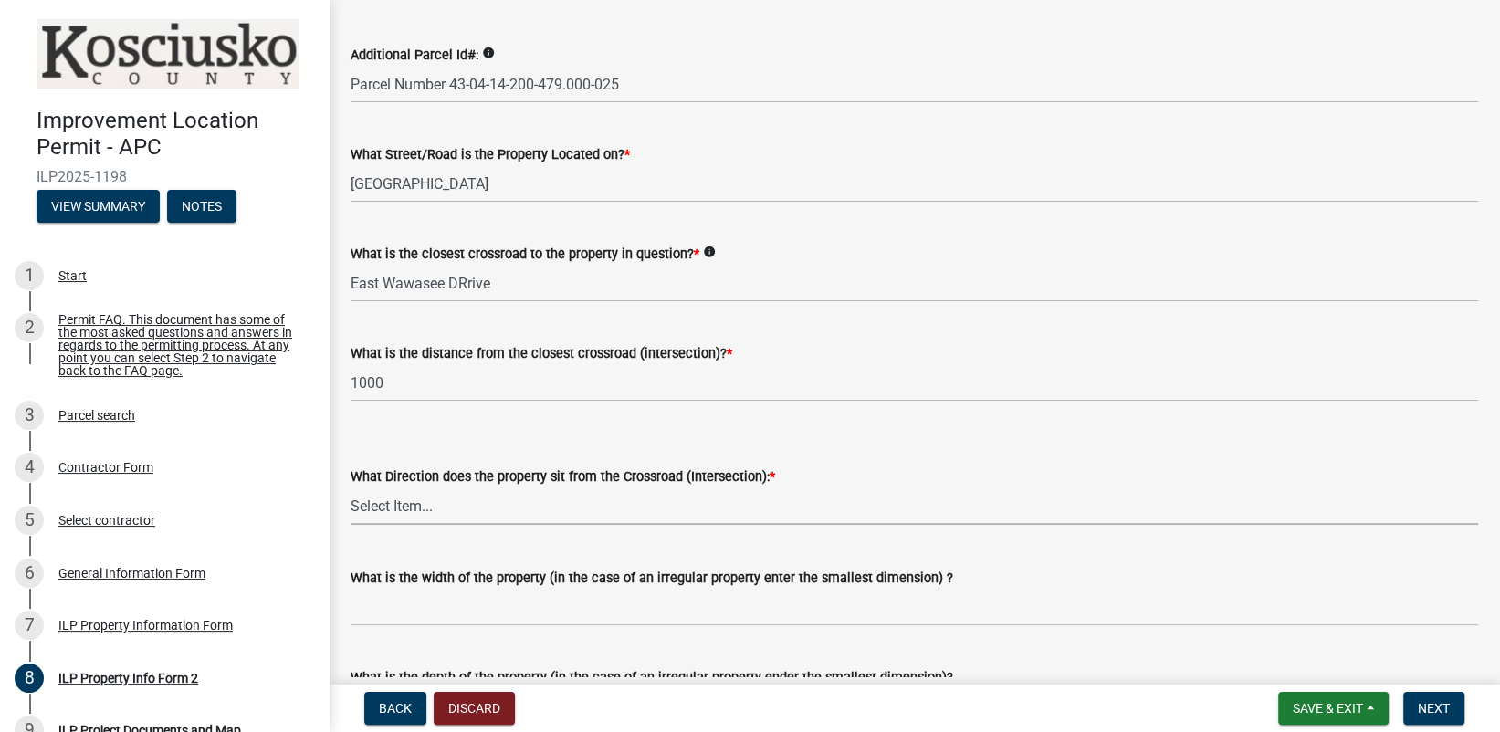
click at [445, 508] on select "Select Item... N NE NW S SE SW E W" at bounding box center [914, 505] width 1127 height 37
click at [351, 487] on select "Select Item... N NE NW S SE SW E W" at bounding box center [914, 505] width 1127 height 37
select select "7b11be74-d7bb-4878-8b50-4ecdc0000cbf"
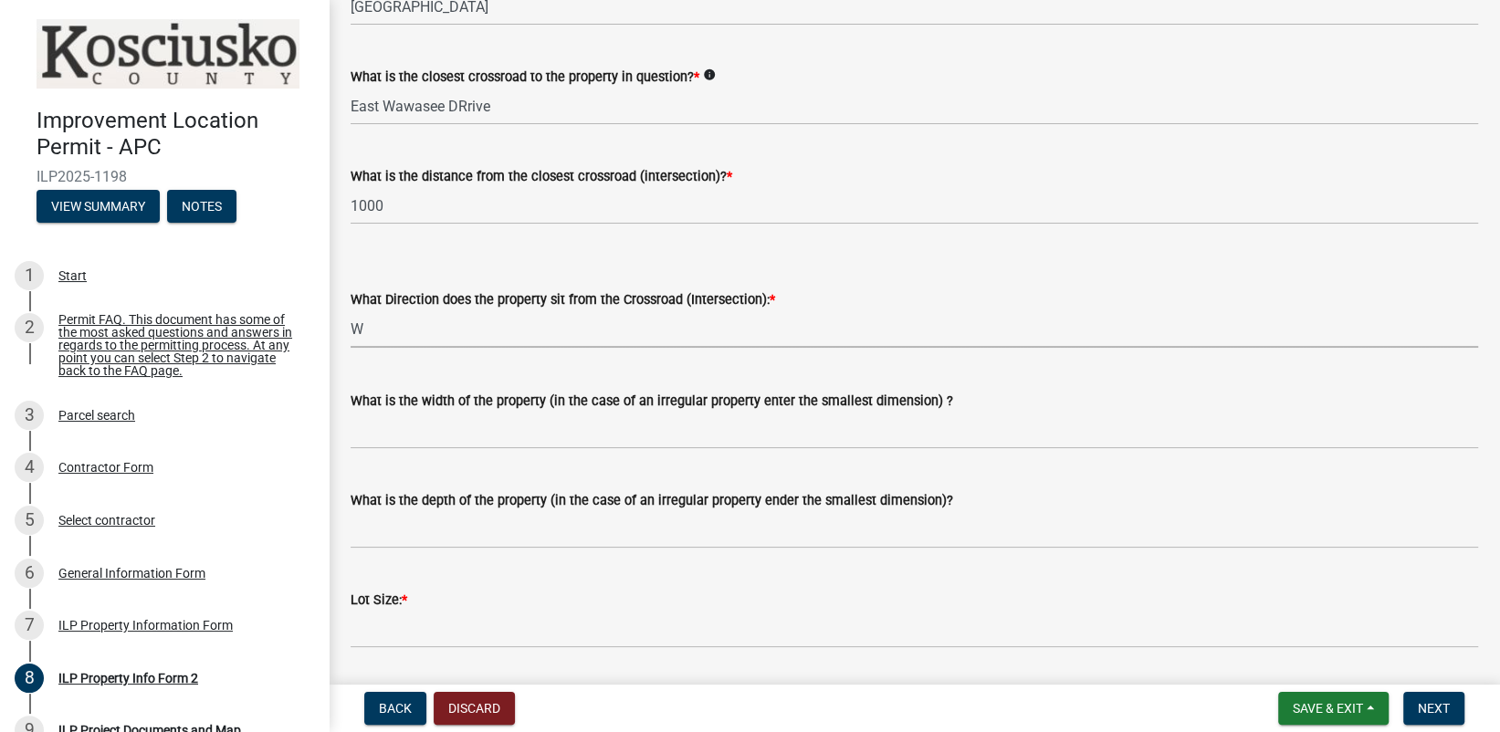
scroll to position [365, 0]
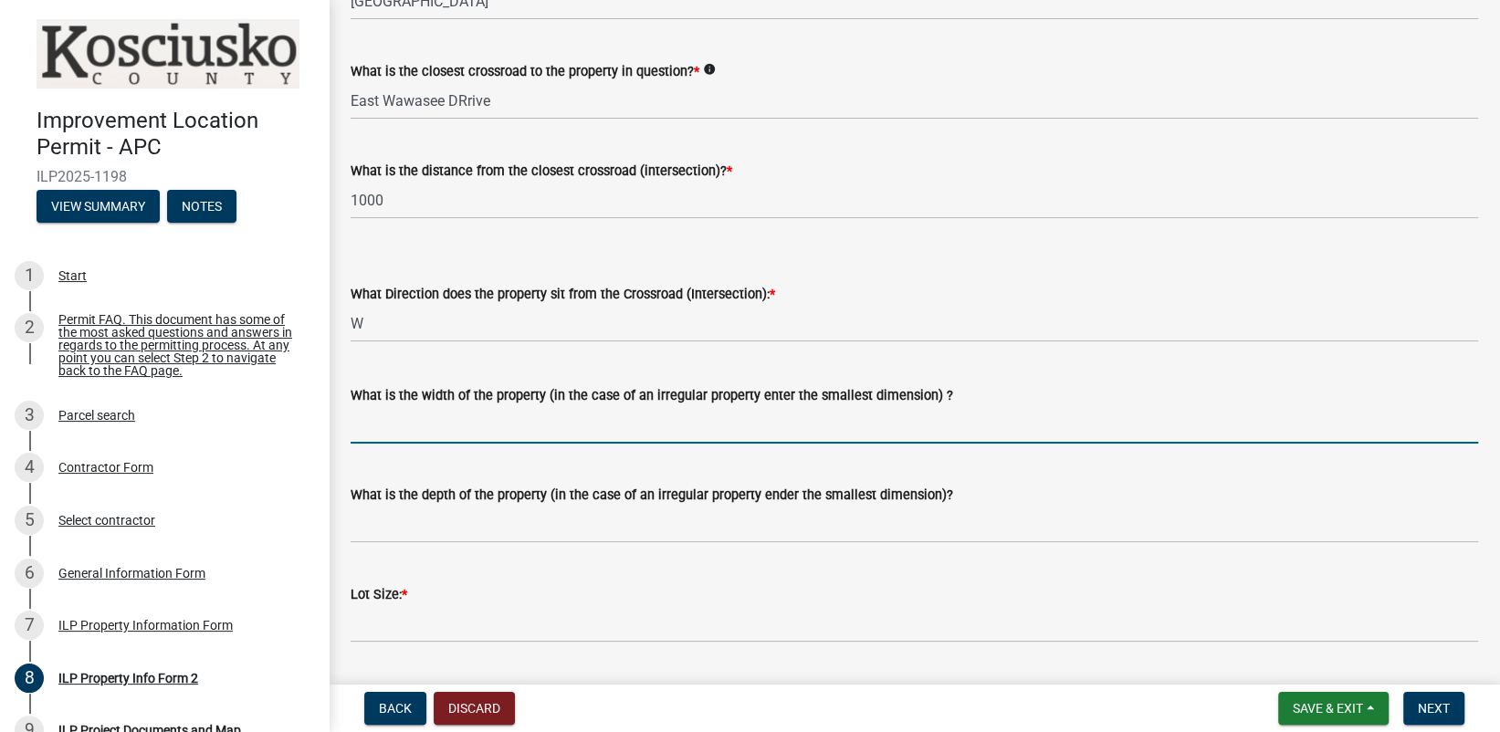
click at [406, 431] on input "What is the width of the property (in the case of an irregular property enter t…" at bounding box center [914, 424] width 1127 height 37
click at [411, 430] on input "What is the width of the property (in the case of an irregular property enter t…" at bounding box center [914, 424] width 1127 height 37
type input "42.8"
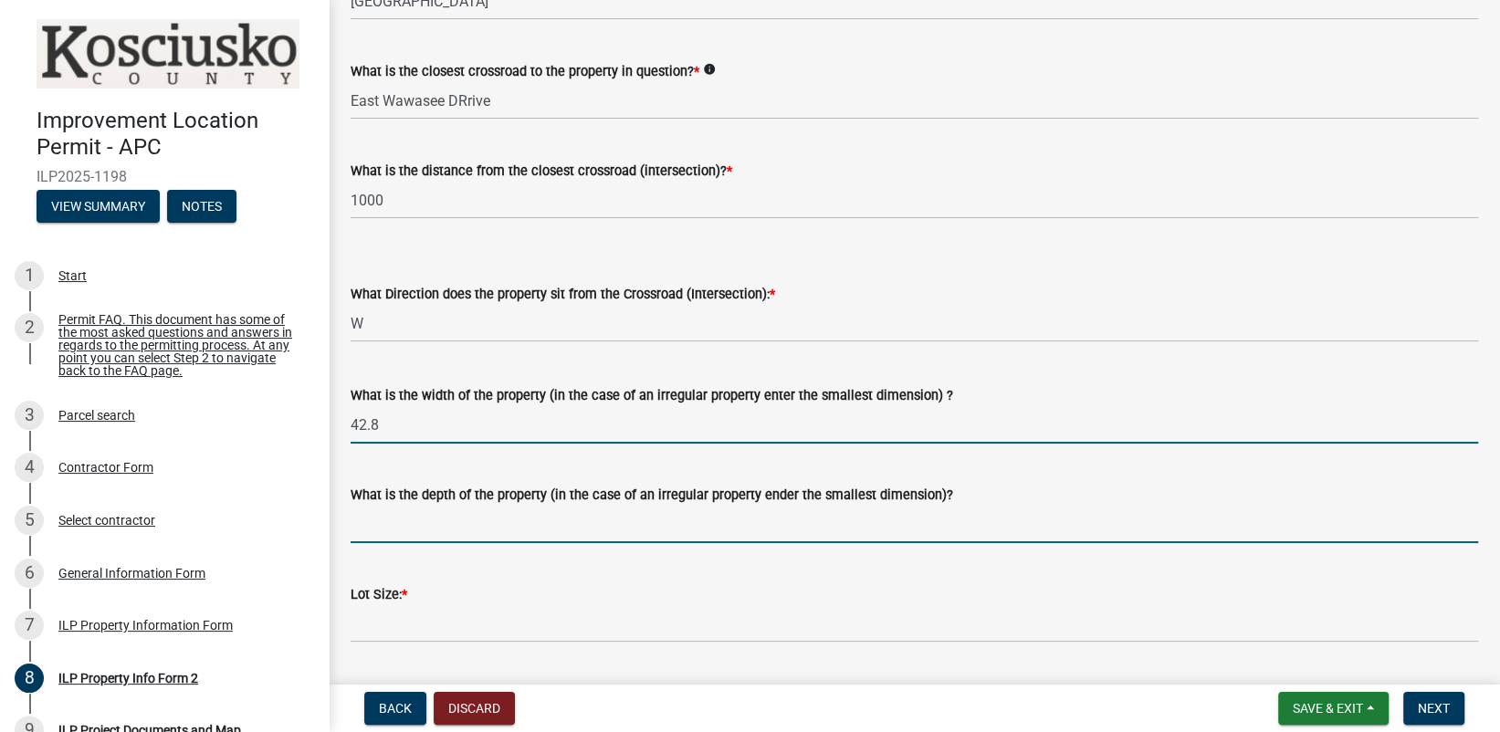
click at [386, 538] on input "What is the depth of the property (in the case of an irregular property ender t…" at bounding box center [914, 524] width 1127 height 37
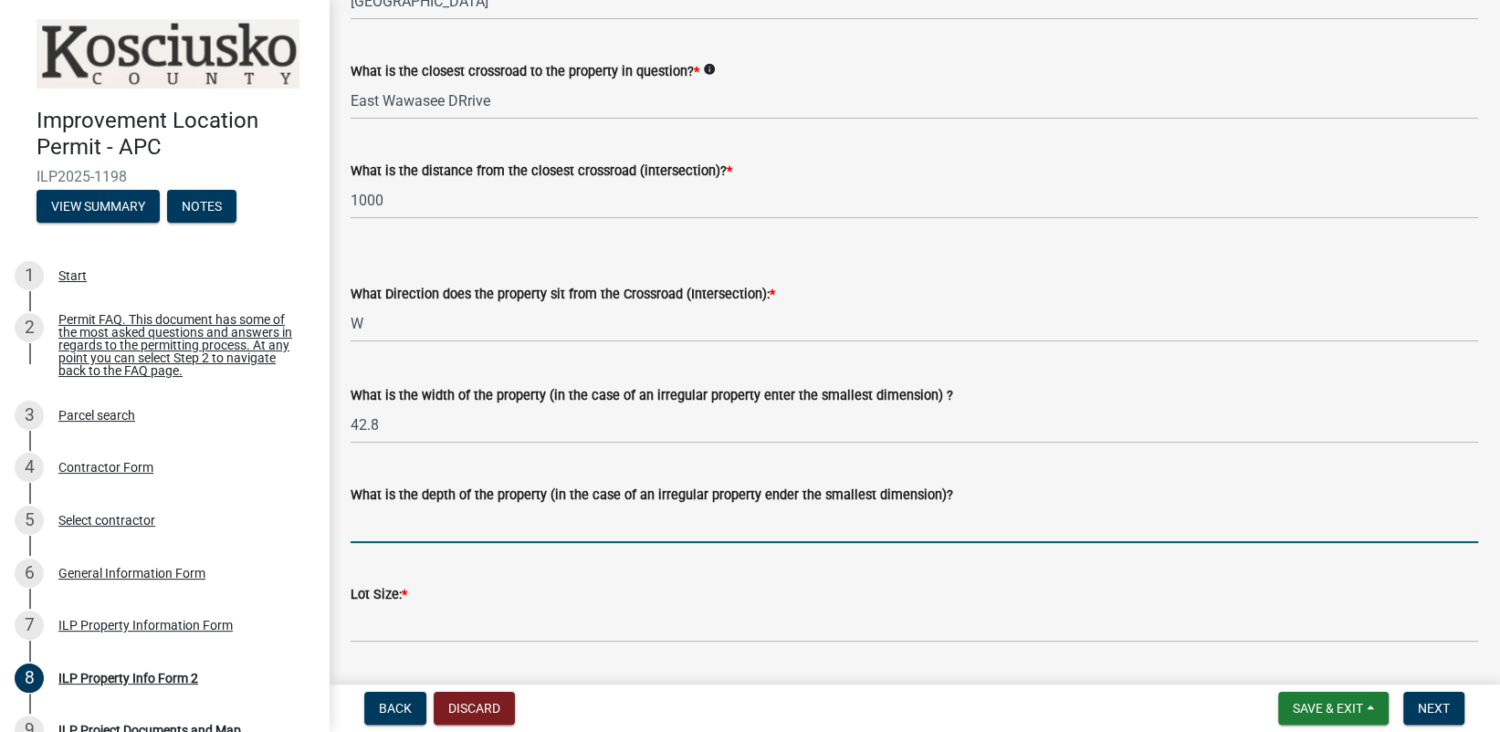
click at [386, 529] on input "What is the depth of the property (in the case of an irregular property ender t…" at bounding box center [914, 524] width 1127 height 37
type input "75.5"
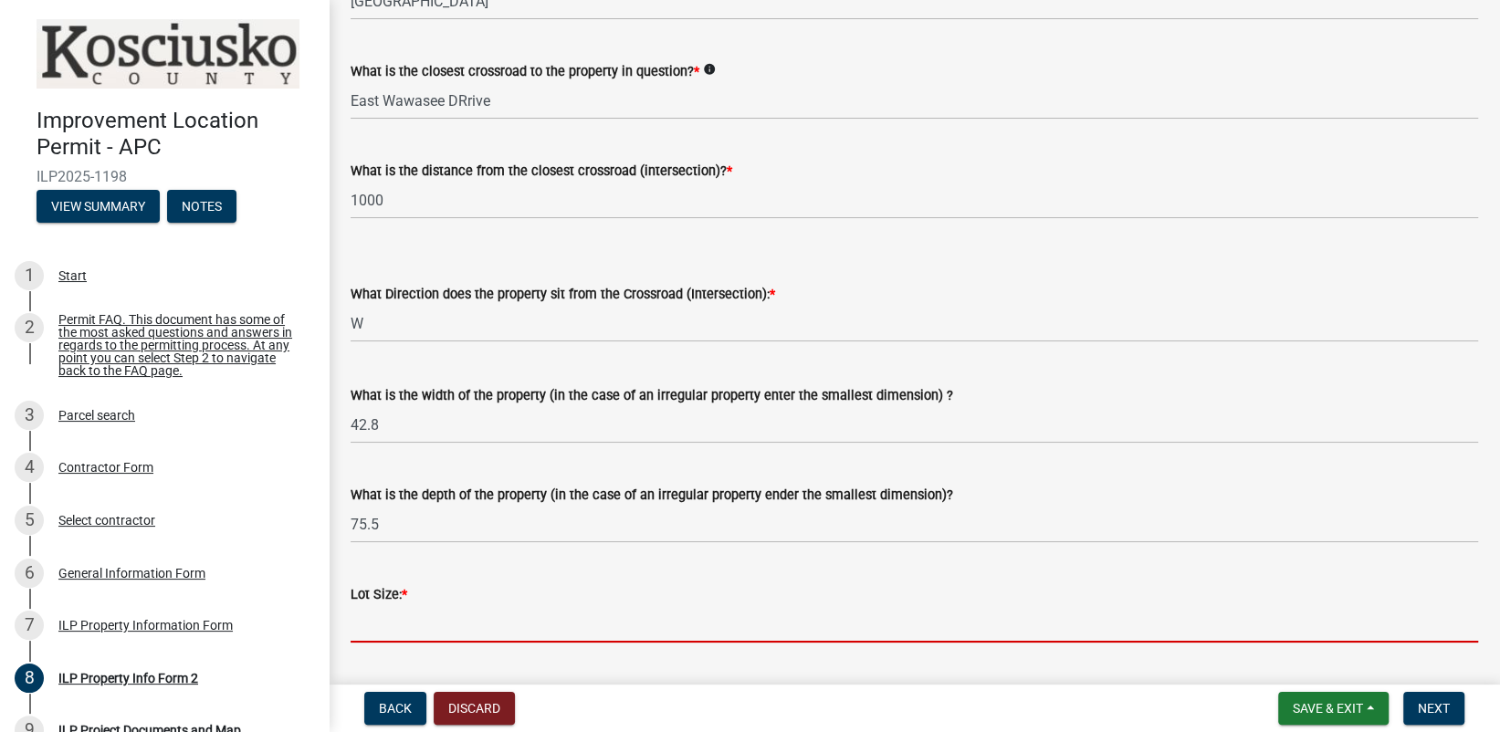
click at [372, 624] on input "text" at bounding box center [914, 623] width 1127 height 37
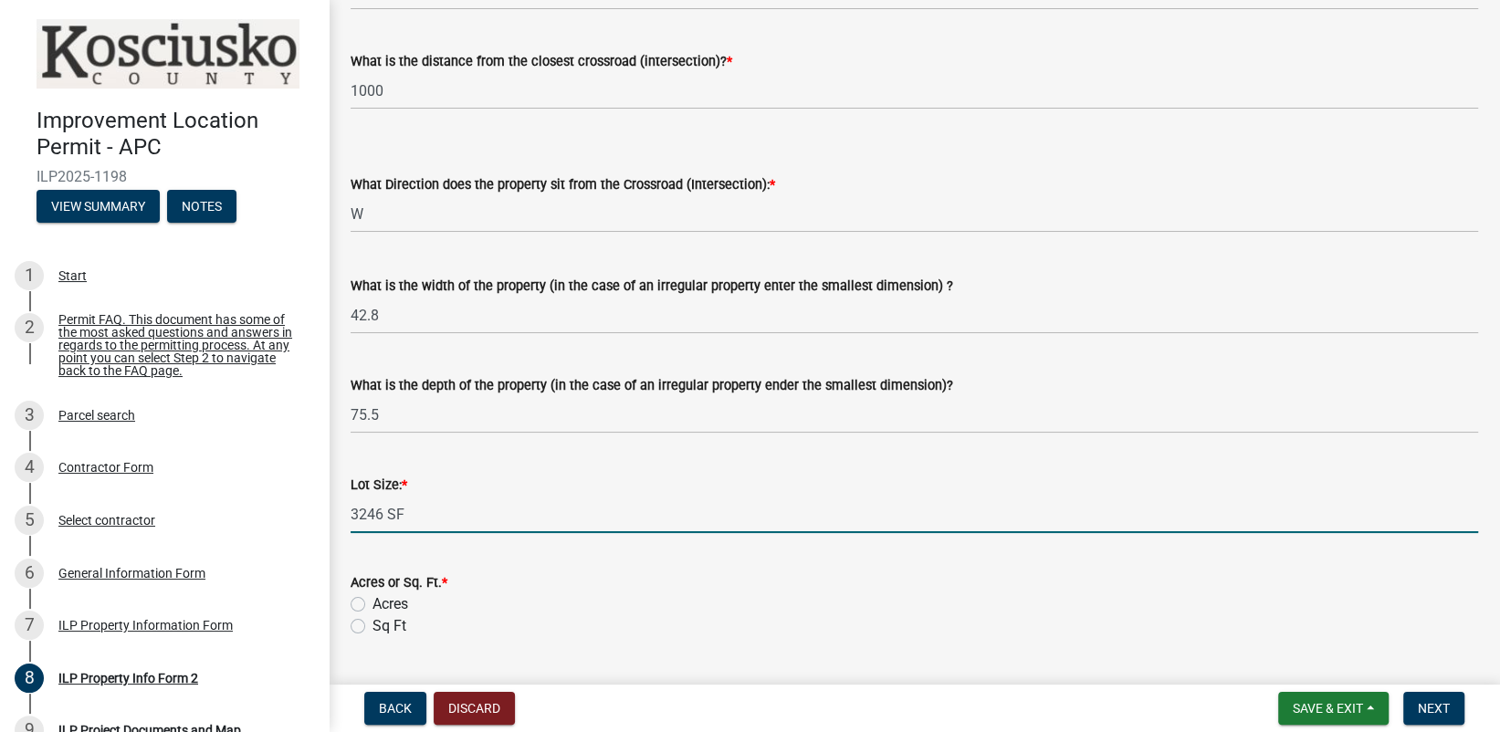
scroll to position [639, 0]
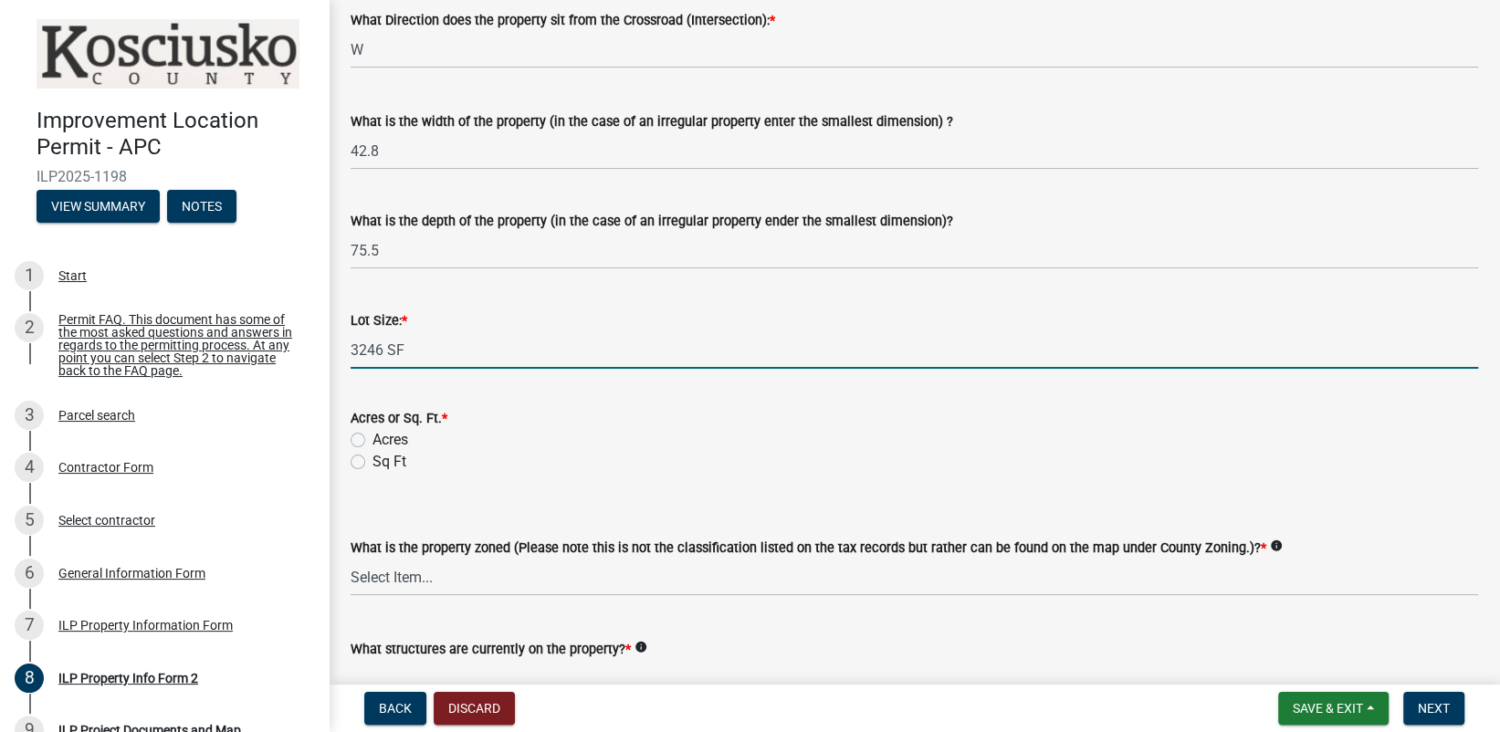
type input "3246"
click at [372, 462] on label "Sq Ft" at bounding box center [389, 462] width 34 height 22
click at [372, 462] on input "Sq Ft" at bounding box center [378, 457] width 12 height 12
radio input "true"
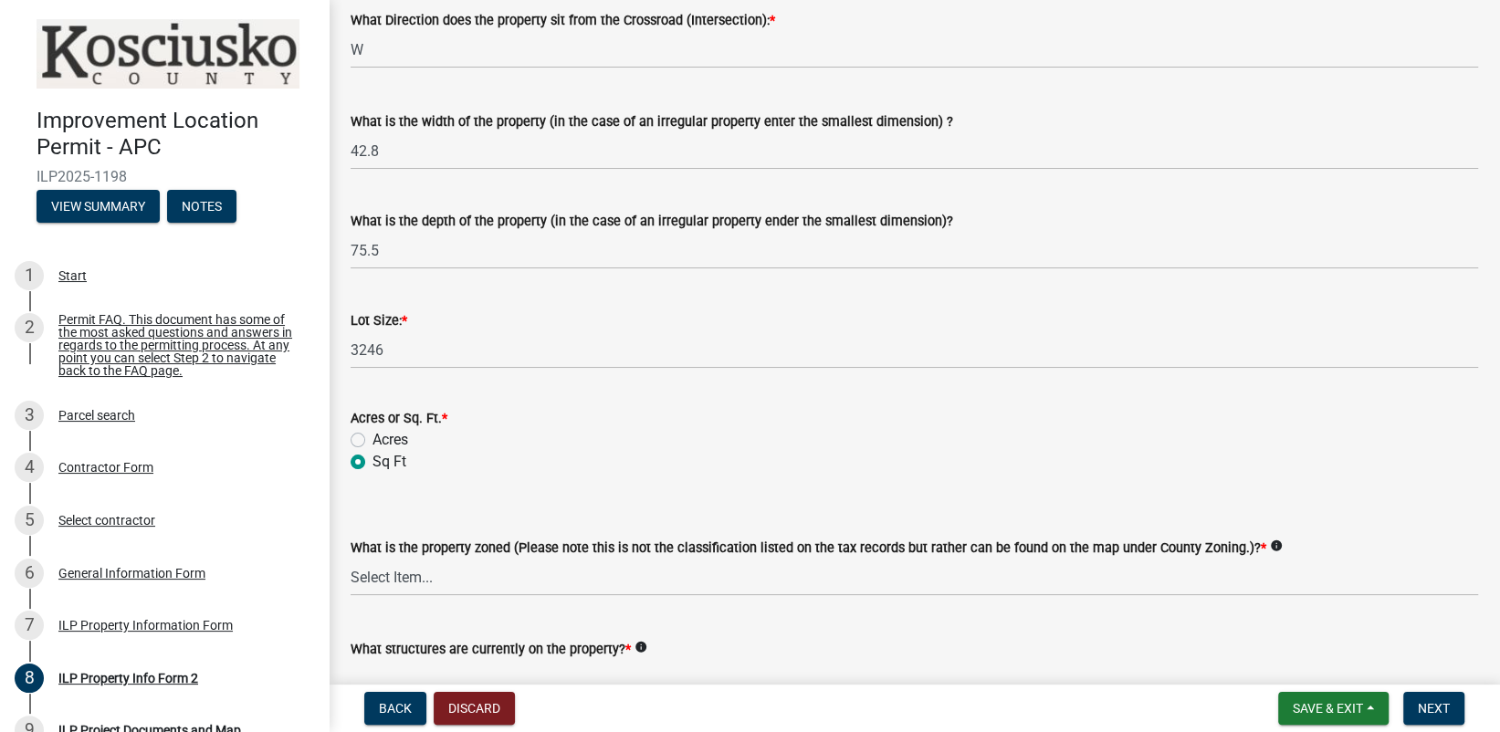
scroll to position [792, 0]
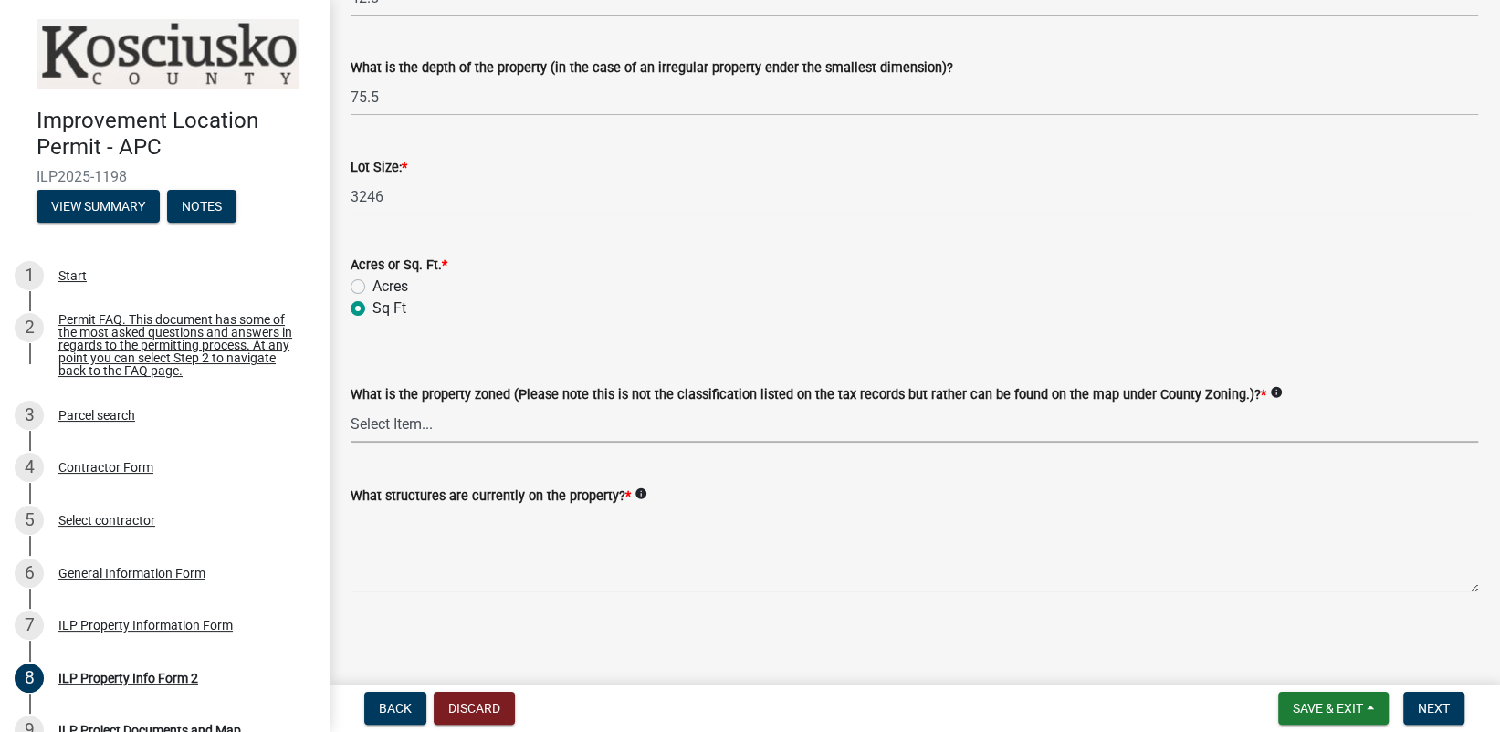
click at [416, 419] on select "Select Item... Agricultural Agricultural 2 Commercial Environmental Industrial …" at bounding box center [914, 423] width 1127 height 37
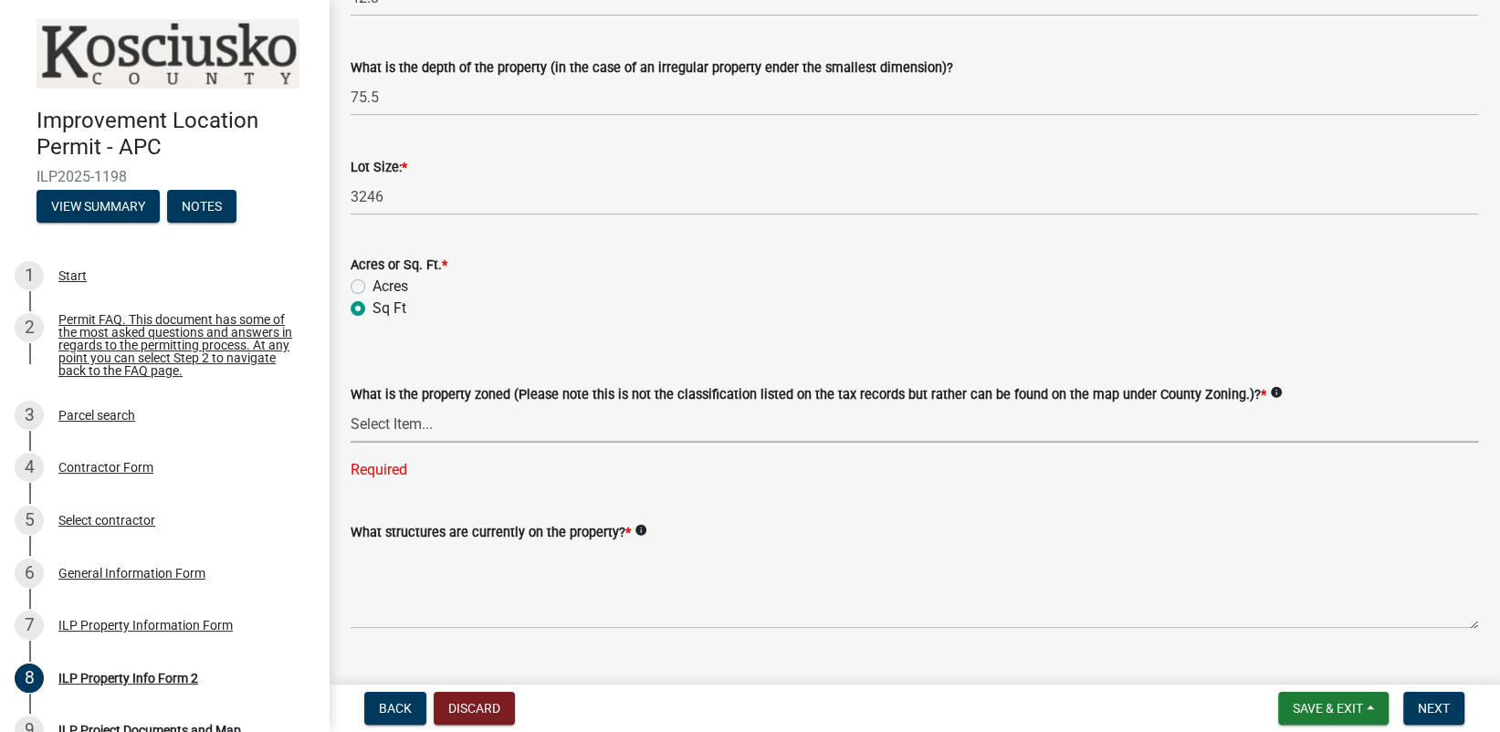
click at [366, 420] on select "Select Item... Agricultural Agricultural 2 Commercial Environmental Industrial …" at bounding box center [914, 423] width 1127 height 37
click at [351, 405] on select "Select Item... Agricultural Agricultural 2 Commercial Environmental Industrial …" at bounding box center [914, 423] width 1127 height 37
select select "1146270b-2111-4e23-bf7f-74ce85cf7041"
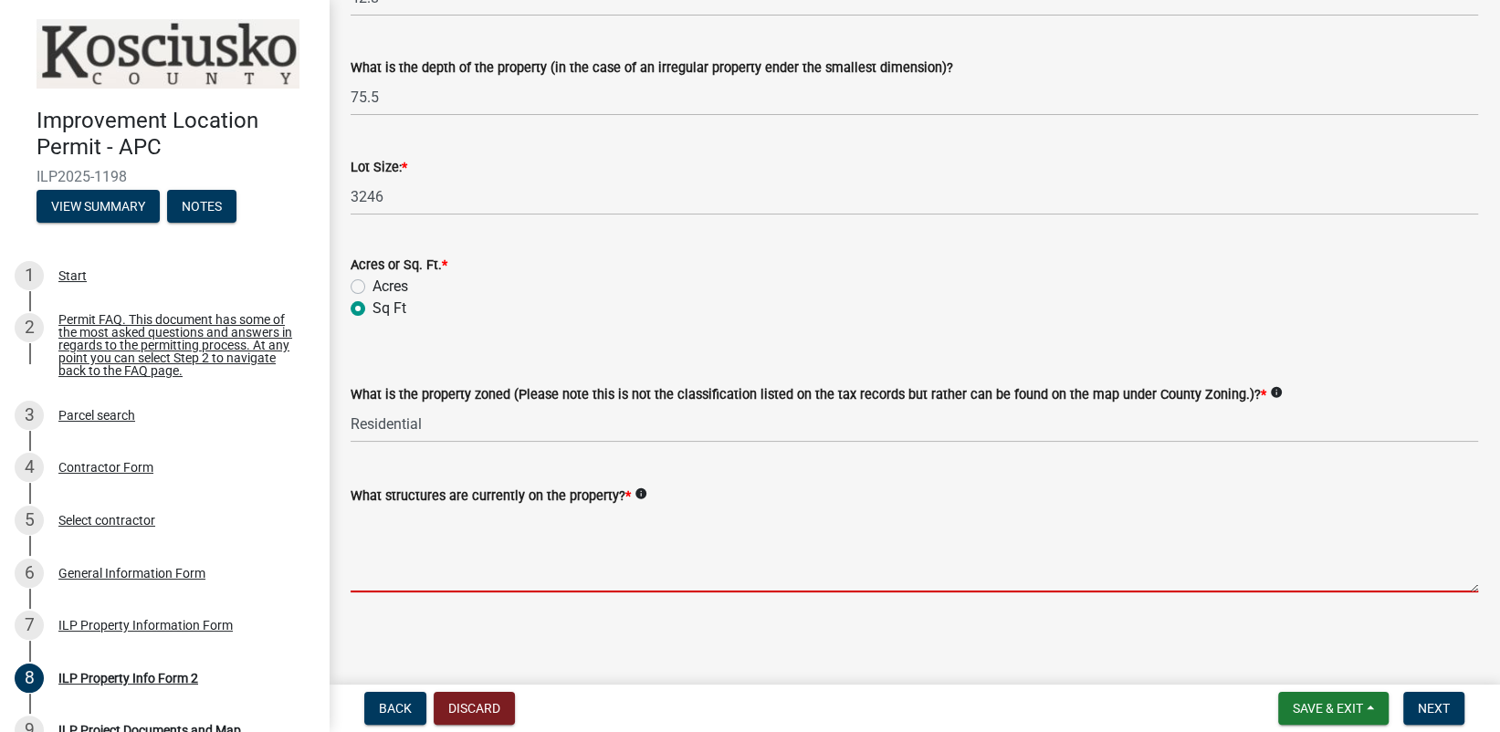
click at [400, 576] on textarea "What structures are currently on the property? *" at bounding box center [914, 550] width 1127 height 86
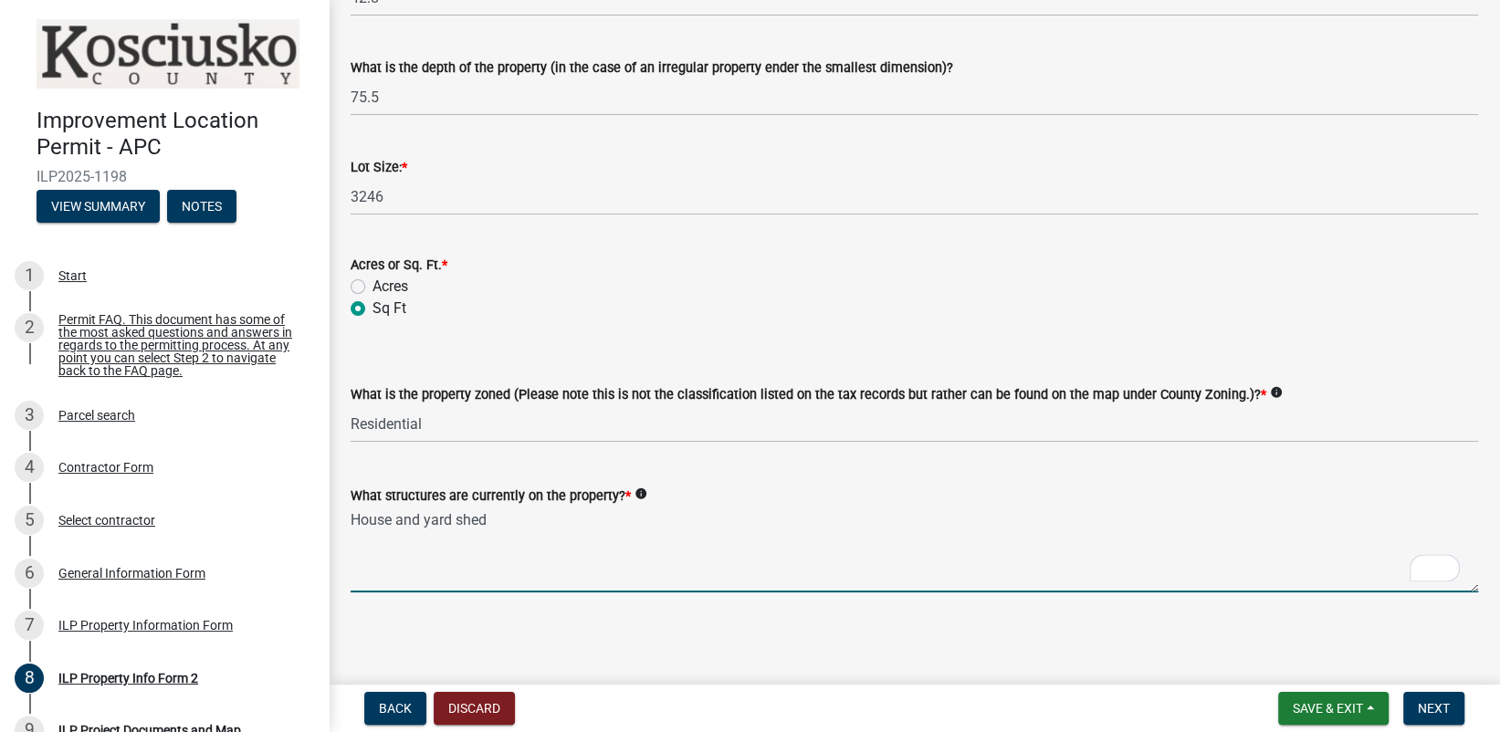
click at [351, 516] on textarea "House and yard shed" at bounding box center [914, 550] width 1127 height 86
drag, startPoint x: 379, startPoint y: 583, endPoint x: 494, endPoint y: 616, distance: 119.6
click at [380, 583] on textarea "Existing House and yard shed" at bounding box center [914, 550] width 1127 height 86
type textarea "Existing House and yard shed"
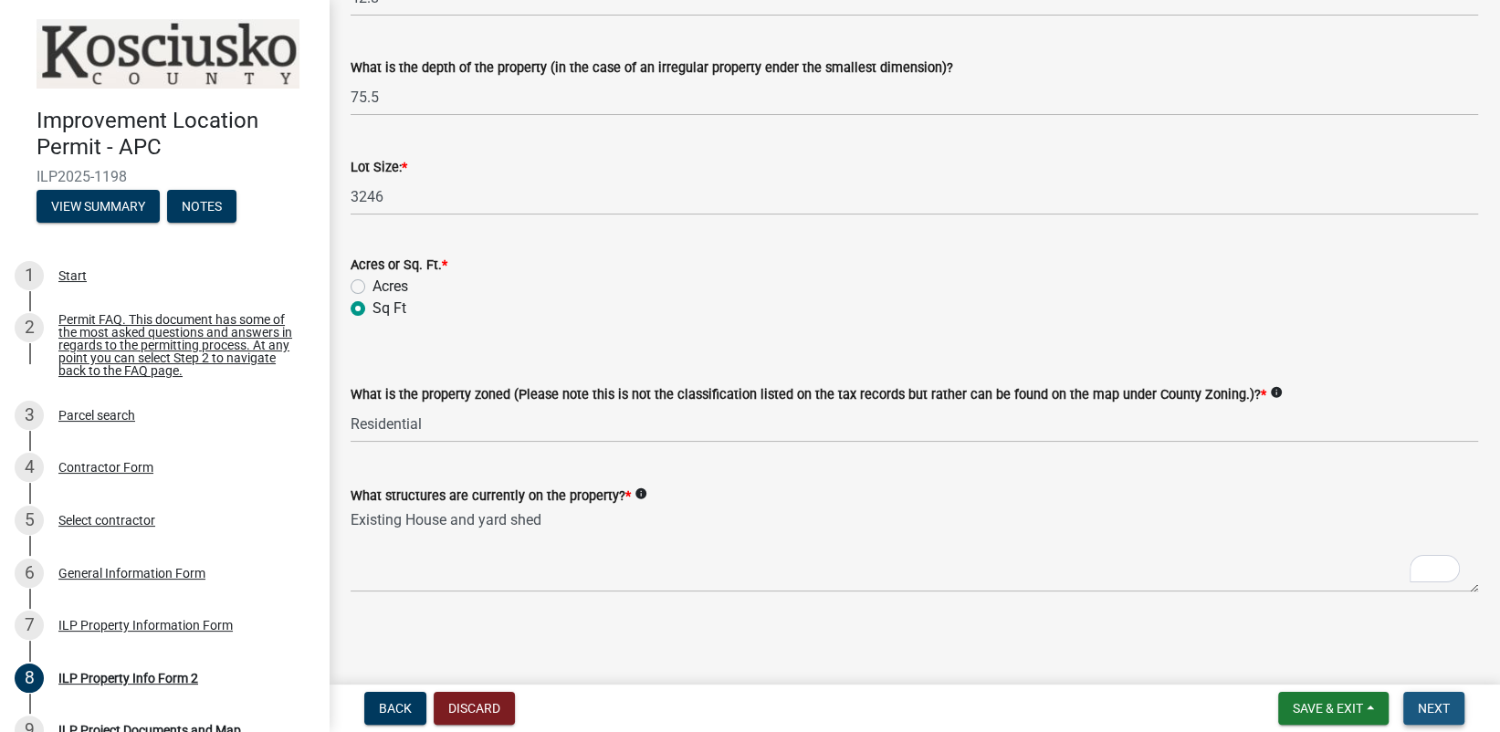
click at [1439, 712] on span "Next" at bounding box center [1434, 708] width 32 height 15
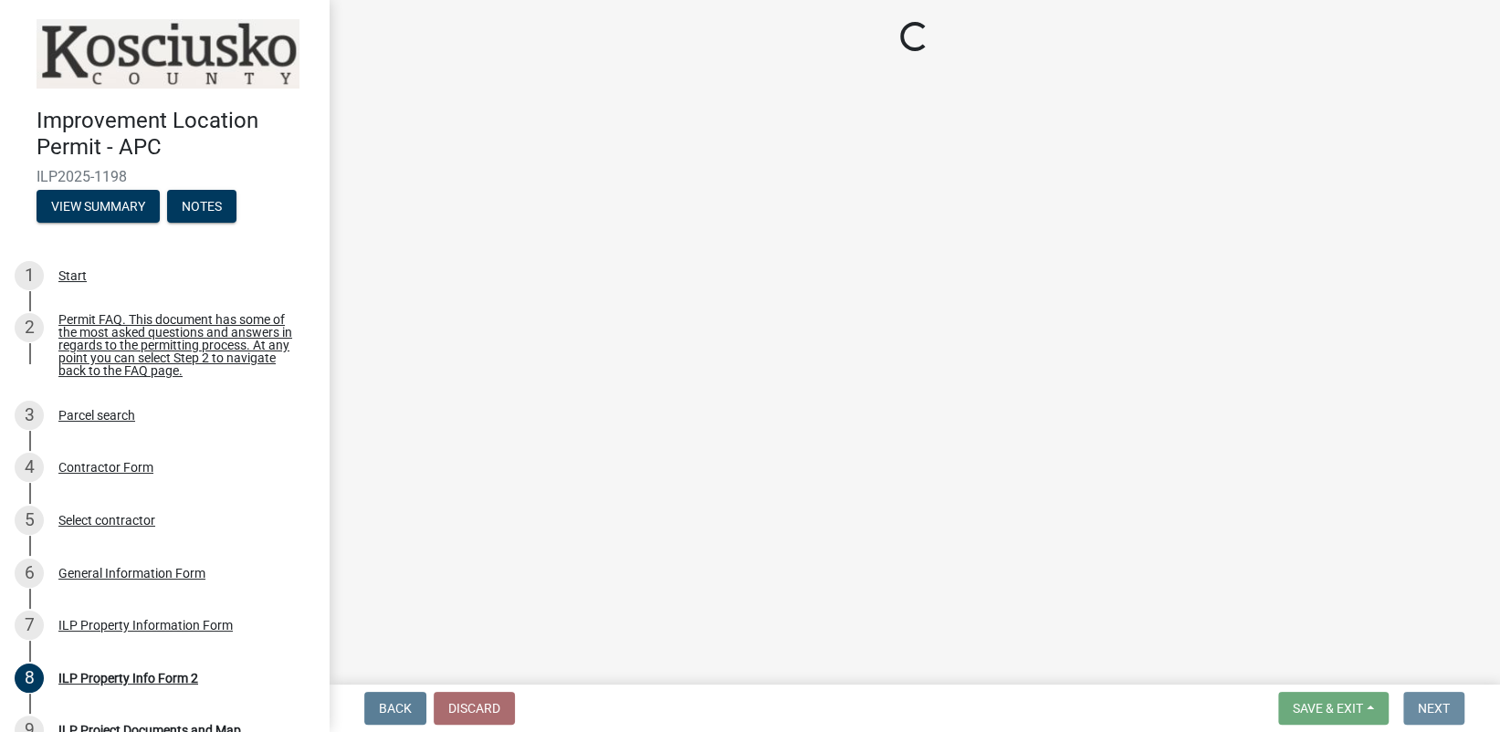
scroll to position [0, 0]
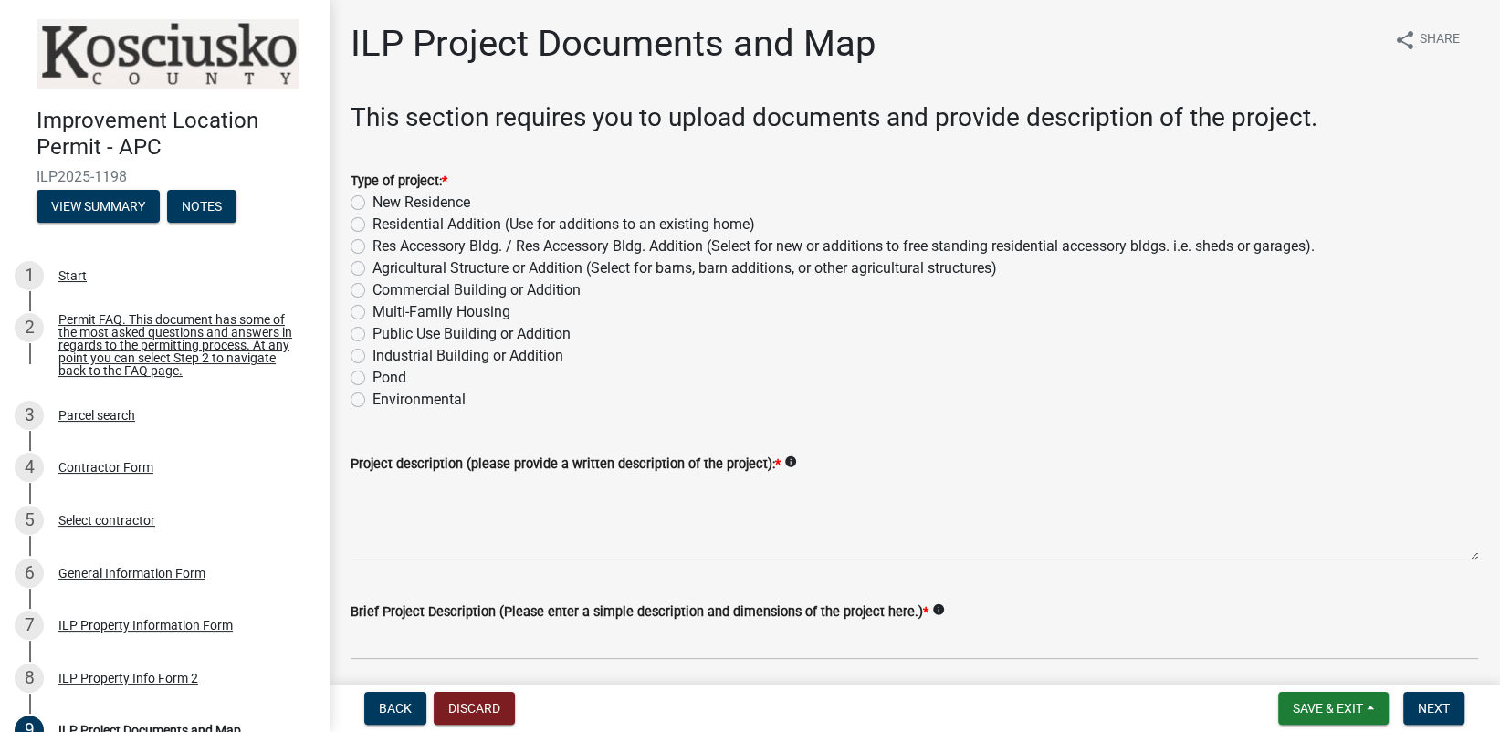
click at [372, 201] on label "New Residence" at bounding box center [421, 203] width 98 height 22
click at [372, 201] on input "New Residence" at bounding box center [378, 198] width 12 height 12
radio input "true"
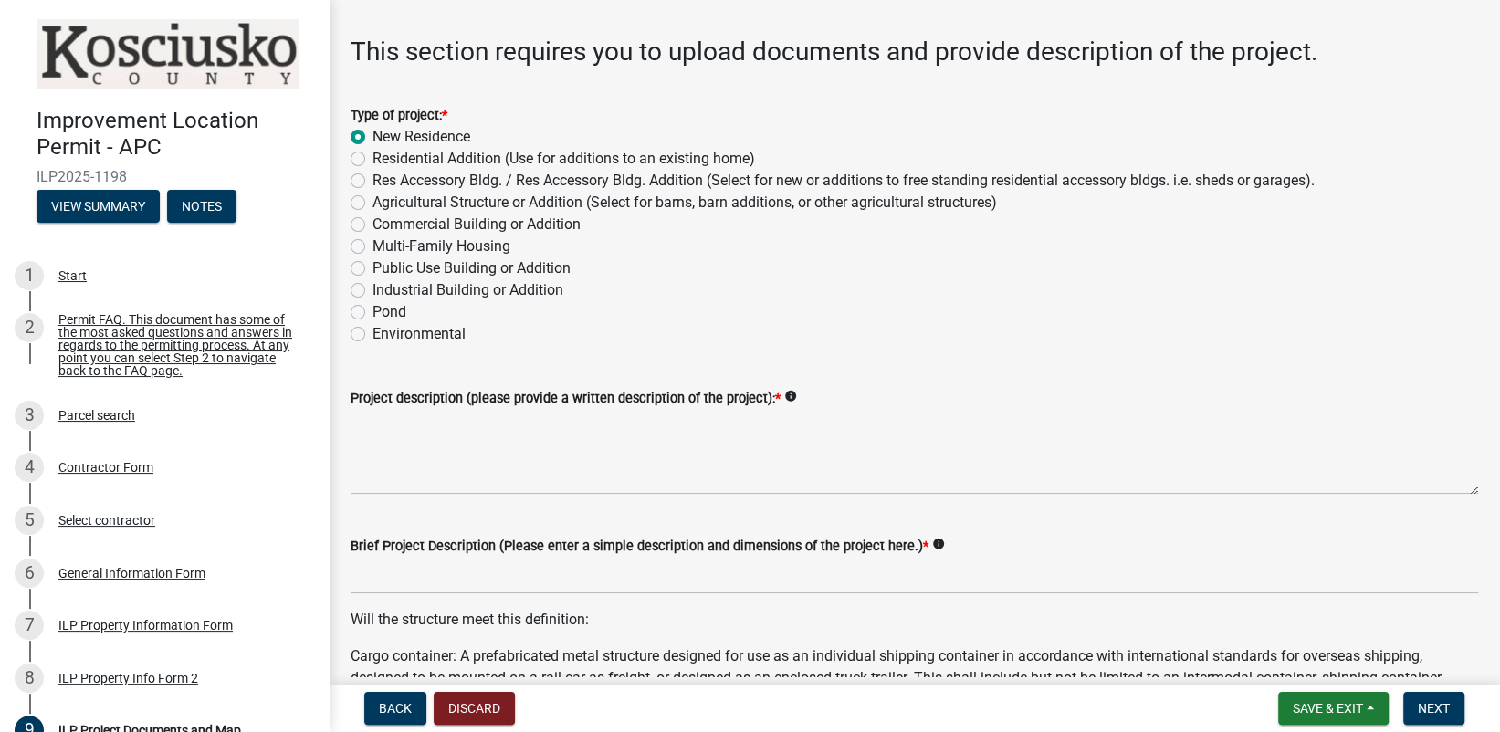
scroll to position [183, 0]
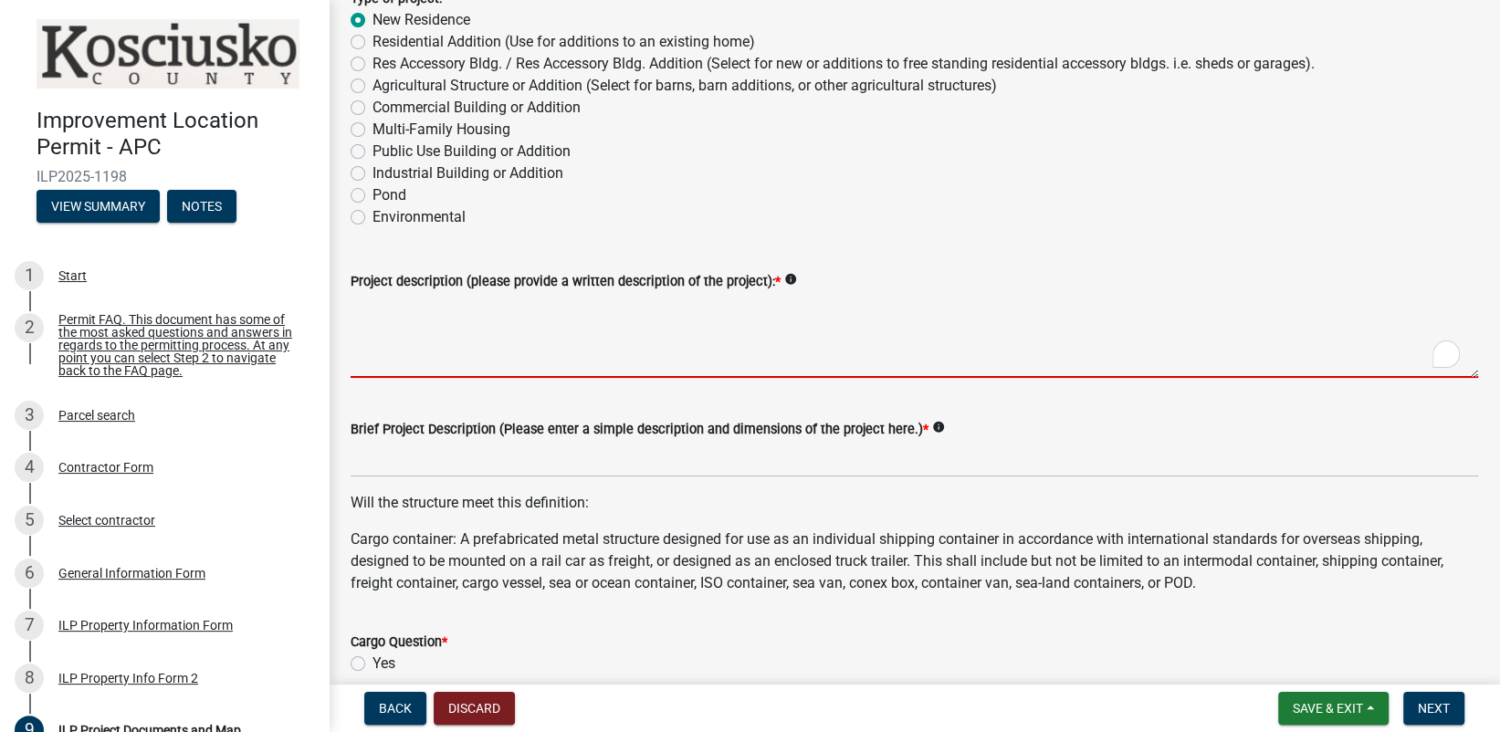
click at [359, 322] on textarea "Project description (please provide a written description of the project): *" at bounding box center [914, 335] width 1127 height 86
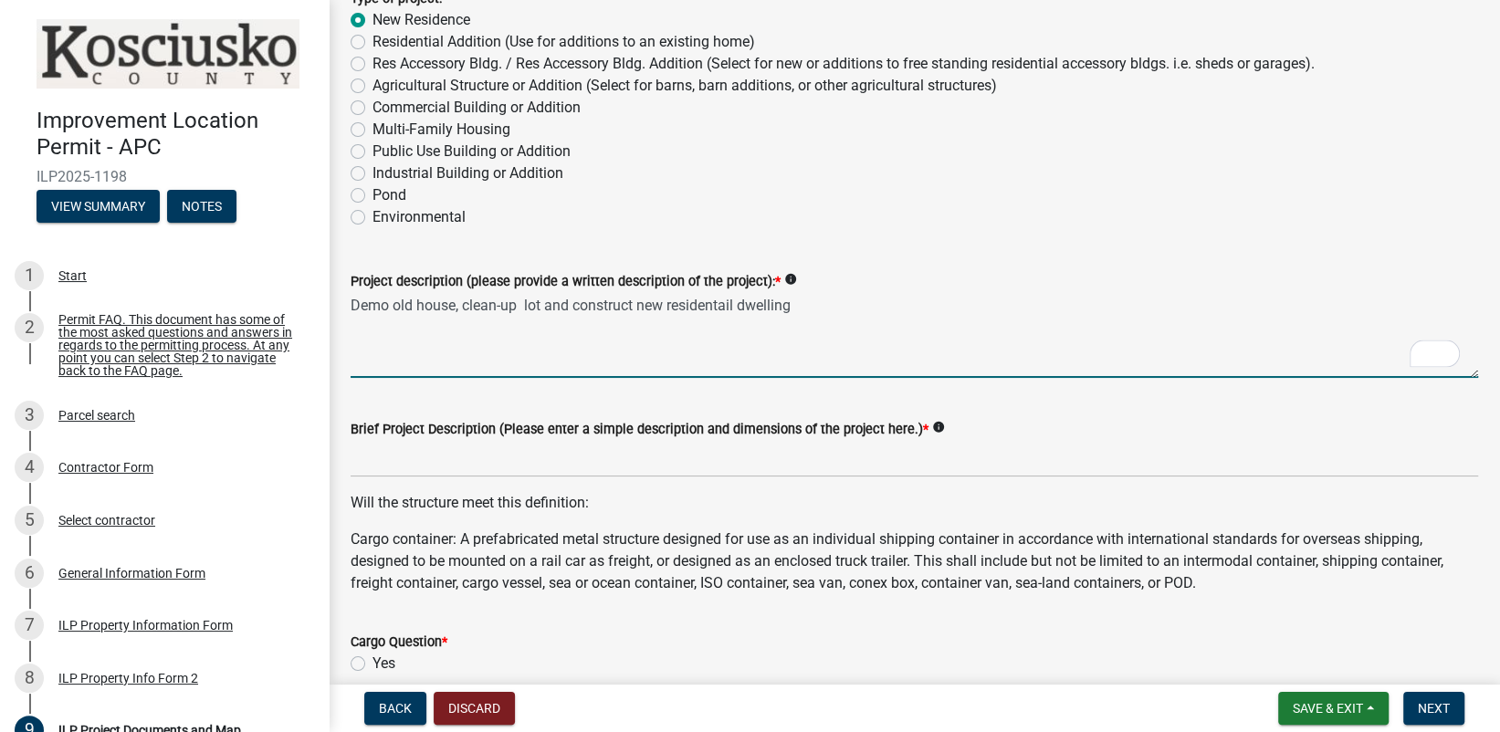
type textarea "Demo old house, clean-up lot and construct new residentail dwelling"
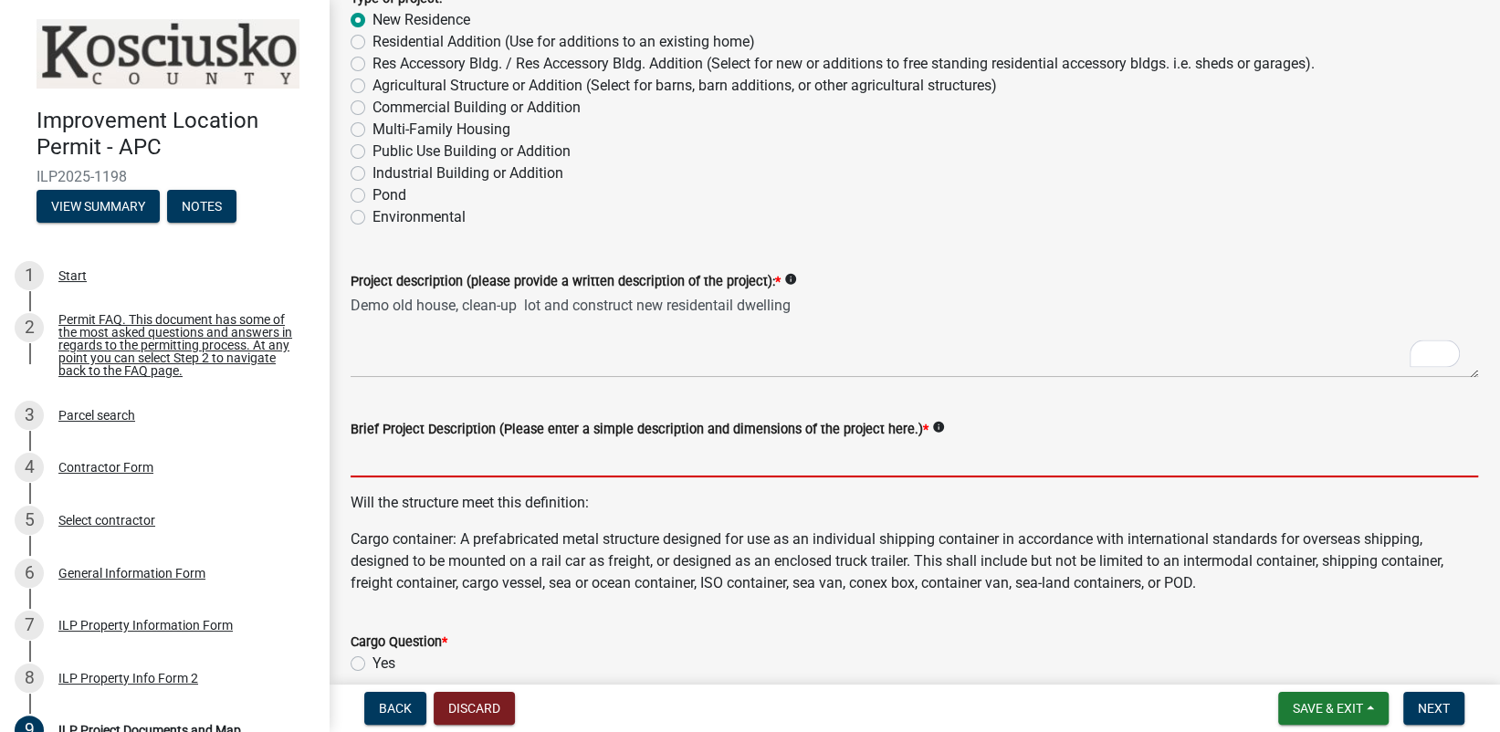
click at [445, 468] on input "Brief Project Description (Please enter a simple description and dimensions of …" at bounding box center [914, 458] width 1127 height 37
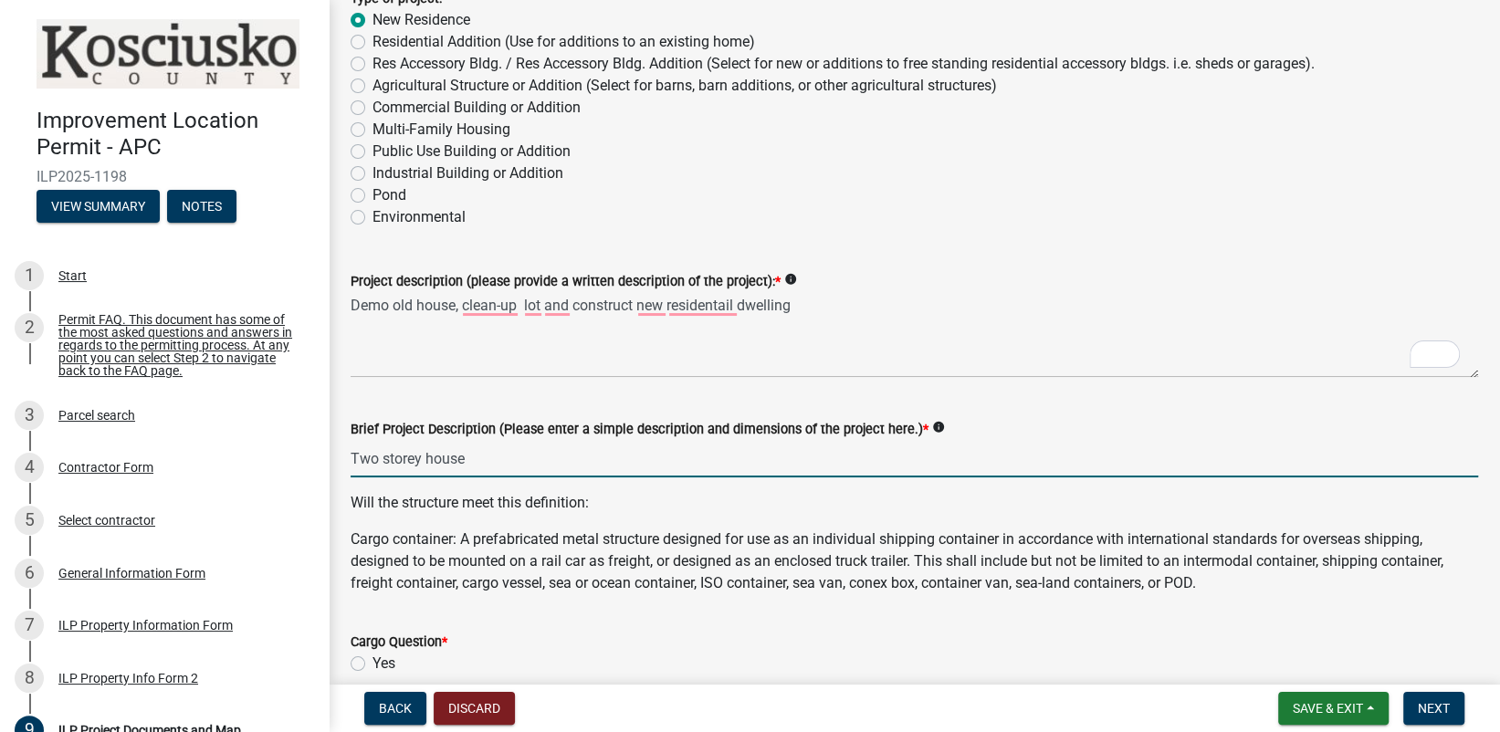
click at [513, 462] on input "Two storey house" at bounding box center [914, 458] width 1127 height 37
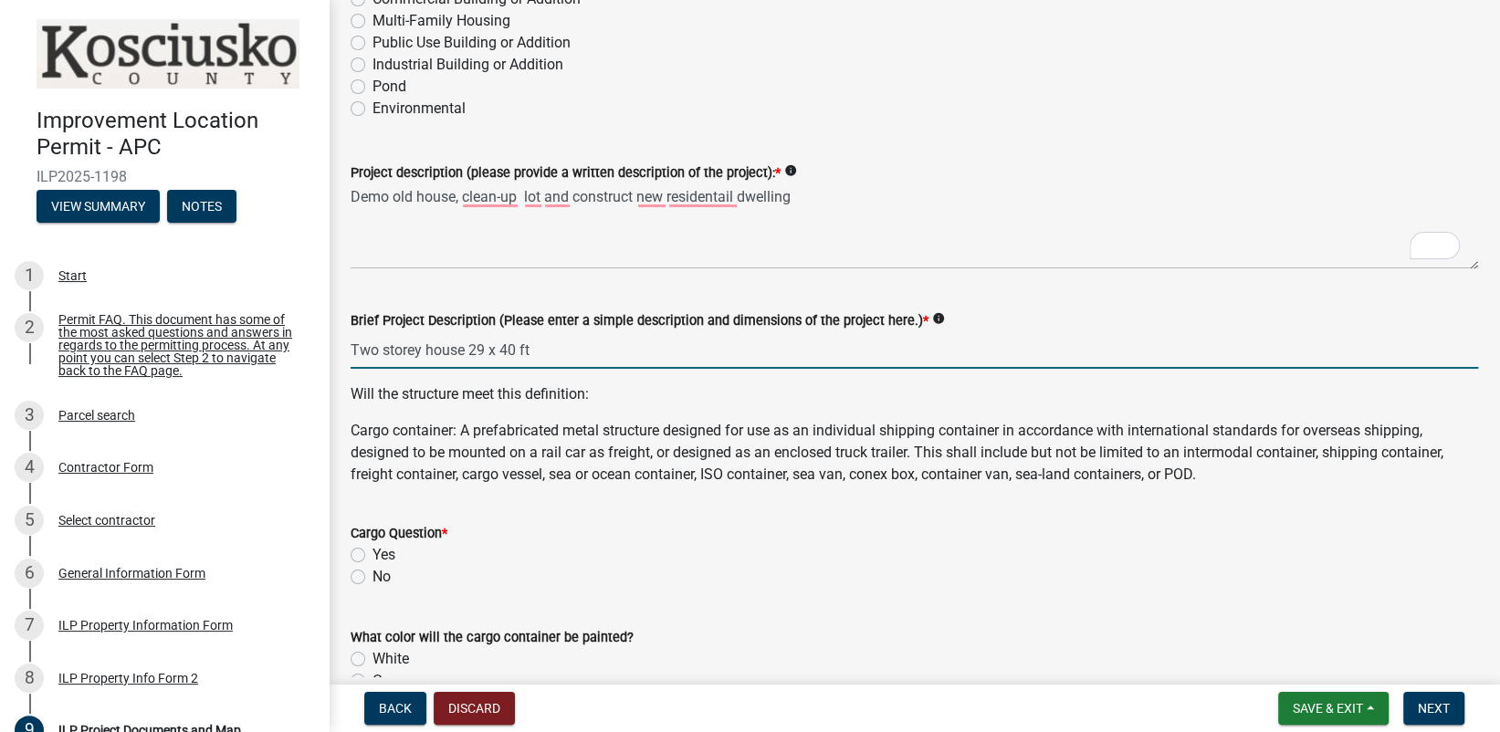
scroll to position [365, 0]
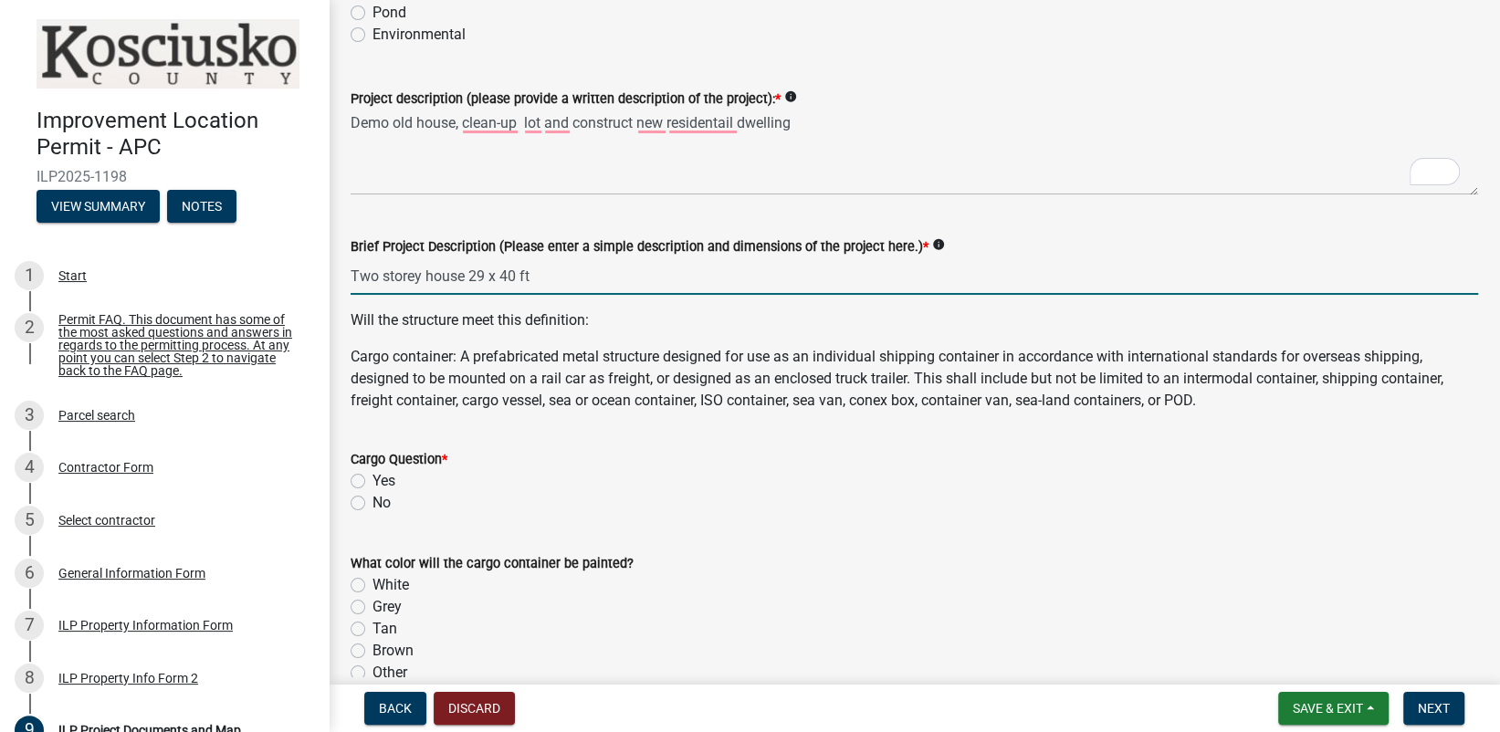
click at [351, 502] on div "Cargo Question * Yes No" at bounding box center [914, 481] width 1127 height 66
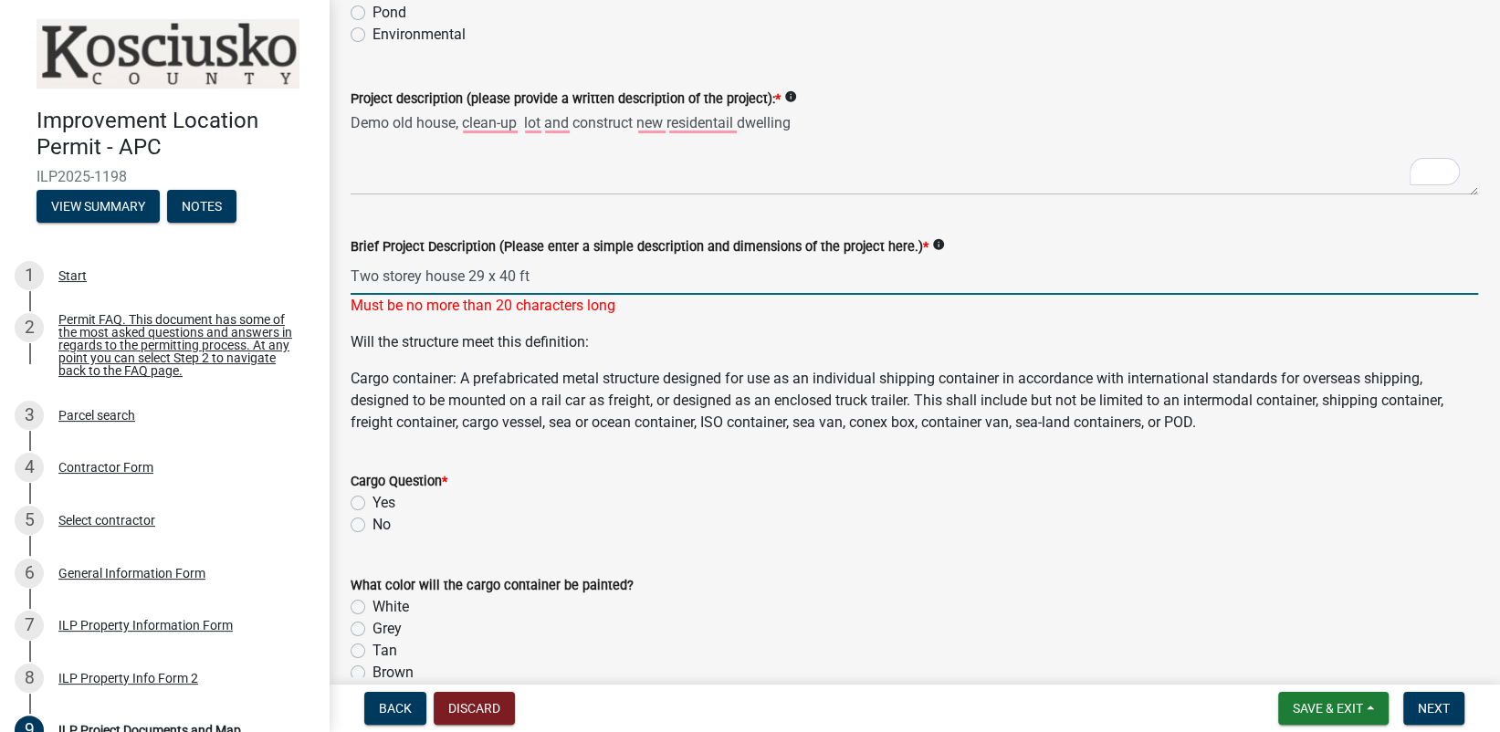
click at [532, 274] on input "Two storey house 29 x 40 ft" at bounding box center [914, 275] width 1127 height 37
type input "Two storey house 29 x 40"
drag, startPoint x: 684, startPoint y: 585, endPoint x: 680, endPoint y: 574, distance: 11.5
click at [683, 581] on div "What color will the cargo container be painted?" at bounding box center [914, 585] width 1127 height 22
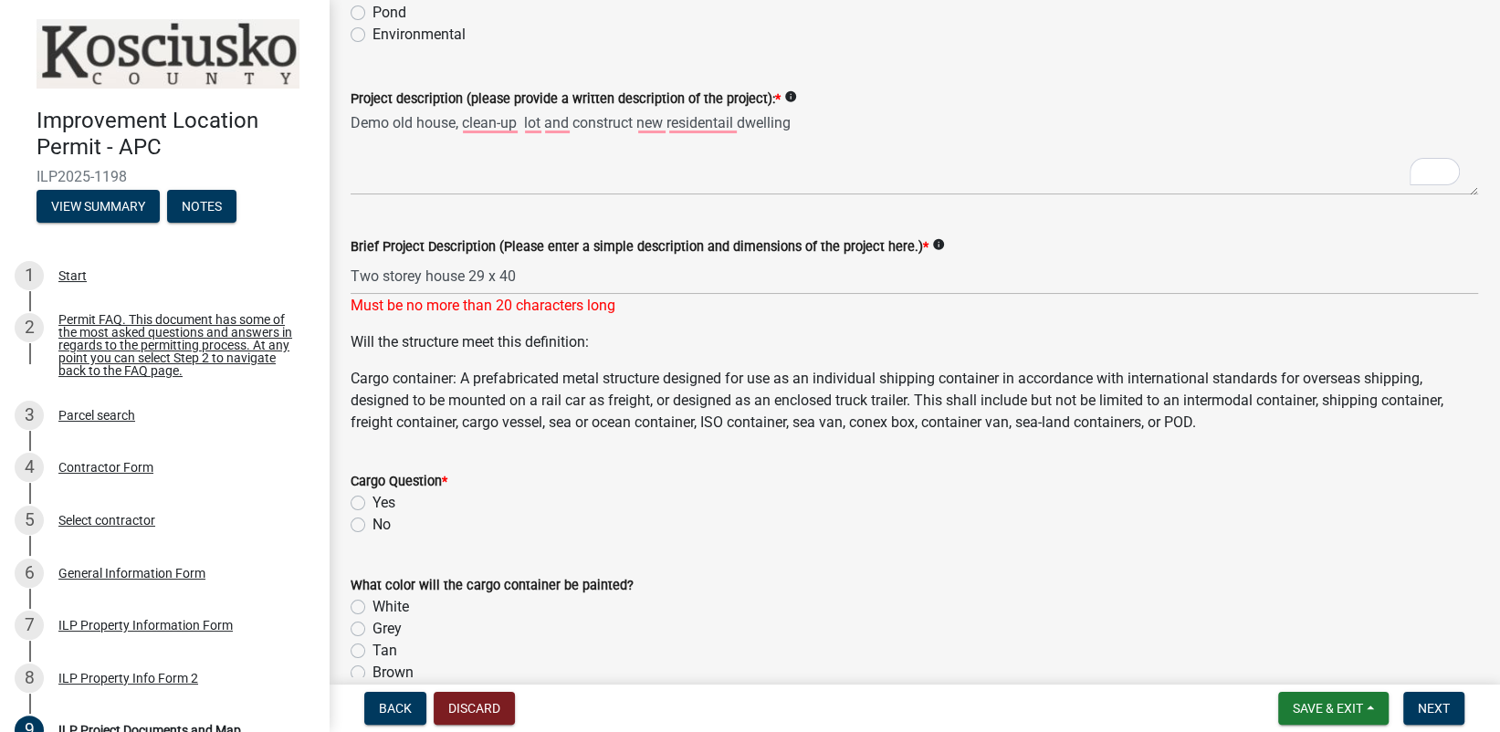
click at [544, 464] on form "Cargo Question * Yes No" at bounding box center [914, 492] width 1127 height 88
click at [372, 526] on label "No" at bounding box center [381, 525] width 18 height 22
click at [372, 526] on input "No" at bounding box center [378, 520] width 12 height 12
radio input "true"
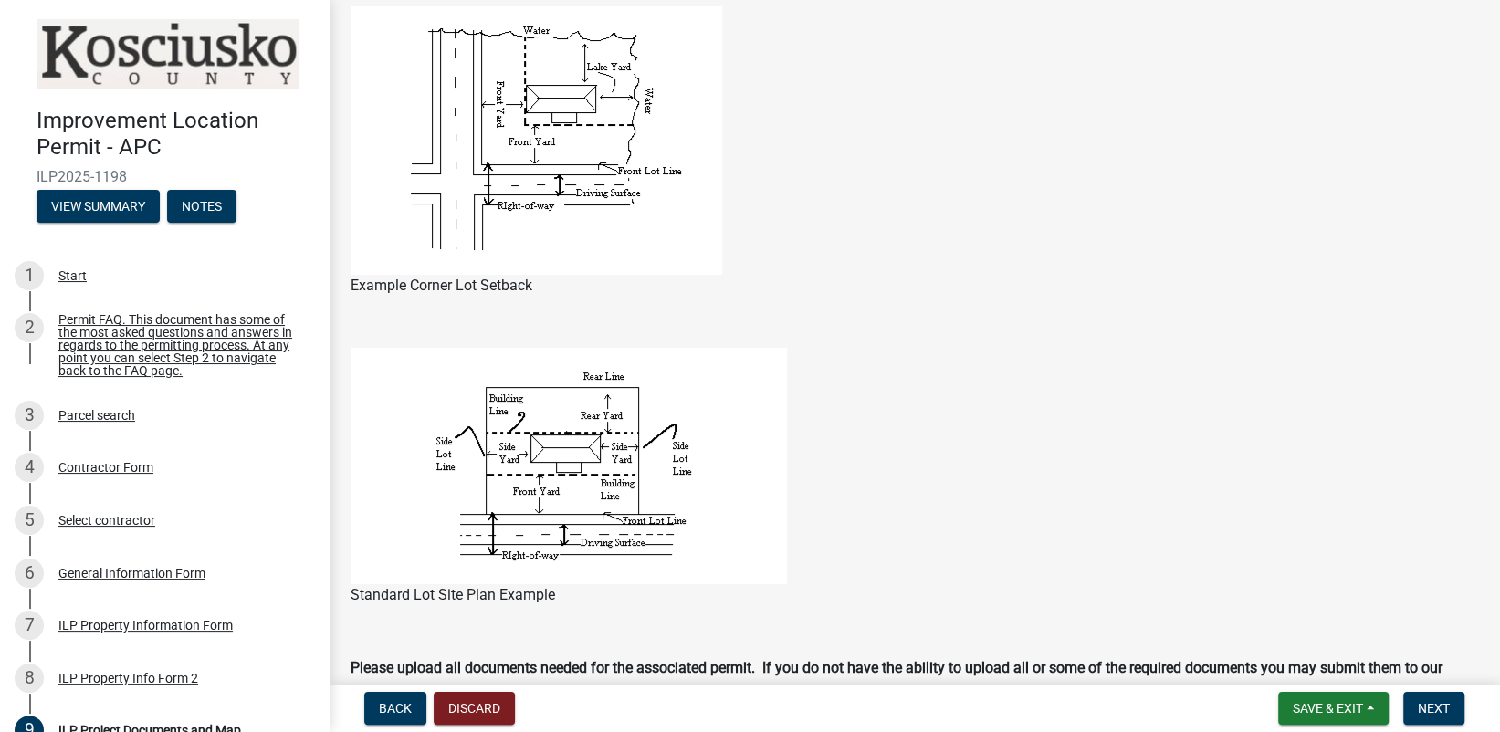
scroll to position [1146, 0]
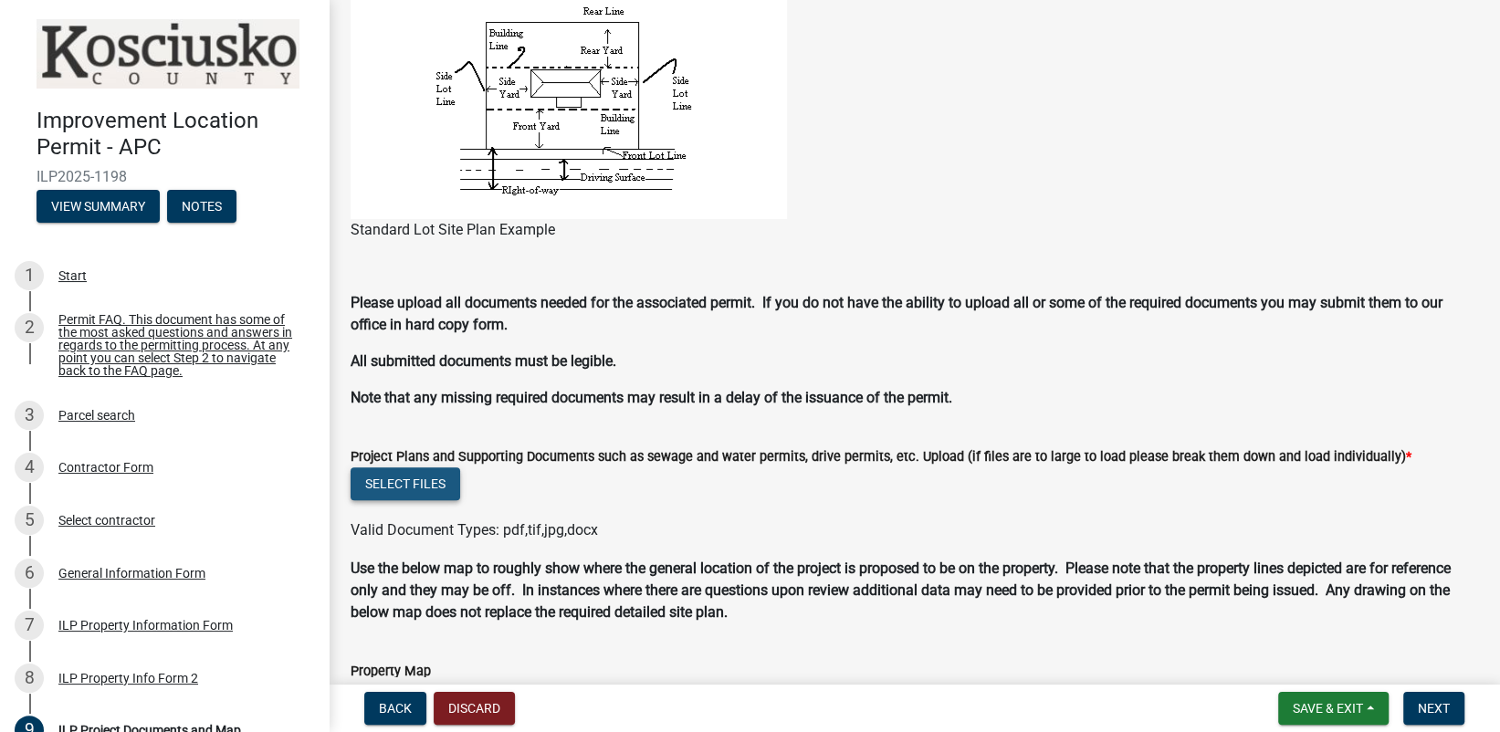
click at [409, 480] on button "Select files" at bounding box center [406, 483] width 110 height 33
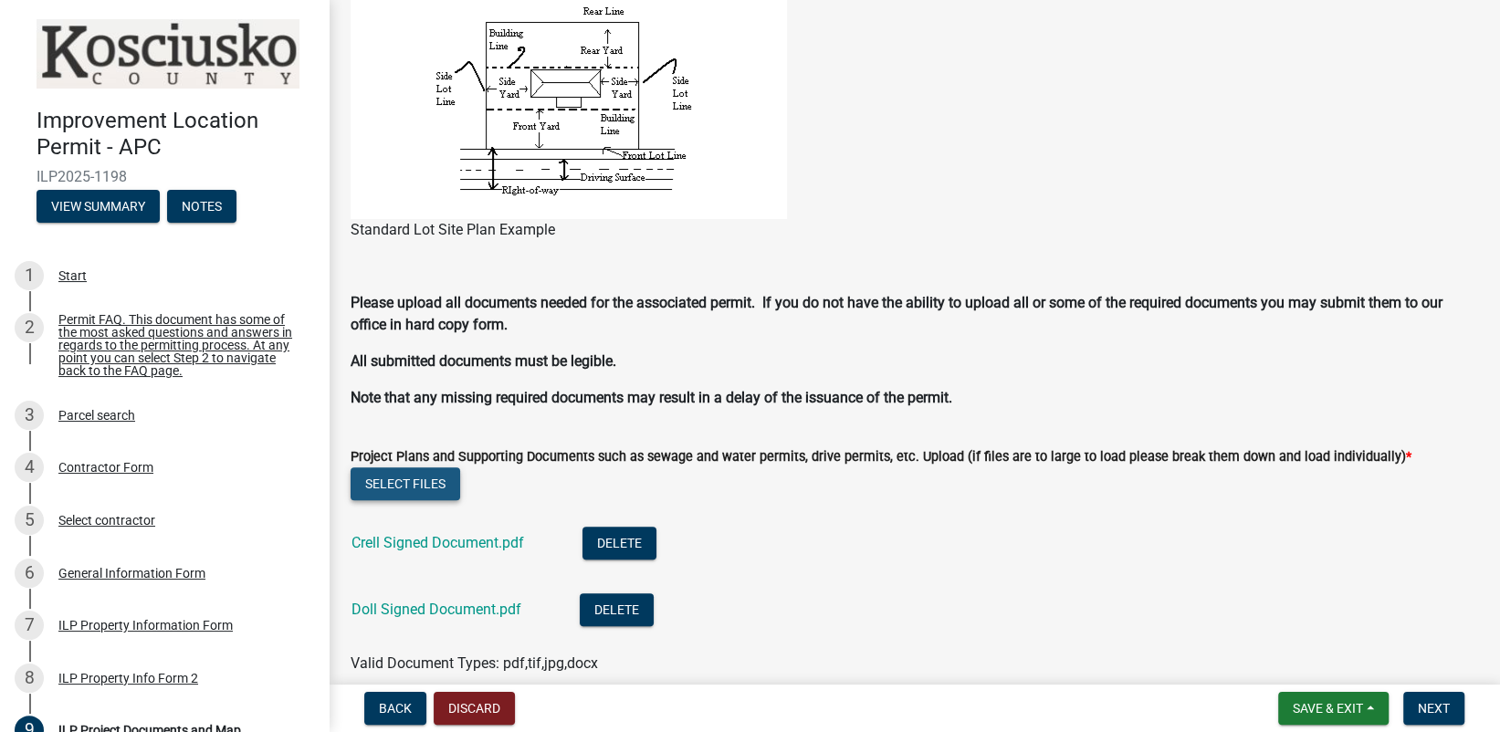
click at [415, 484] on button "Select files" at bounding box center [406, 483] width 110 height 33
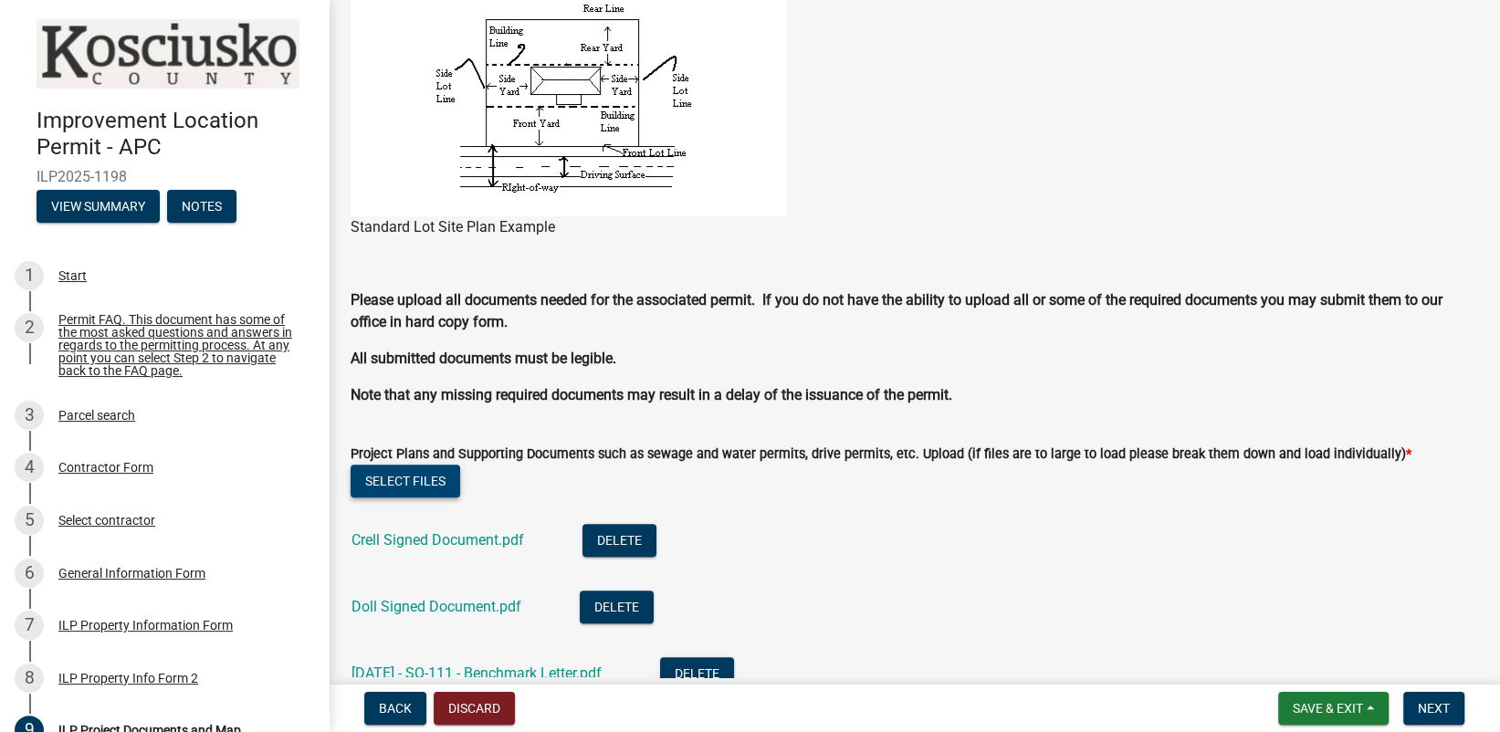
scroll to position [1393, 0]
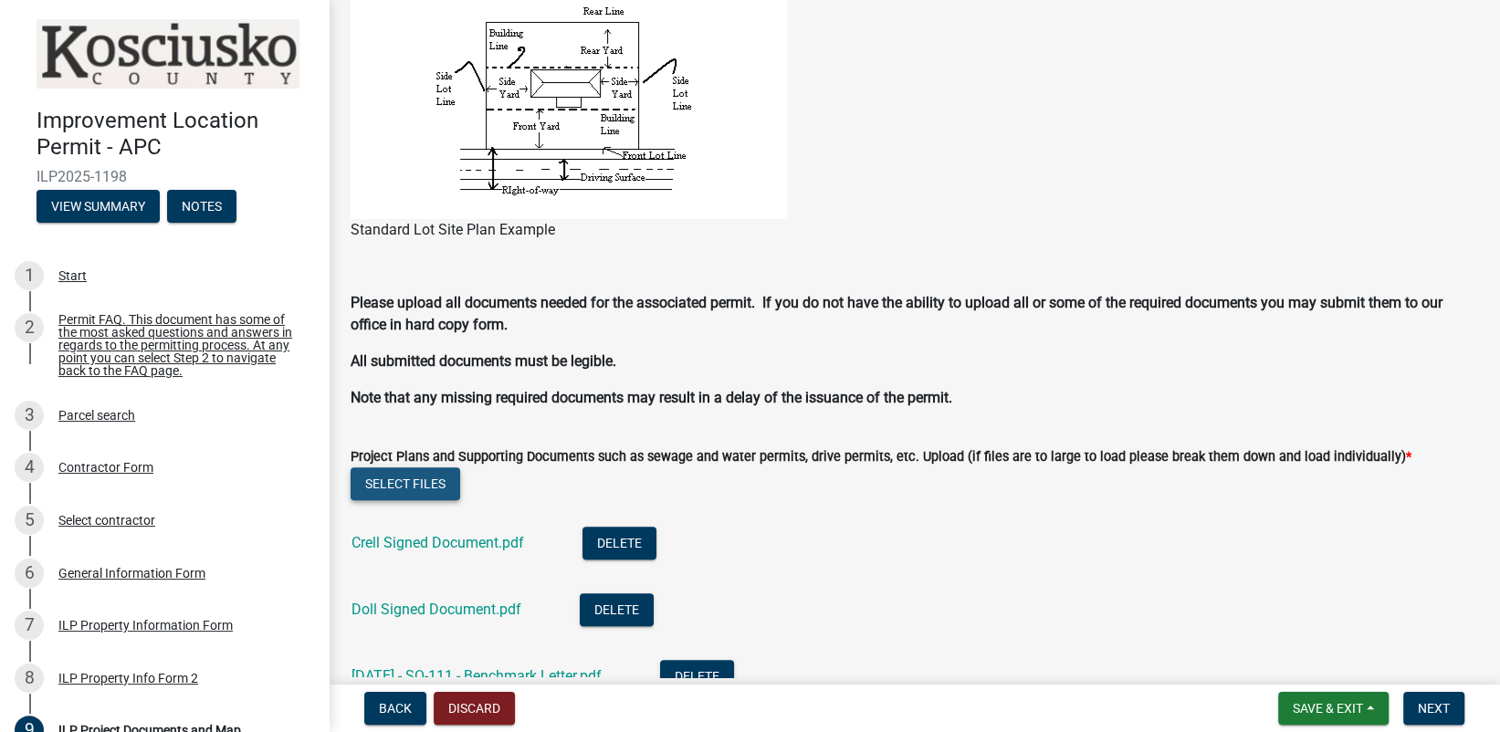
click at [398, 473] on button "Select files" at bounding box center [406, 483] width 110 height 33
